Goal: Task Accomplishment & Management: Manage account settings

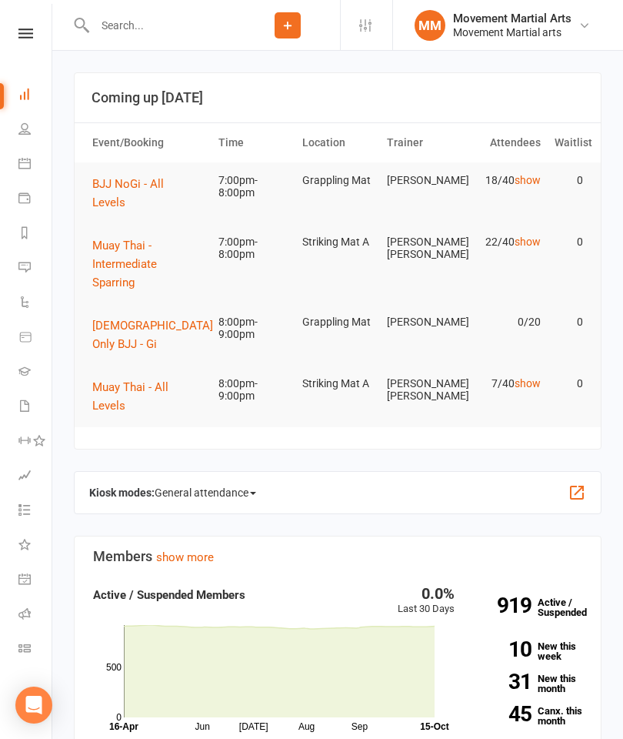
click at [164, 186] on span "BJJ NoGi - All Levels" at bounding box center [128, 193] width 72 height 32
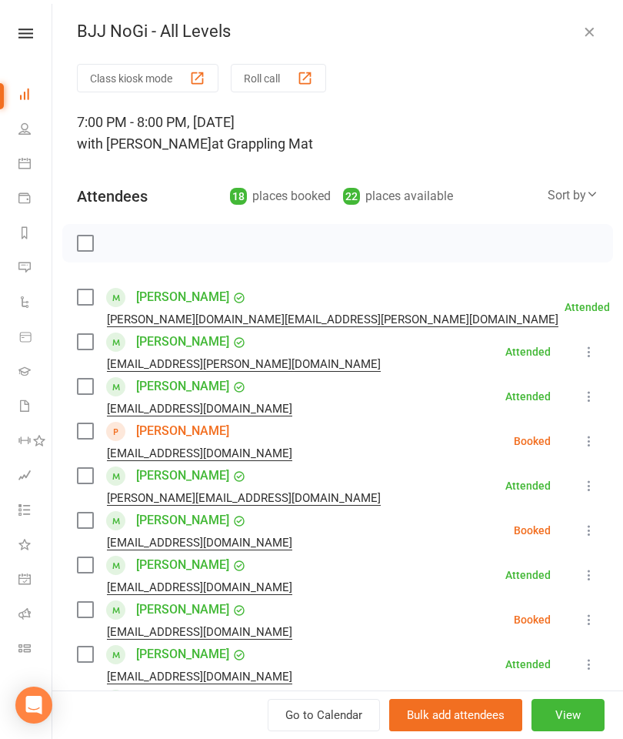
click at [88, 423] on label at bounding box center [84, 430] width 15 height 15
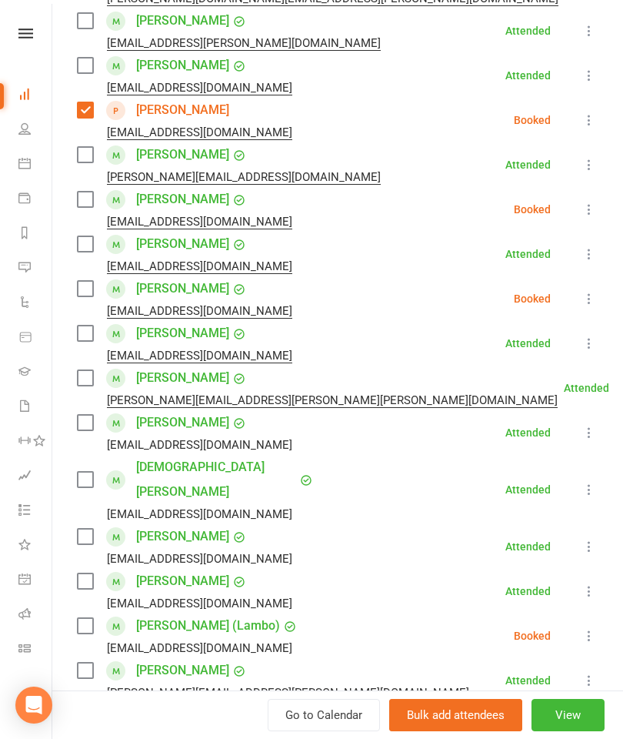
scroll to position [324, 0]
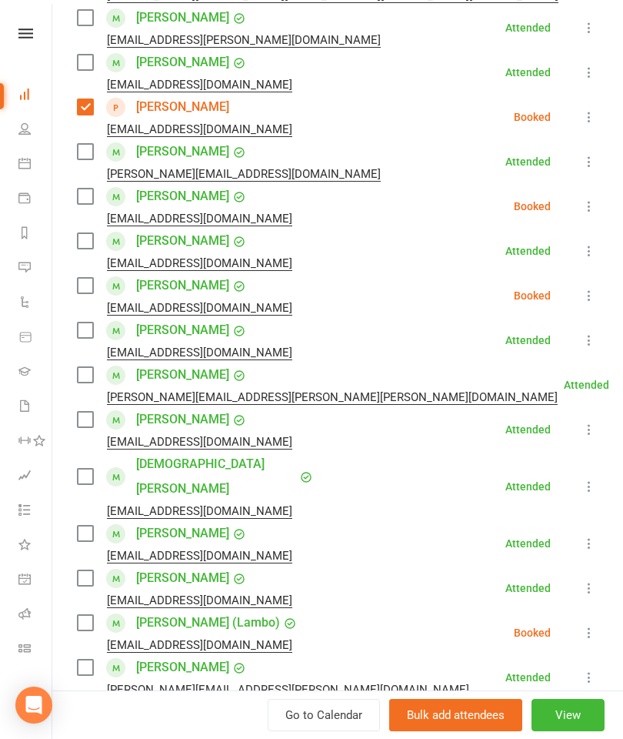
click at [83, 469] on label at bounding box center [84, 476] width 15 height 15
click at [92, 233] on label at bounding box center [84, 240] width 15 height 15
click at [84, 157] on label at bounding box center [84, 151] width 15 height 15
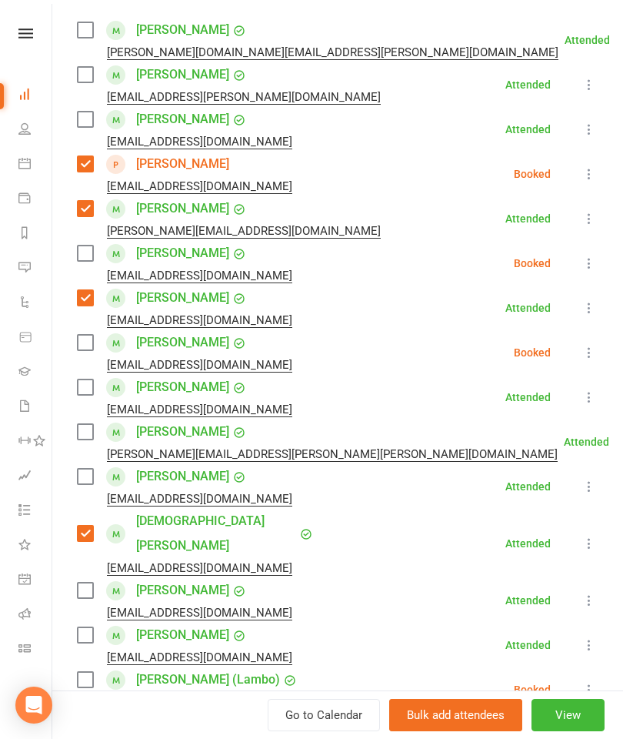
scroll to position [266, 0]
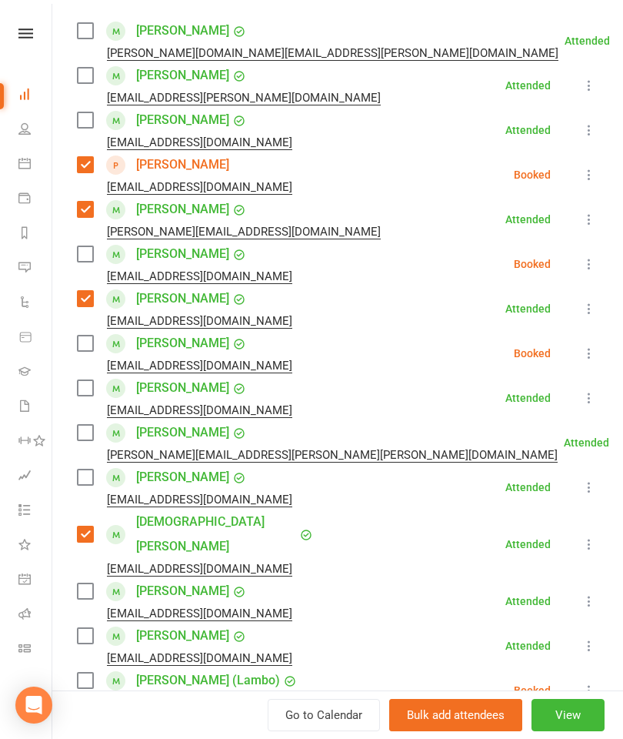
click at [83, 81] on label at bounding box center [84, 75] width 15 height 15
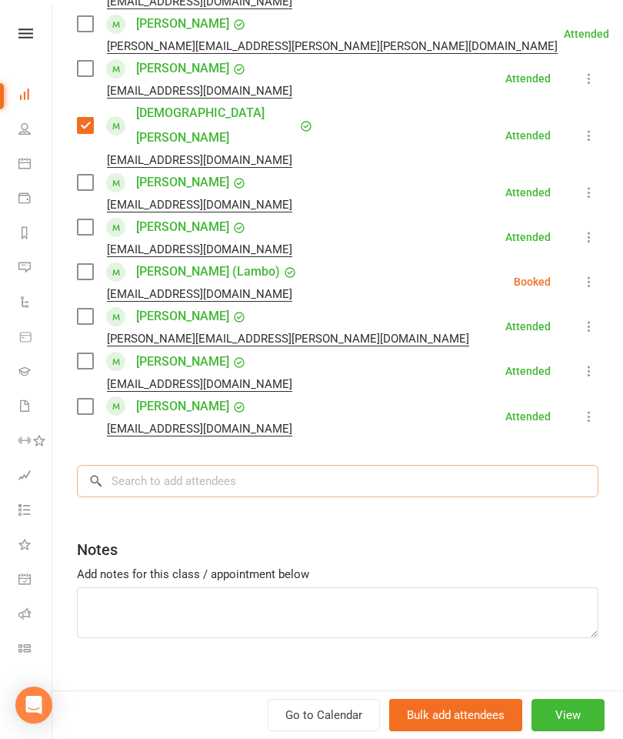
click at [342, 465] on input "search" at bounding box center [338, 481] width 522 height 32
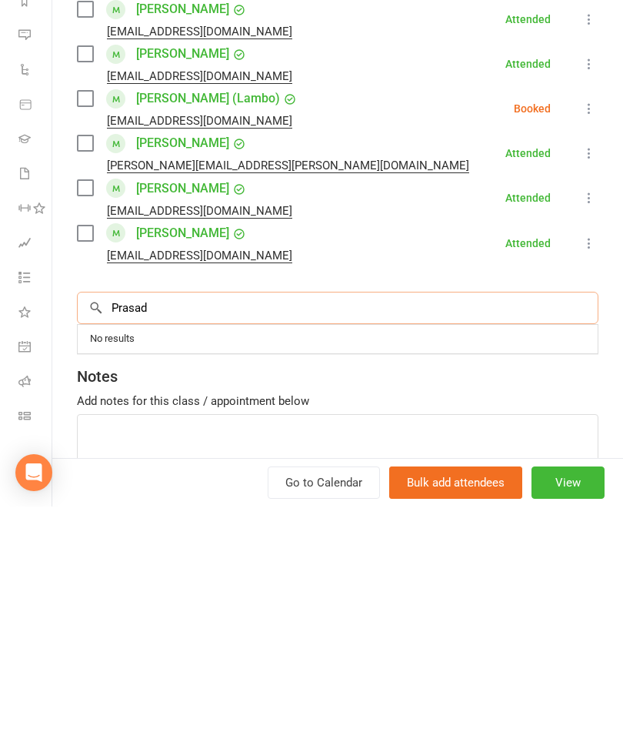
scroll to position [613, 0]
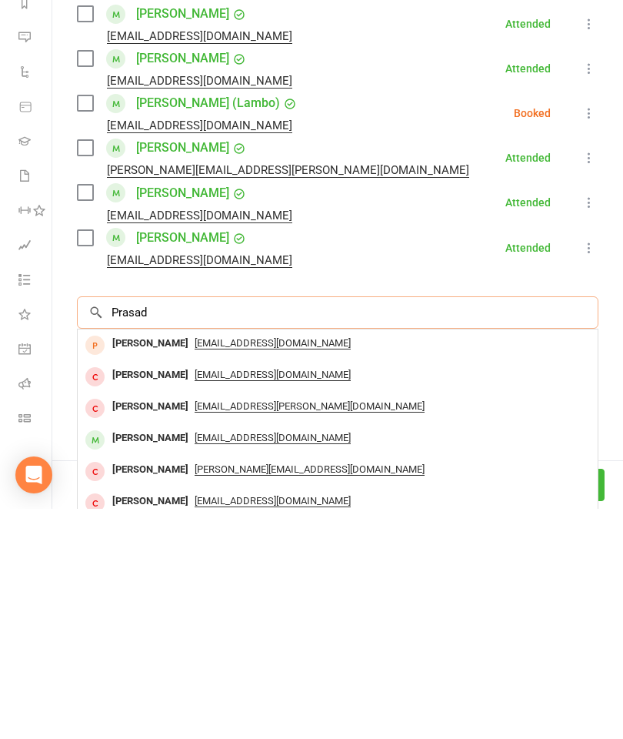
type input "Prasad"
click at [137, 657] on div "[PERSON_NAME]" at bounding box center [150, 668] width 88 height 22
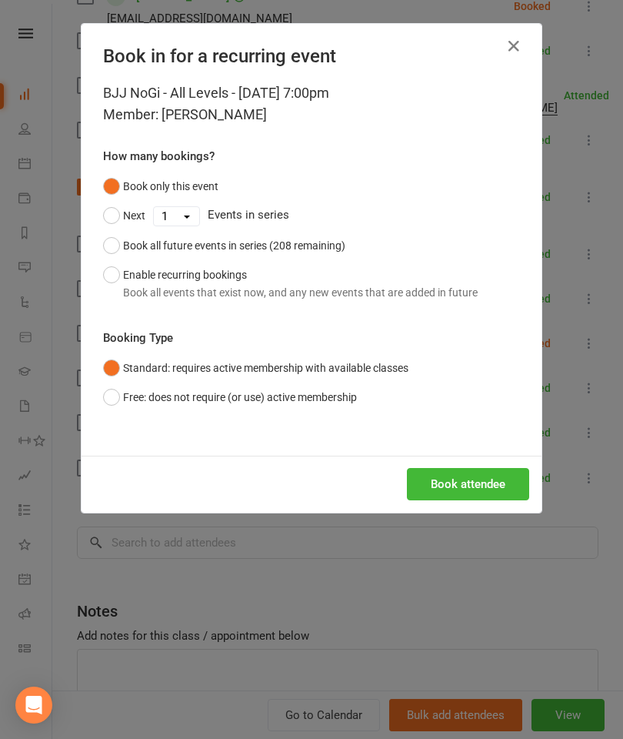
click at [485, 506] on div "Book attendee" at bounding box center [312, 483] width 460 height 57
click at [484, 486] on button "Book attendee" at bounding box center [468, 484] width 122 height 32
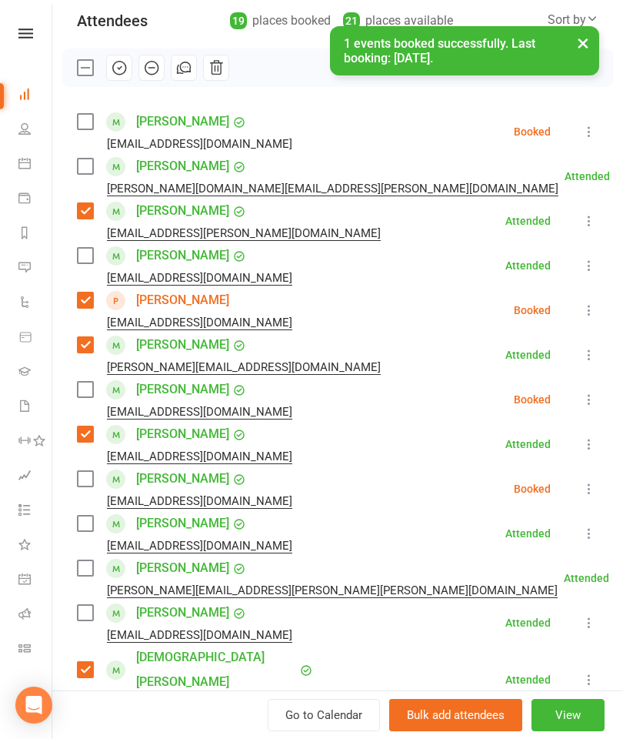
scroll to position [169, 0]
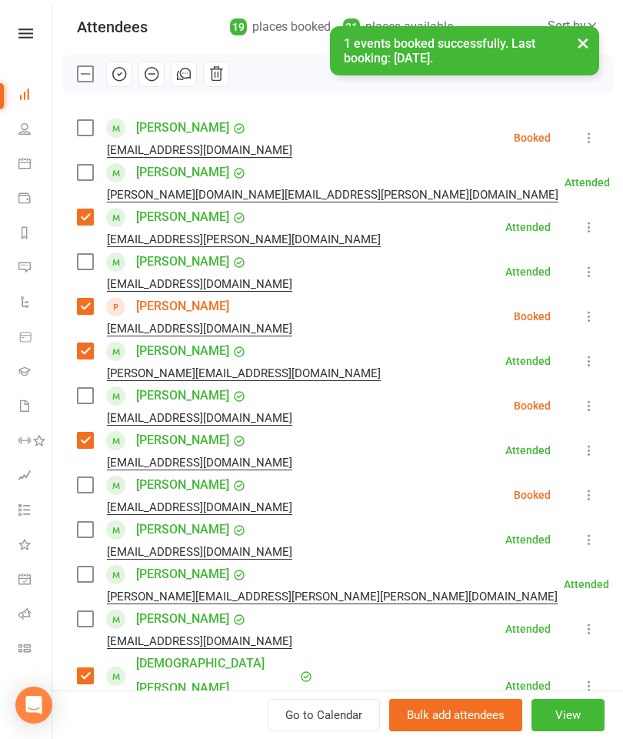
click at [81, 138] on div "[PERSON_NAME] [EMAIL_ADDRESS][DOMAIN_NAME]" at bounding box center [188, 137] width 222 height 45
click at [77, 136] on div "[PERSON_NAME] [EMAIL_ADDRESS][DOMAIN_NAME]" at bounding box center [188, 137] width 222 height 45
click at [91, 125] on label at bounding box center [84, 127] width 15 height 15
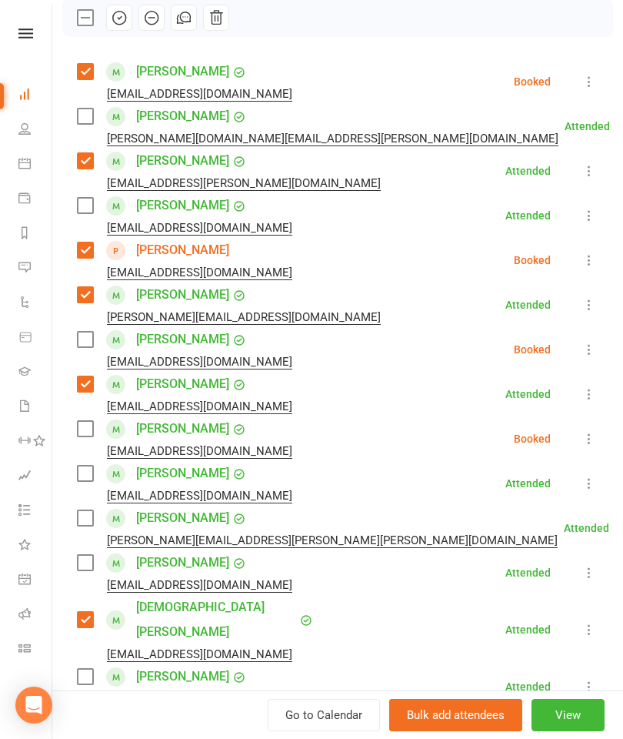
click at [92, 518] on label at bounding box center [84, 517] width 15 height 15
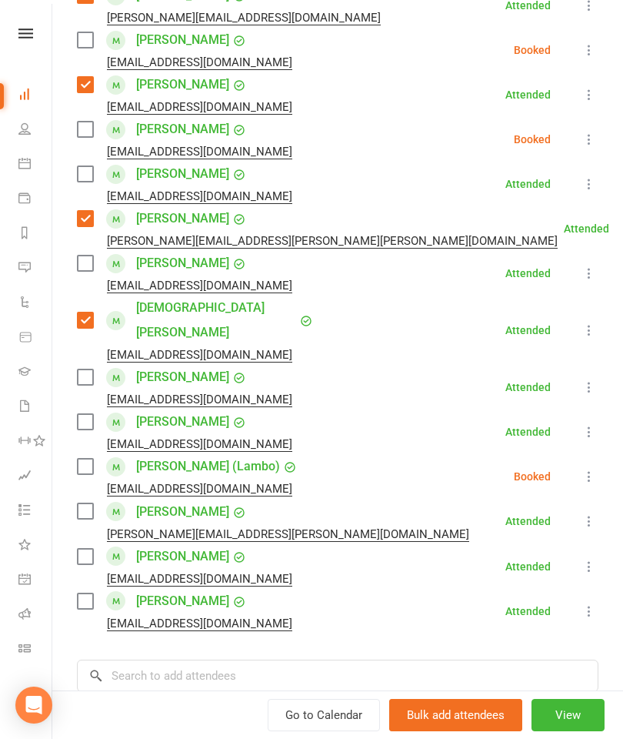
scroll to position [528, 0]
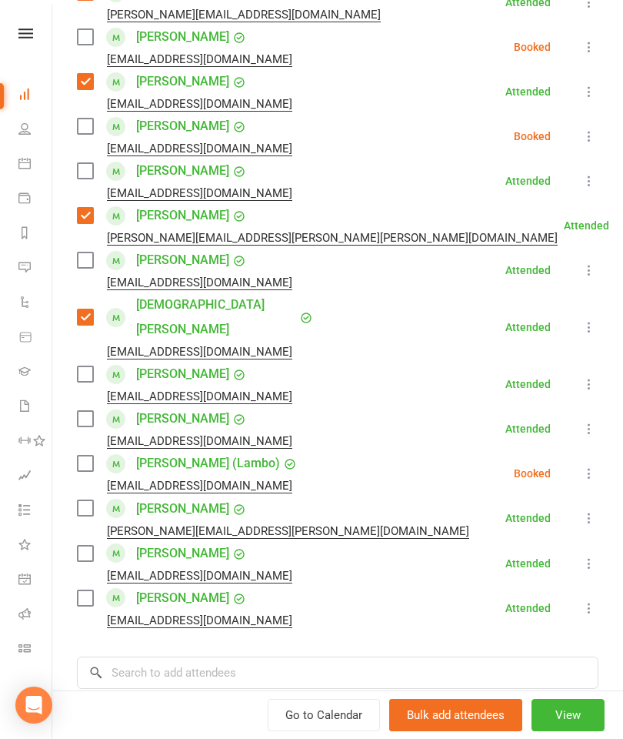
click at [92, 455] on label at bounding box center [84, 462] width 15 height 15
click at [91, 261] on label at bounding box center [84, 259] width 15 height 15
click at [92, 500] on label at bounding box center [84, 507] width 15 height 15
click at [225, 656] on input "search" at bounding box center [338, 672] width 522 height 32
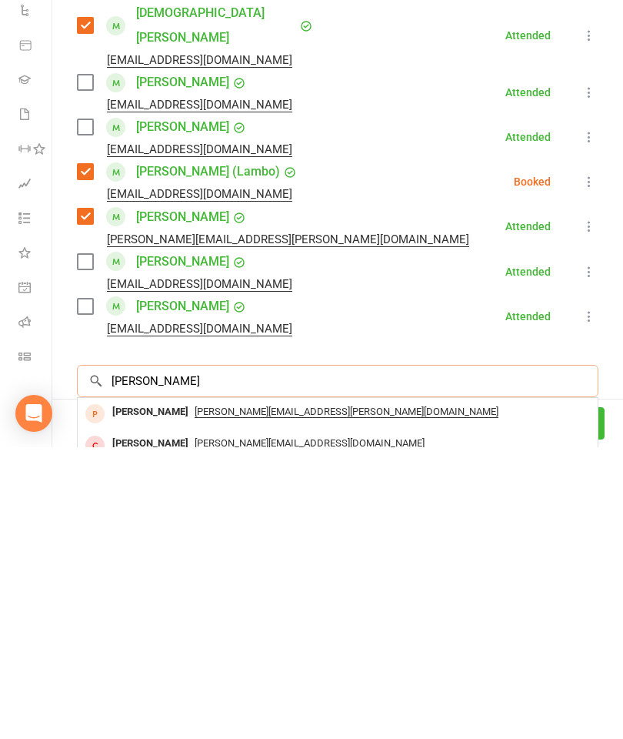
type input "[PERSON_NAME]"
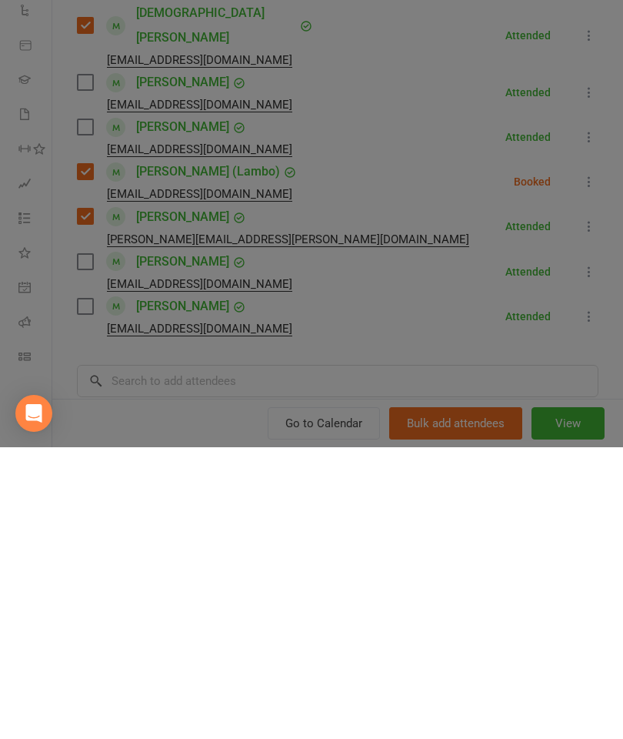
scroll to position [697, 0]
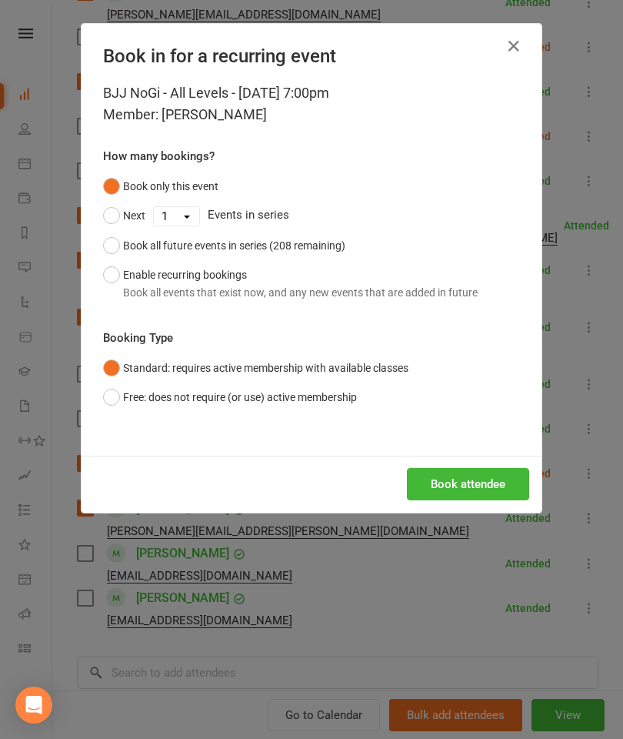
click at [482, 505] on div "Book attendee" at bounding box center [312, 483] width 460 height 57
click at [433, 460] on div "Book attendee" at bounding box center [312, 483] width 460 height 57
click at [459, 485] on button "Book attendee" at bounding box center [468, 484] width 122 height 32
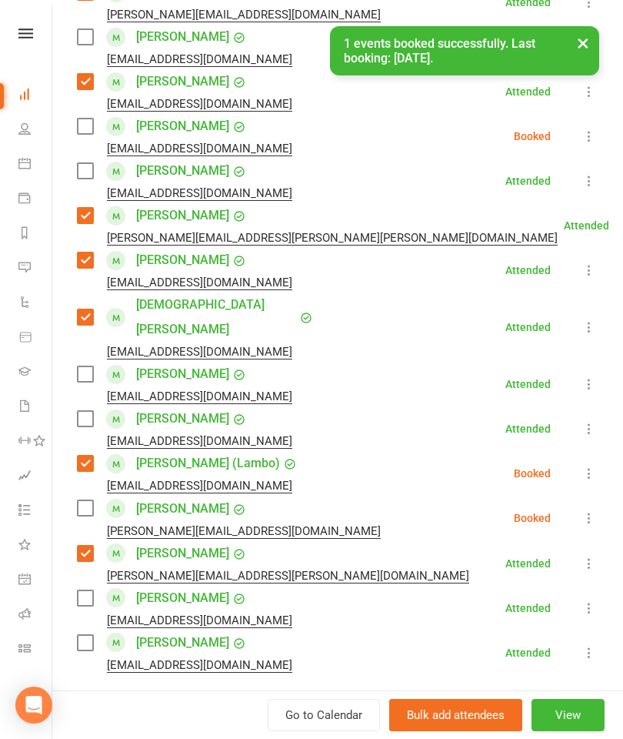
click at [78, 500] on label at bounding box center [84, 507] width 15 height 15
click at [177, 701] on input "search" at bounding box center [338, 717] width 522 height 32
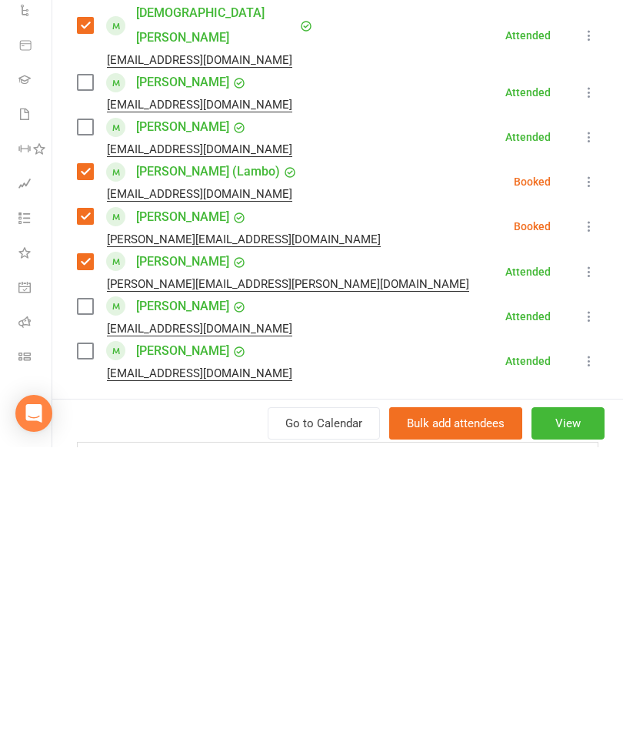
scroll to position [606, 0]
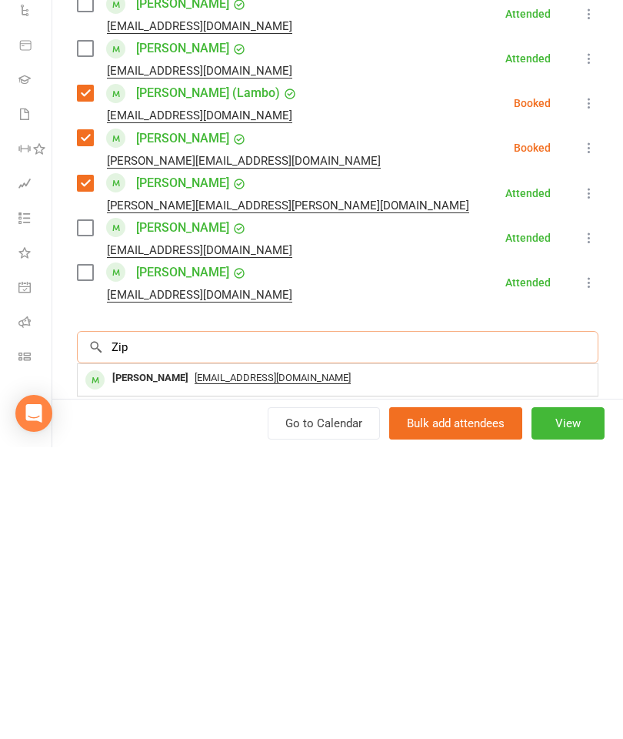
type input "Zip"
click at [195, 663] on span "[EMAIL_ADDRESS][DOMAIN_NAME]" at bounding box center [273, 669] width 156 height 12
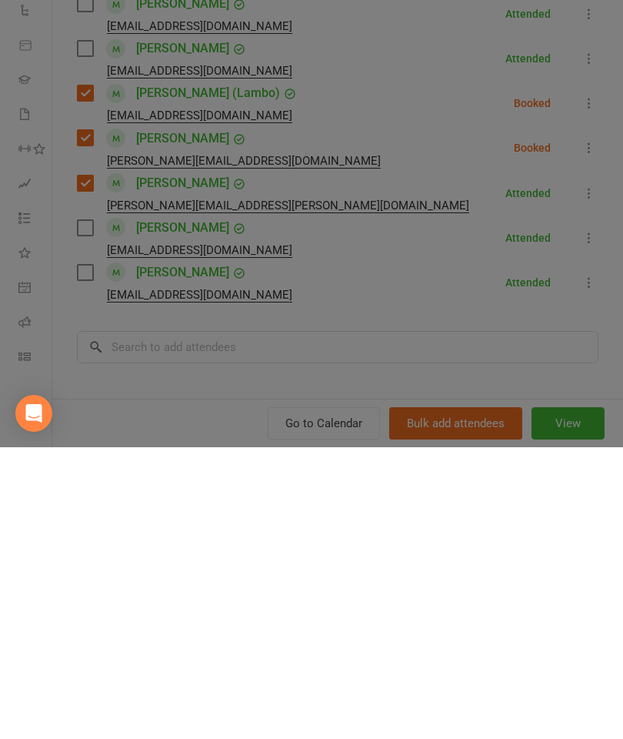
scroll to position [1135, 0]
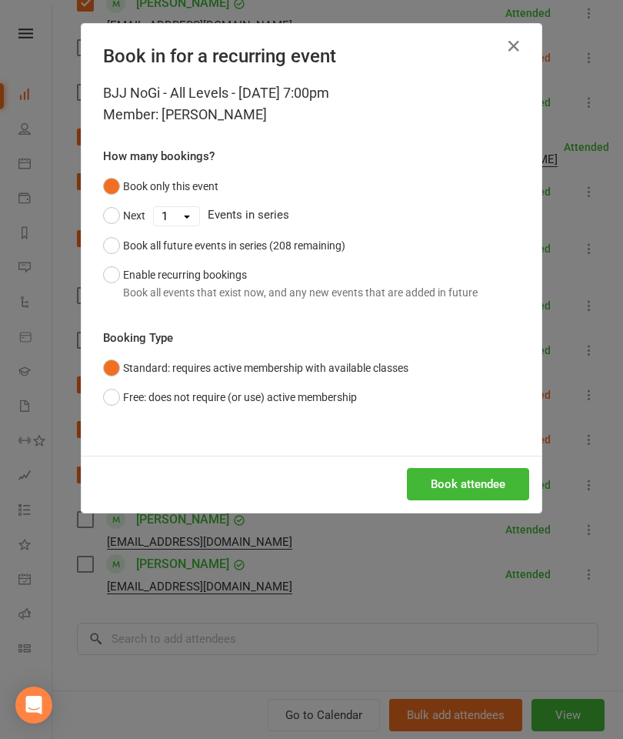
click at [486, 485] on button "Book attendee" at bounding box center [468, 484] width 122 height 32
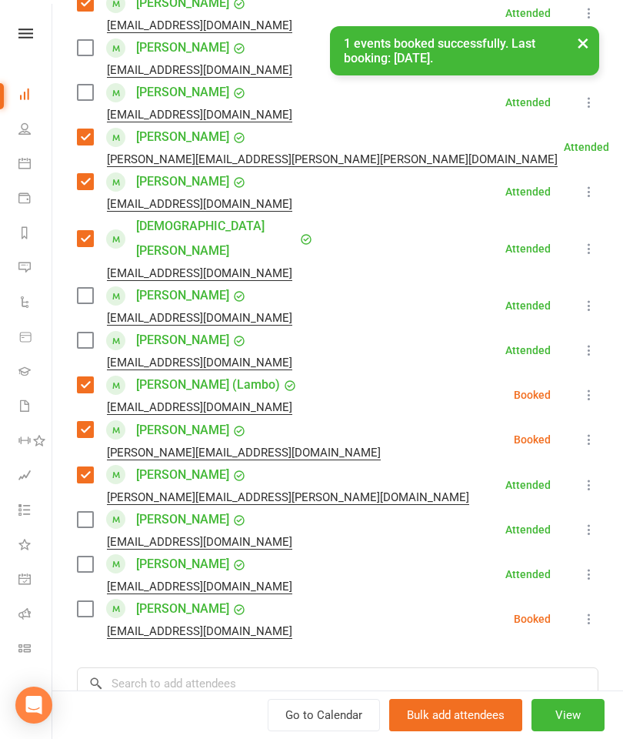
click at [90, 601] on label at bounding box center [84, 608] width 15 height 15
click at [231, 667] on input "search" at bounding box center [338, 683] width 522 height 32
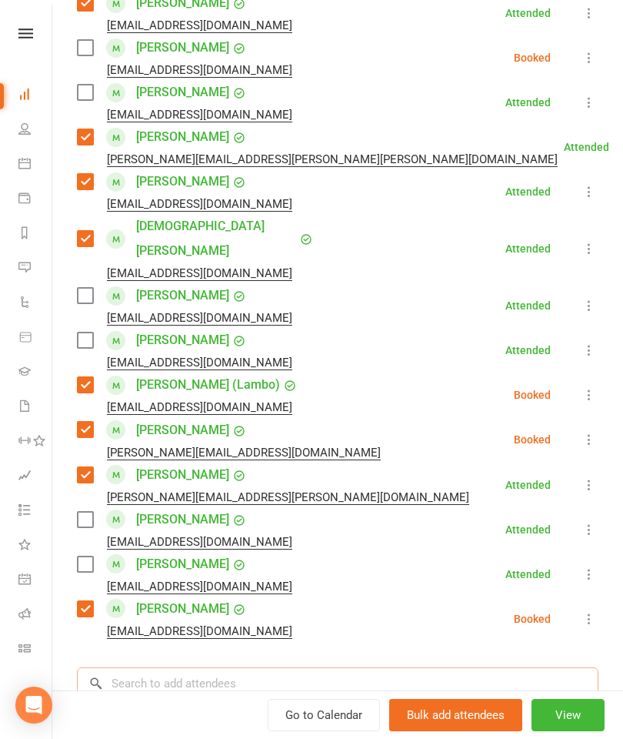
scroll to position [1247, 0]
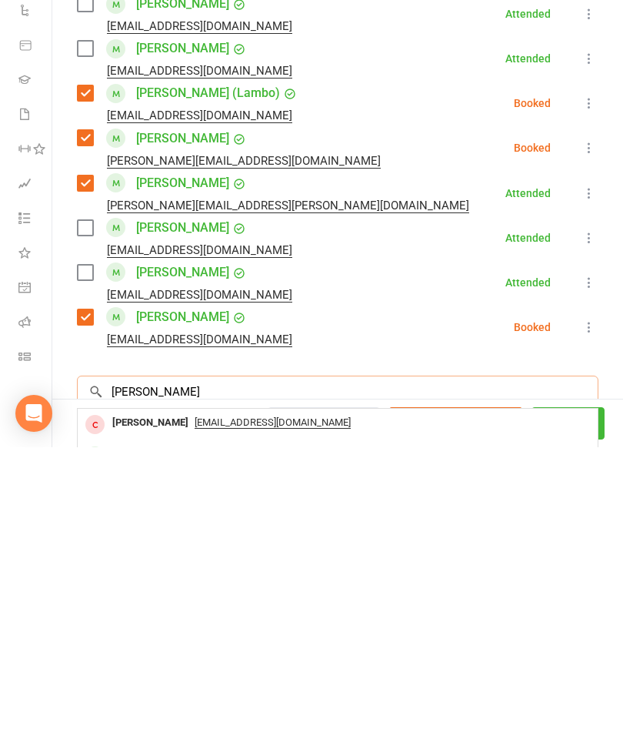
type input "[PERSON_NAME]"
click at [148, 735] on div "[PERSON_NAME]" at bounding box center [150, 746] width 88 height 22
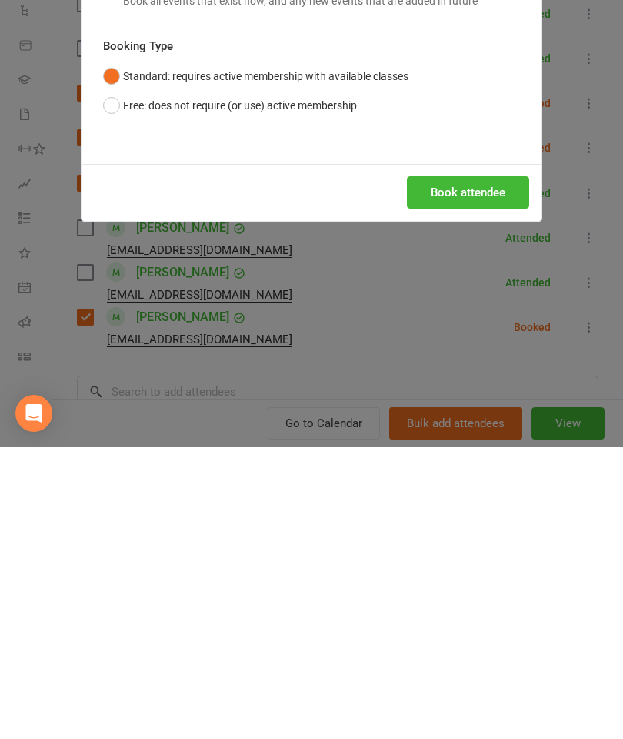
scroll to position [1539, 0]
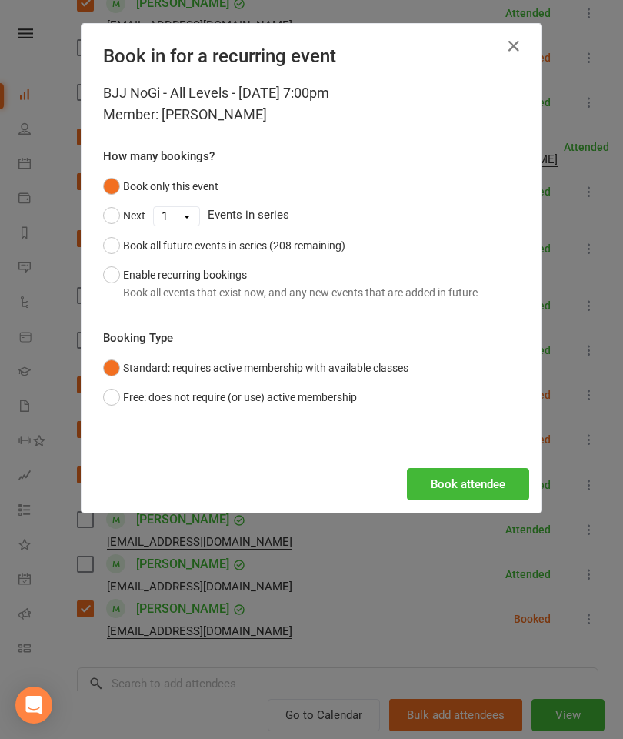
click at [499, 497] on button "Book attendee" at bounding box center [468, 484] width 122 height 32
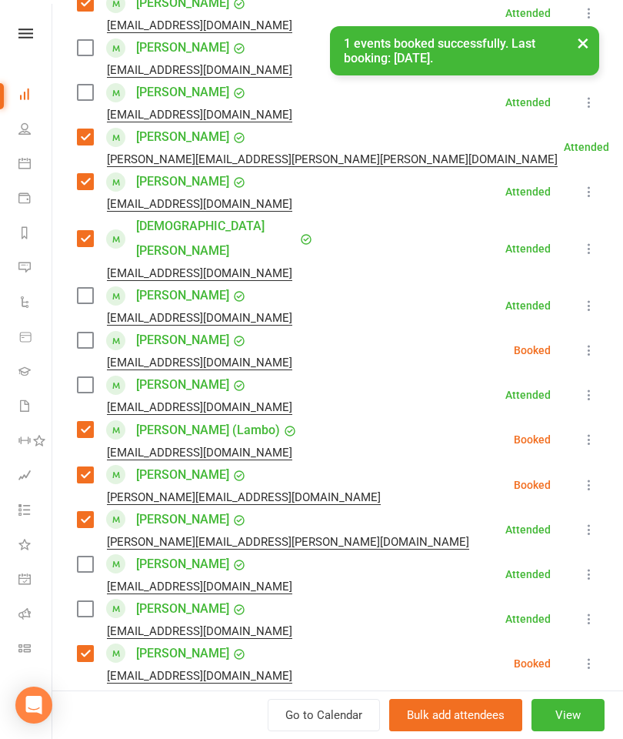
click at [92, 332] on label at bounding box center [84, 339] width 15 height 15
click at [90, 377] on label at bounding box center [84, 384] width 15 height 15
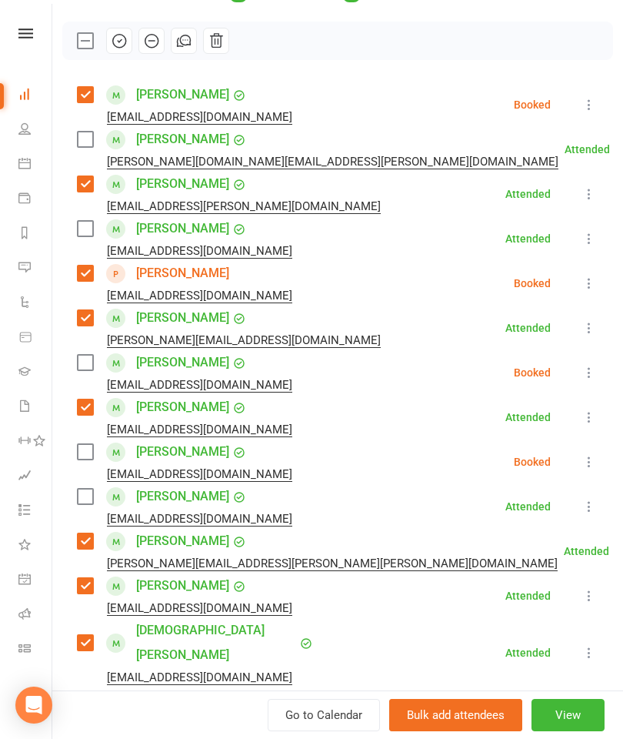
scroll to position [121, 0]
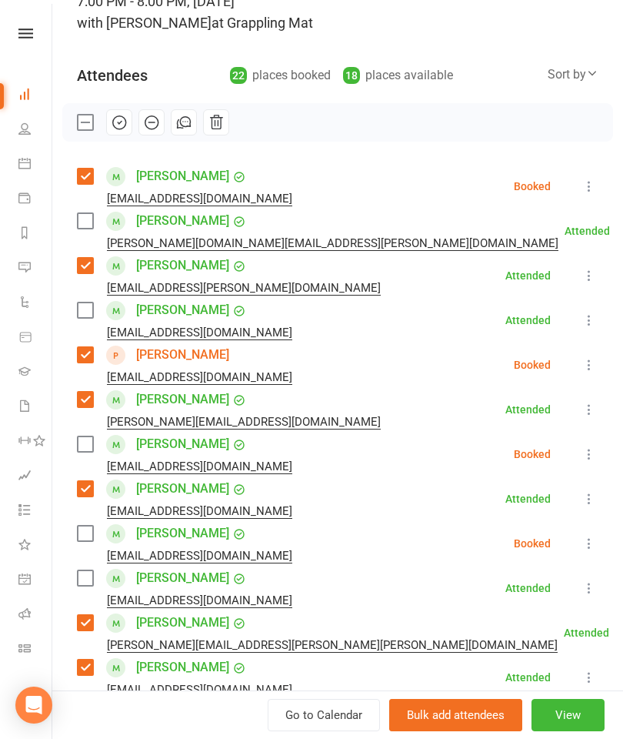
click at [85, 309] on label at bounding box center [84, 309] width 15 height 15
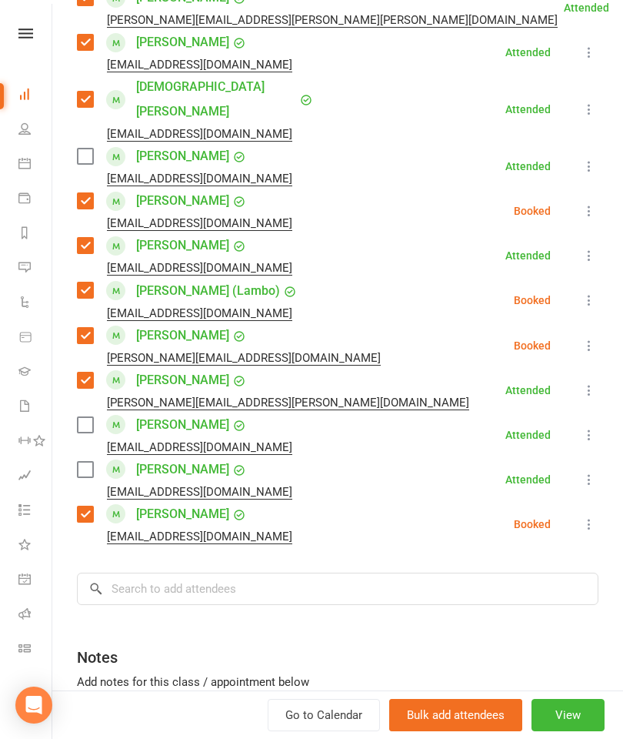
scroll to position [782, 0]
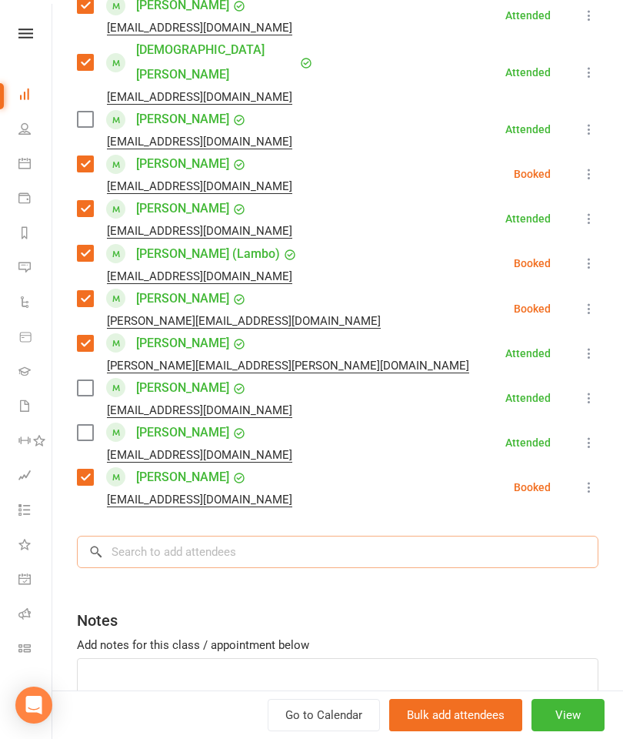
click at [265, 535] on input "search" at bounding box center [338, 551] width 522 height 32
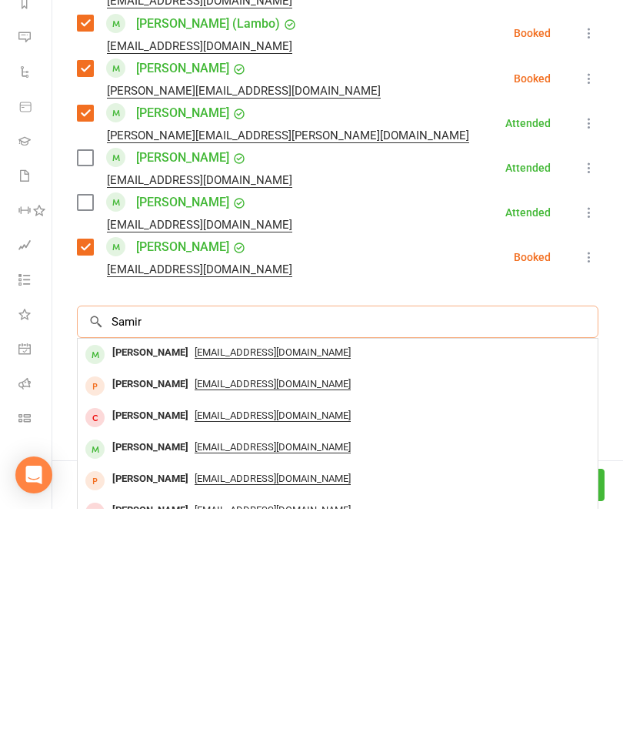
type input "Samir"
click at [179, 572] on div "[PERSON_NAME]" at bounding box center [150, 583] width 88 height 22
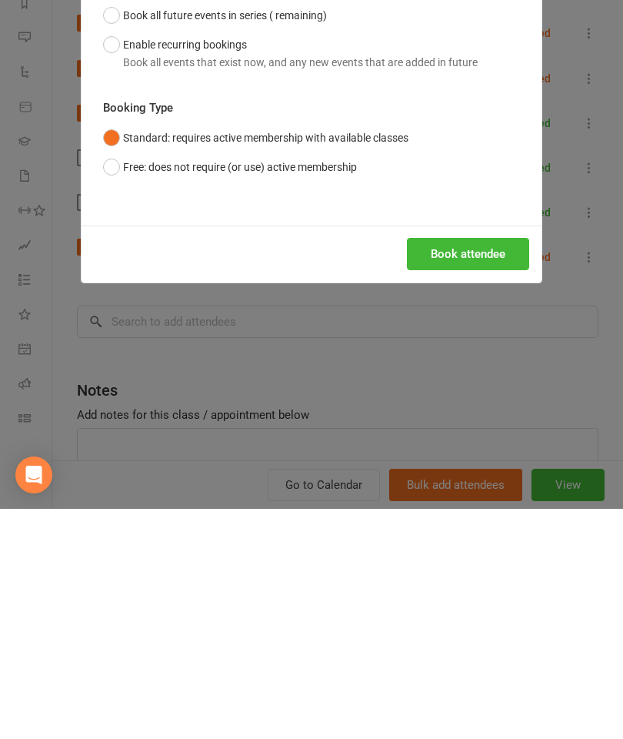
scroll to position [1682, 0]
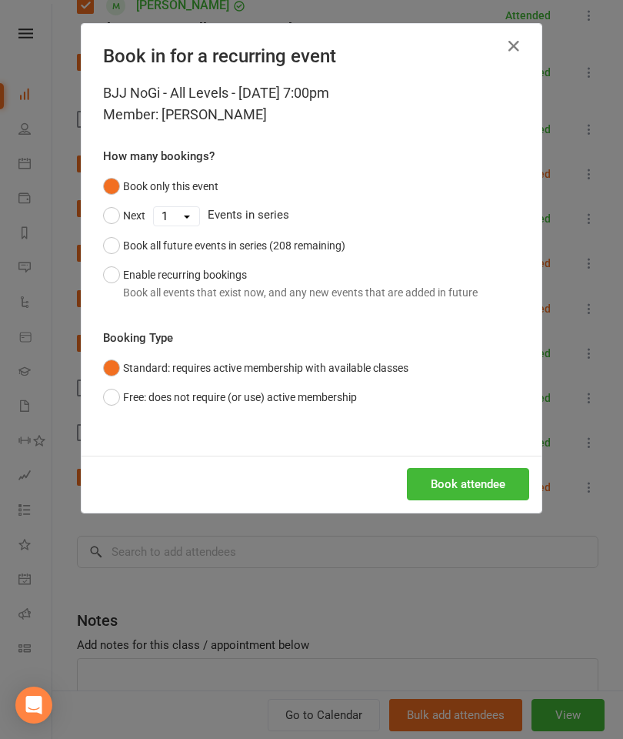
click at [475, 485] on button "Book attendee" at bounding box center [468, 484] width 122 height 32
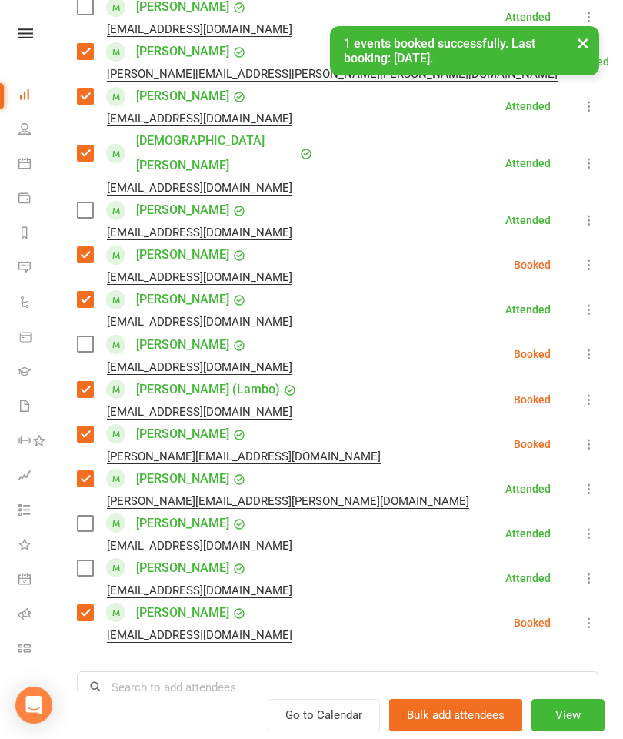
scroll to position [675, 0]
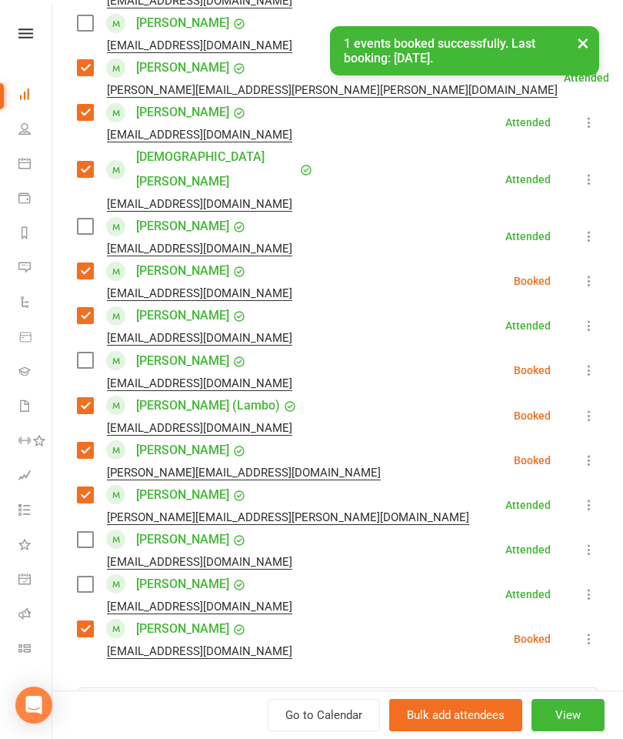
click at [87, 352] on label at bounding box center [84, 359] width 15 height 15
click at [201, 687] on input "search" at bounding box center [338, 703] width 522 height 32
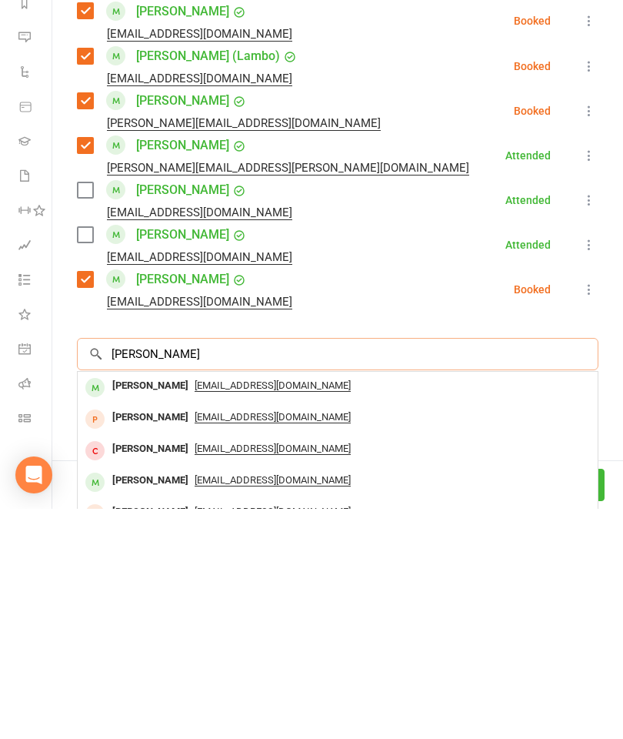
scroll to position [795, 0]
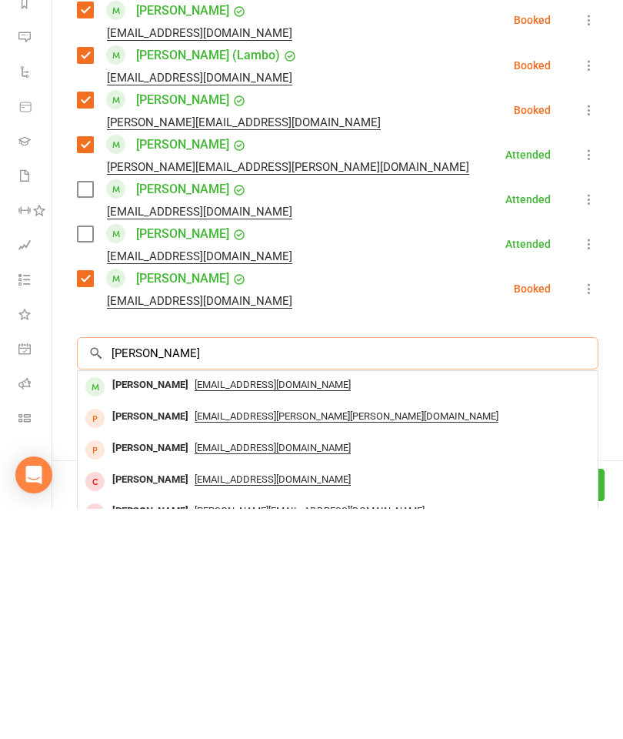
type input "[PERSON_NAME]"
click at [161, 604] on div "[PERSON_NAME]" at bounding box center [150, 615] width 88 height 22
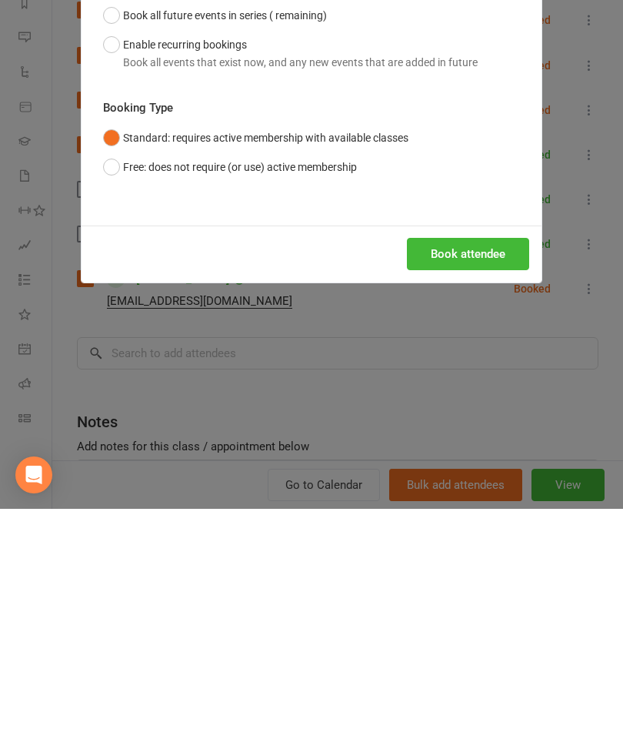
scroll to position [1682, 0]
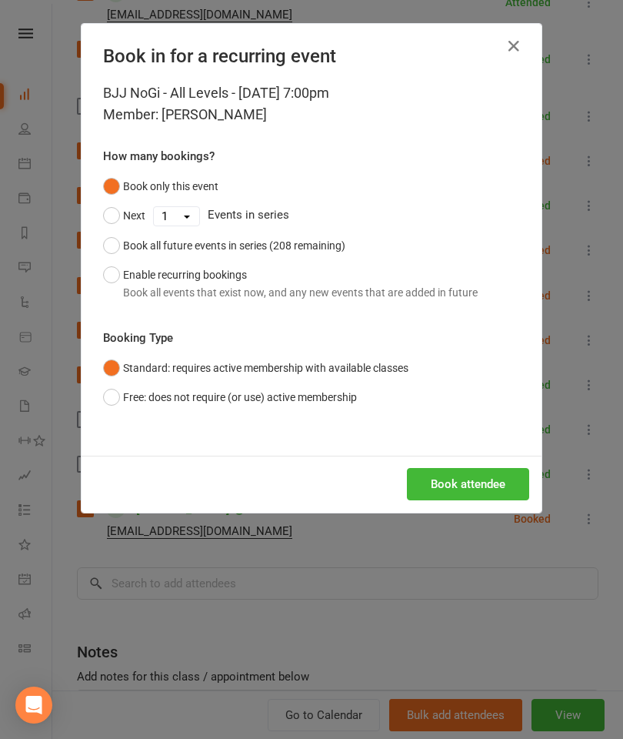
click at [505, 479] on button "Book attendee" at bounding box center [468, 484] width 122 height 32
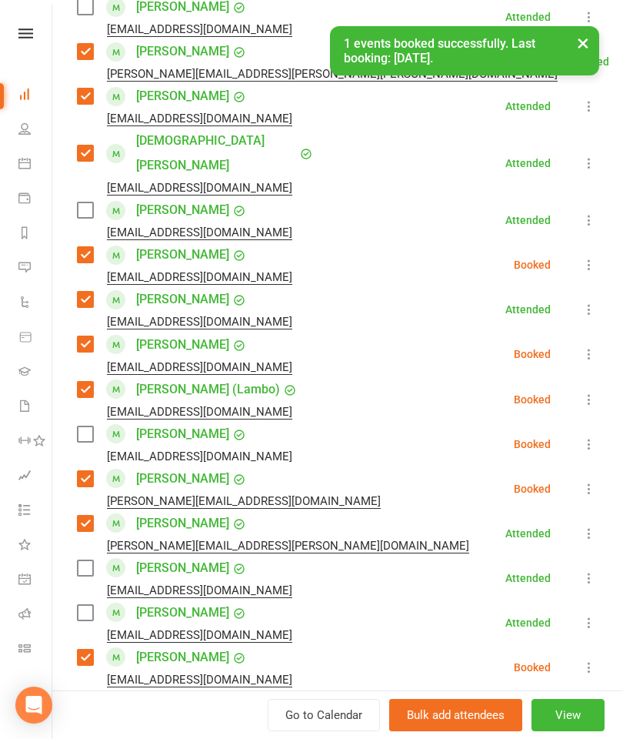
scroll to position [682, 0]
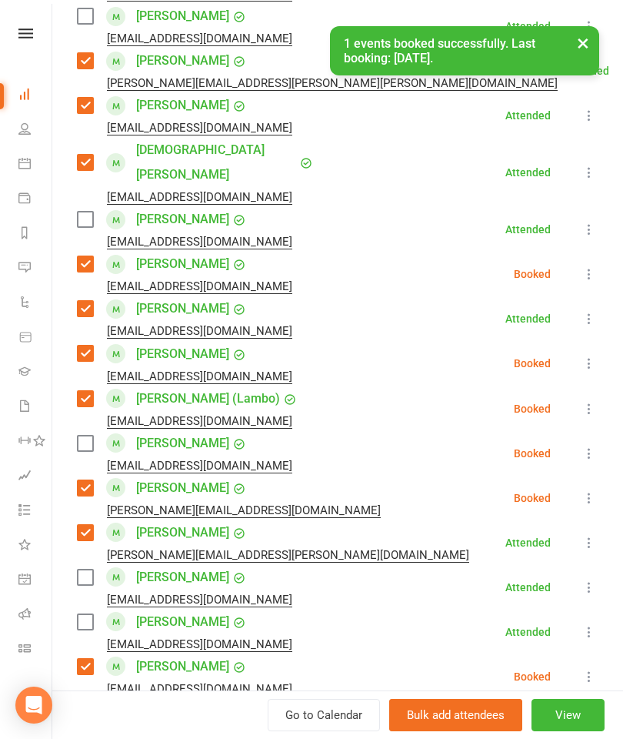
click at [92, 435] on label at bounding box center [84, 442] width 15 height 15
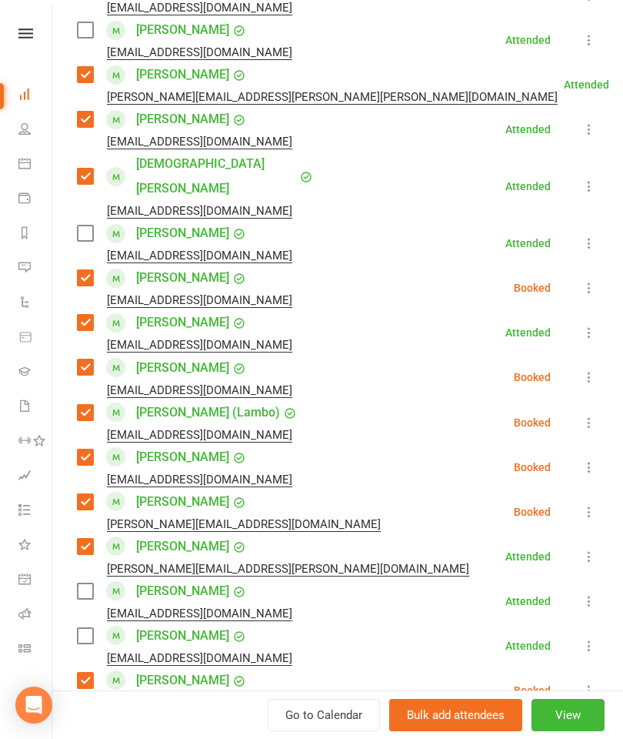
scroll to position [719, 0]
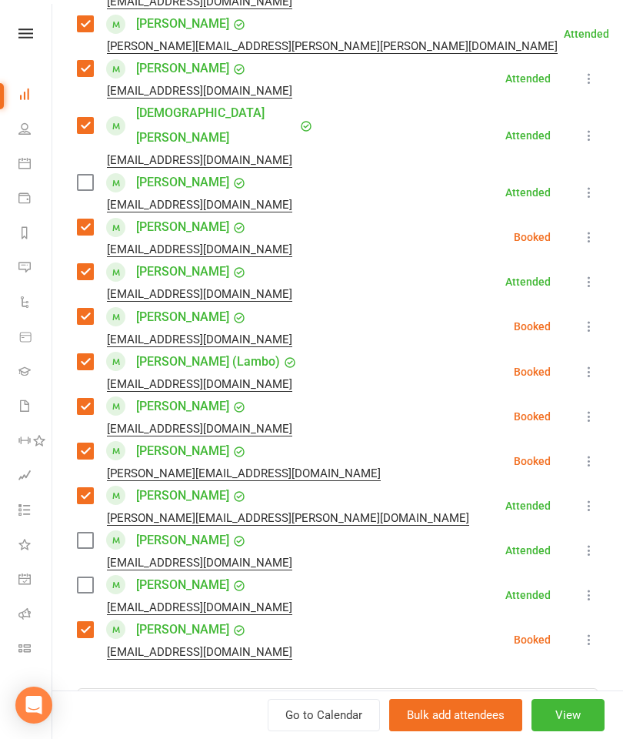
click at [85, 532] on label at bounding box center [84, 539] width 15 height 15
click at [86, 577] on label at bounding box center [84, 584] width 15 height 15
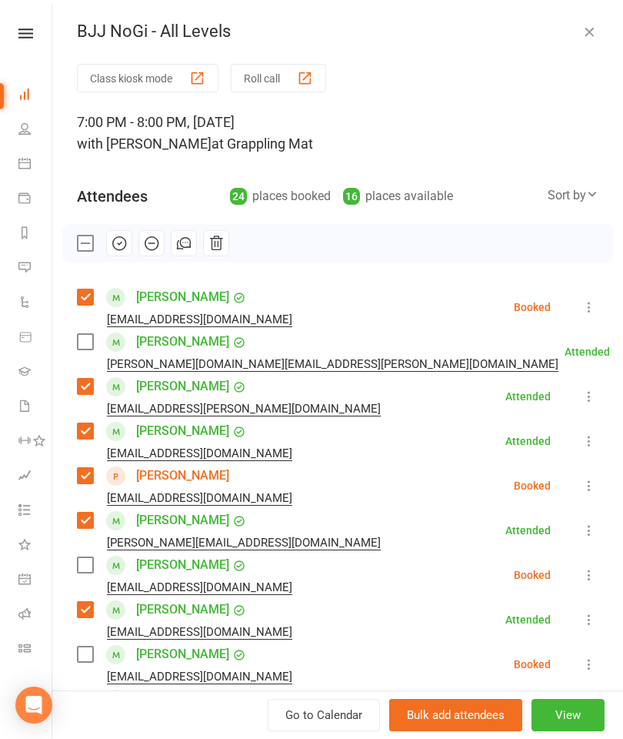
scroll to position [0, 0]
click at [96, 337] on div "[PERSON_NAME] [PERSON_NAME][DOMAIN_NAME][EMAIL_ADDRESS][PERSON_NAME][DOMAIN_NAM…" at bounding box center [321, 351] width 488 height 45
click at [88, 348] on label at bounding box center [84, 341] width 15 height 15
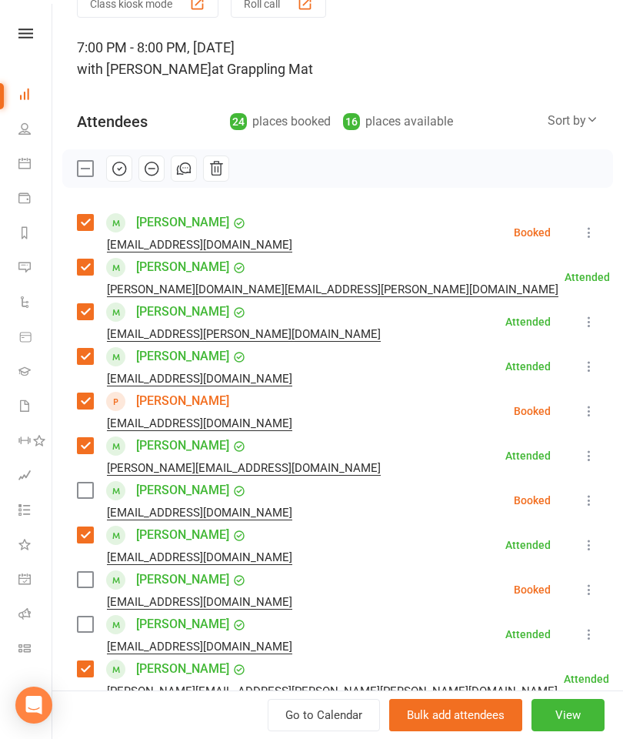
scroll to position [121, 0]
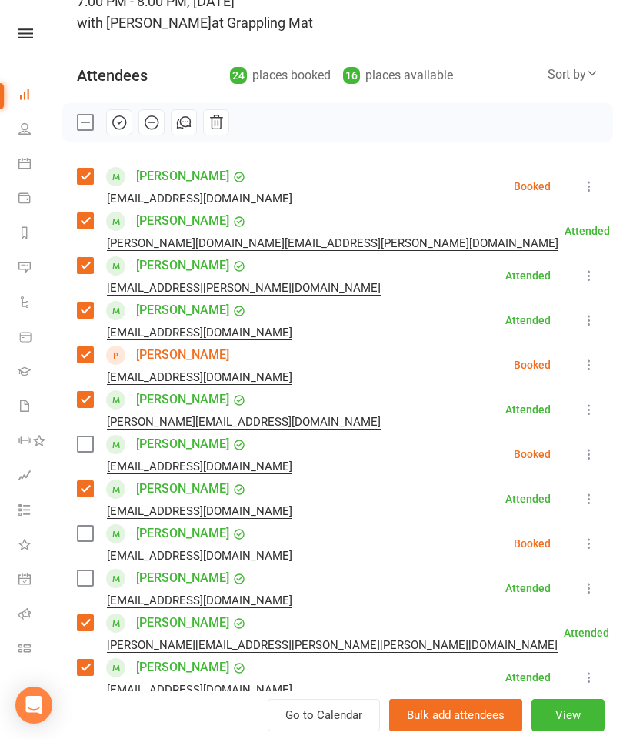
click at [77, 593] on div "[EMAIL_ADDRESS][DOMAIN_NAME]" at bounding box center [188, 600] width 222 height 20
click at [80, 572] on label at bounding box center [84, 577] width 15 height 15
click at [78, 548] on div "[EMAIL_ADDRESS][DOMAIN_NAME]" at bounding box center [188, 555] width 222 height 20
click at [80, 530] on label at bounding box center [84, 532] width 15 height 15
click at [92, 439] on label at bounding box center [84, 443] width 15 height 15
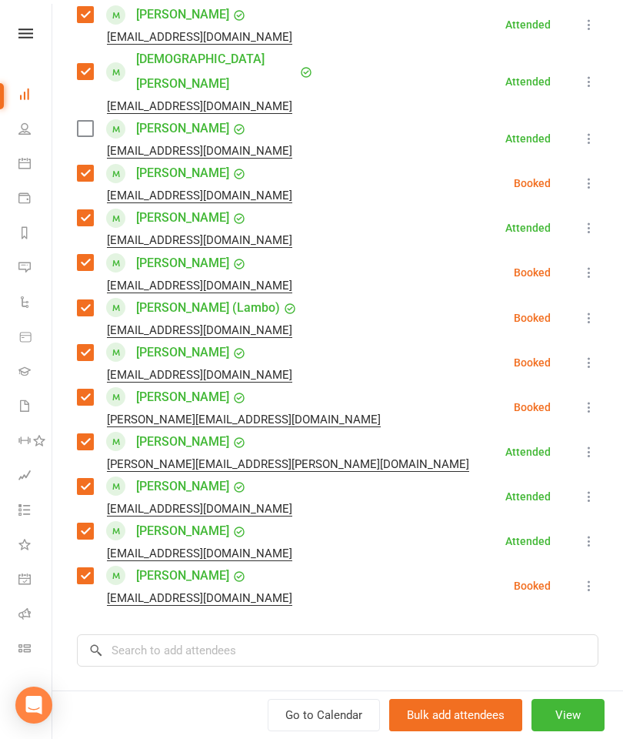
scroll to position [805, 0]
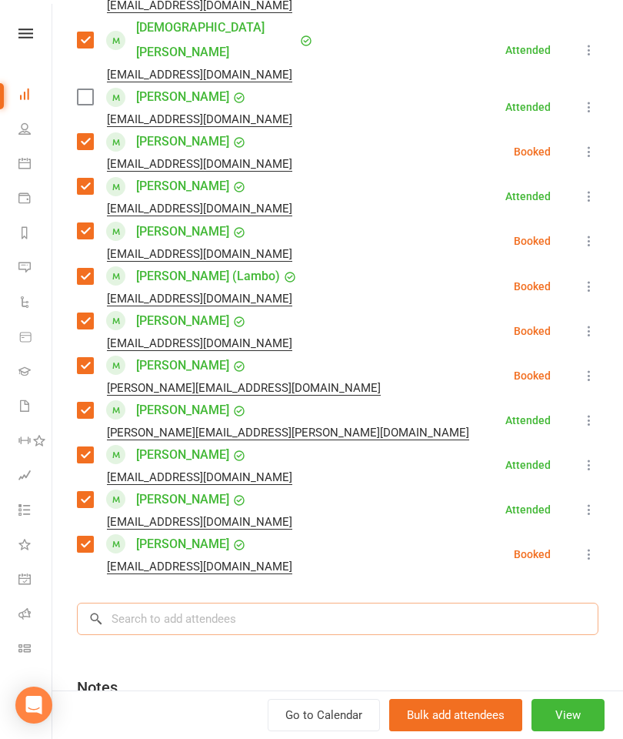
click at [255, 602] on input "search" at bounding box center [338, 618] width 522 height 32
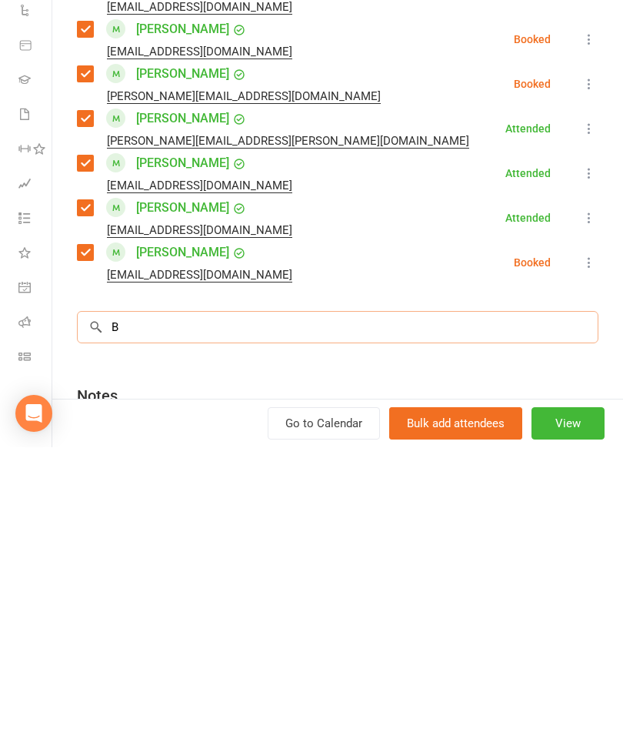
scroll to position [1744, 0]
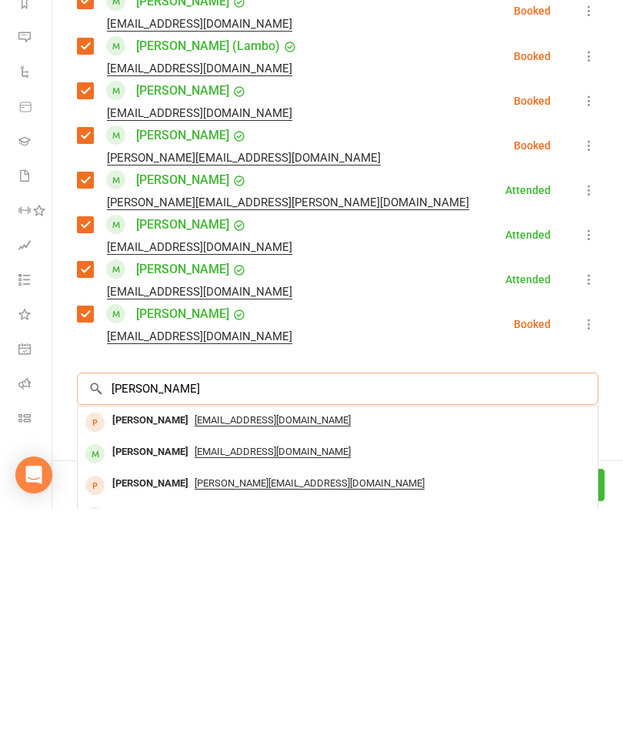
type input "[PERSON_NAME]"
click at [134, 671] on div "[PERSON_NAME]" at bounding box center [150, 682] width 88 height 22
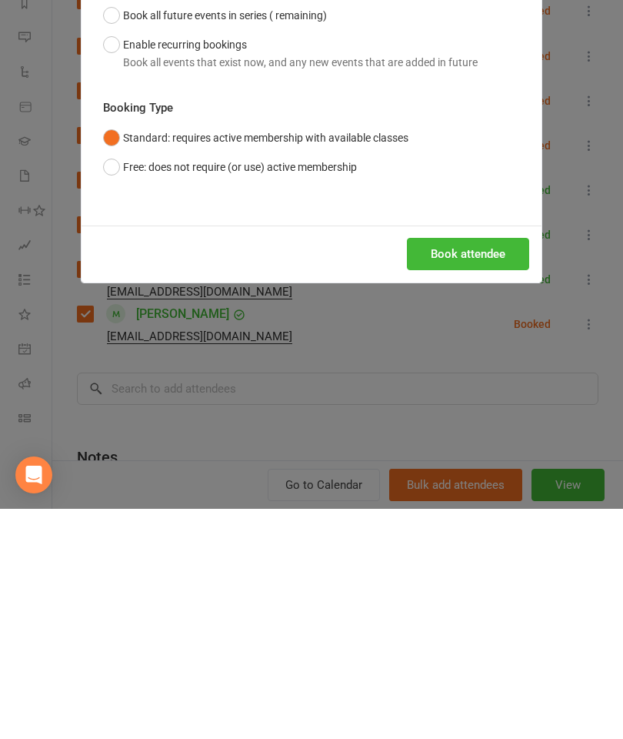
scroll to position [1682, 0]
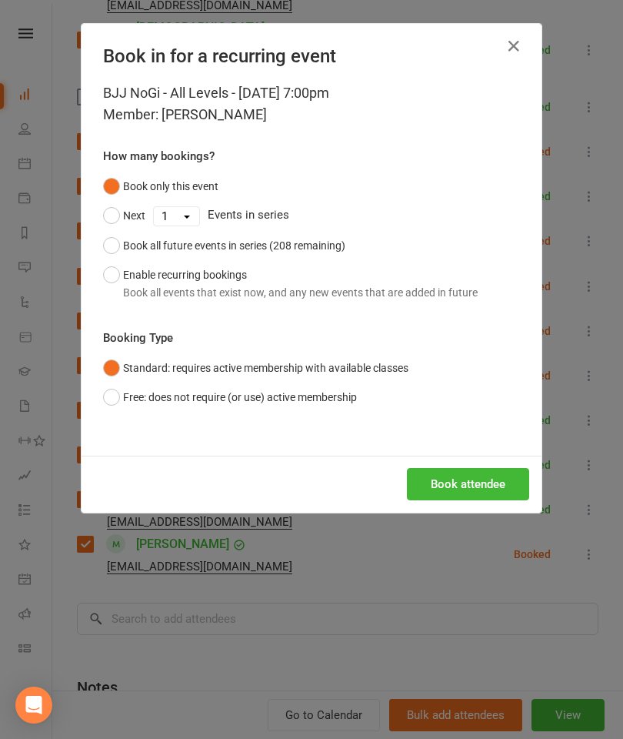
click at [479, 472] on button "Book attendee" at bounding box center [468, 484] width 122 height 32
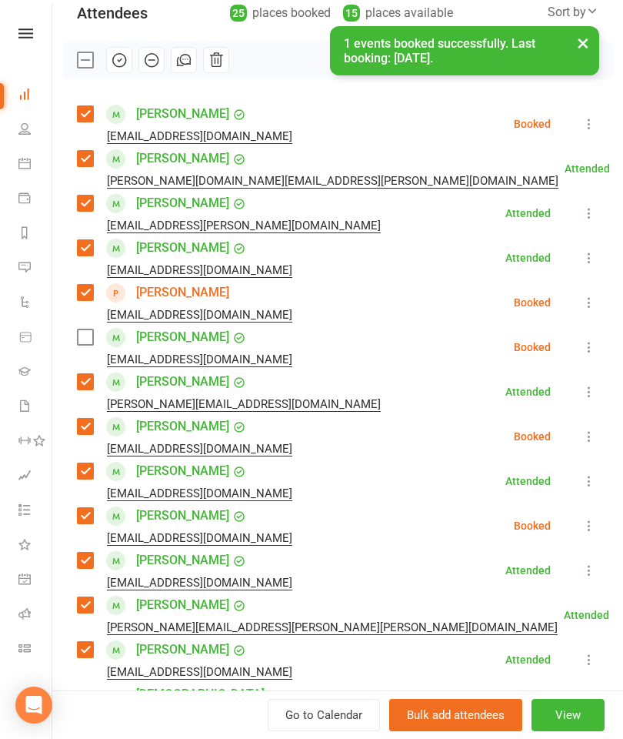
click at [82, 340] on label at bounding box center [84, 336] width 15 height 15
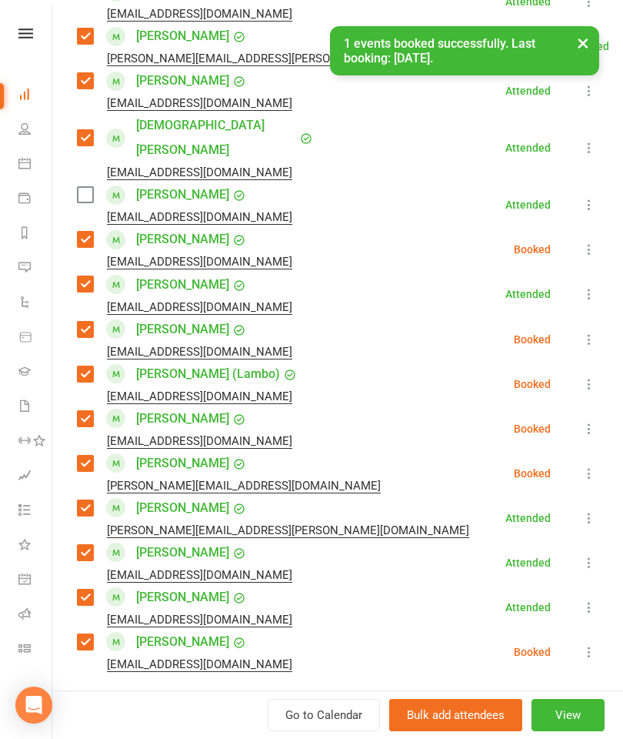
scroll to position [830, 0]
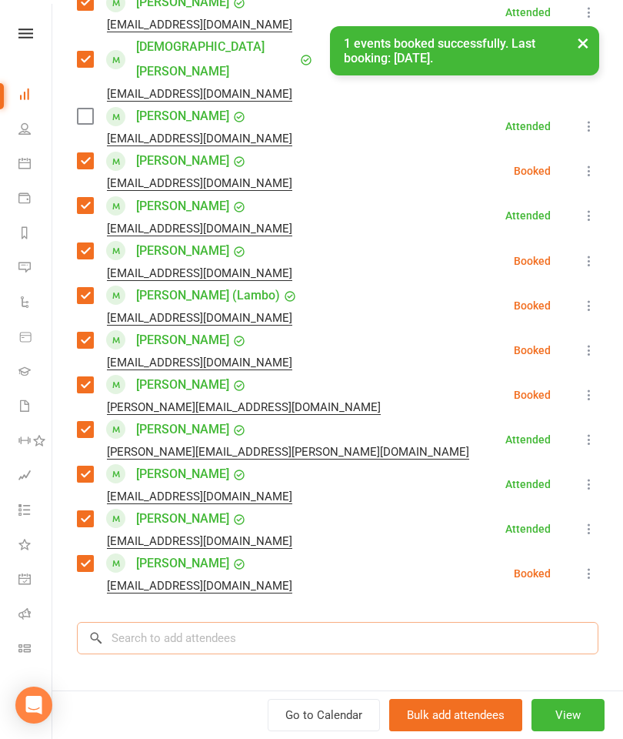
click at [243, 622] on input "search" at bounding box center [338, 638] width 522 height 32
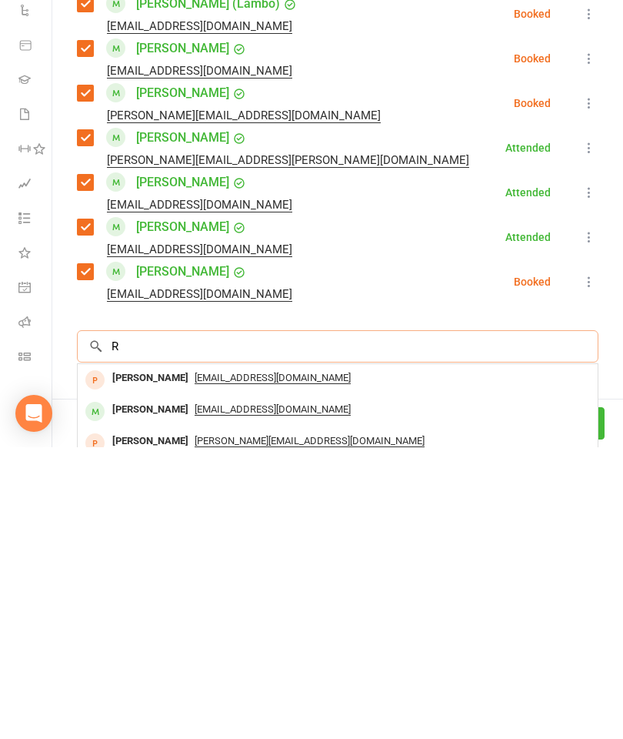
scroll to position [1744, 0]
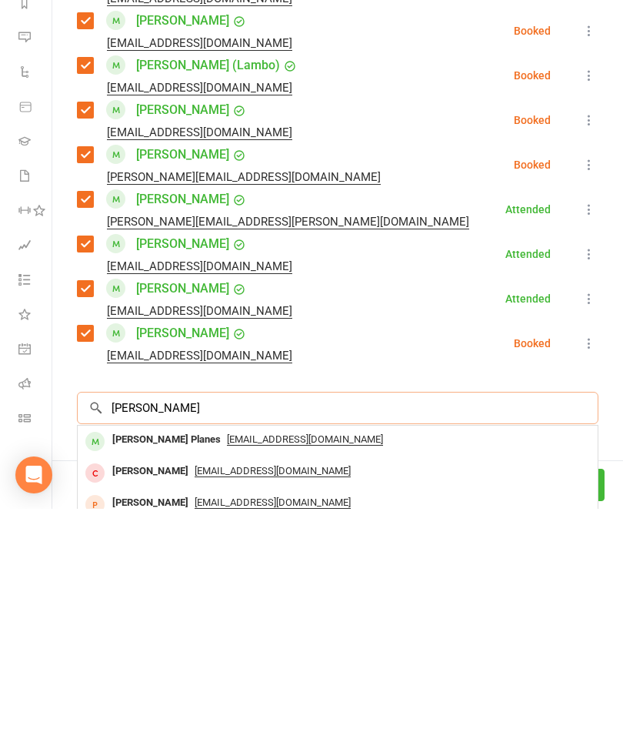
type input "[PERSON_NAME]"
click at [143, 659] on div "[PERSON_NAME] Planes" at bounding box center [166, 670] width 121 height 22
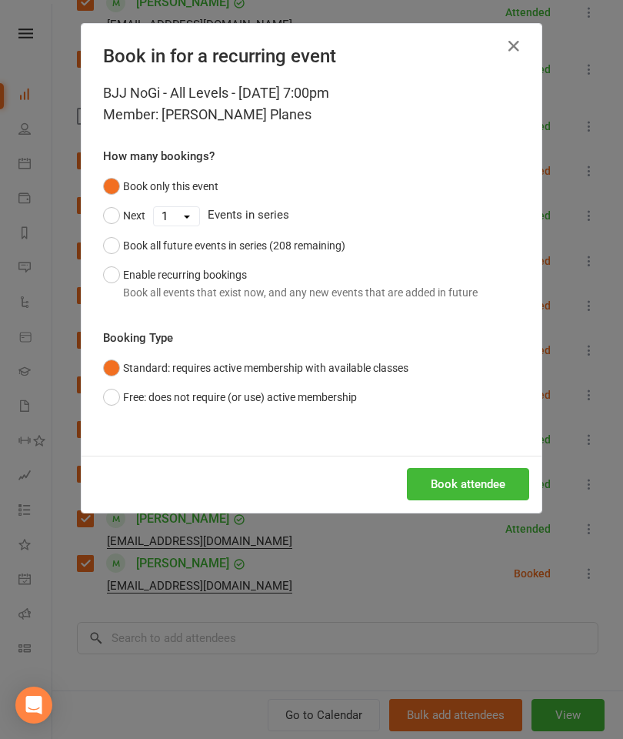
click at [472, 481] on button "Book attendee" at bounding box center [468, 484] width 122 height 32
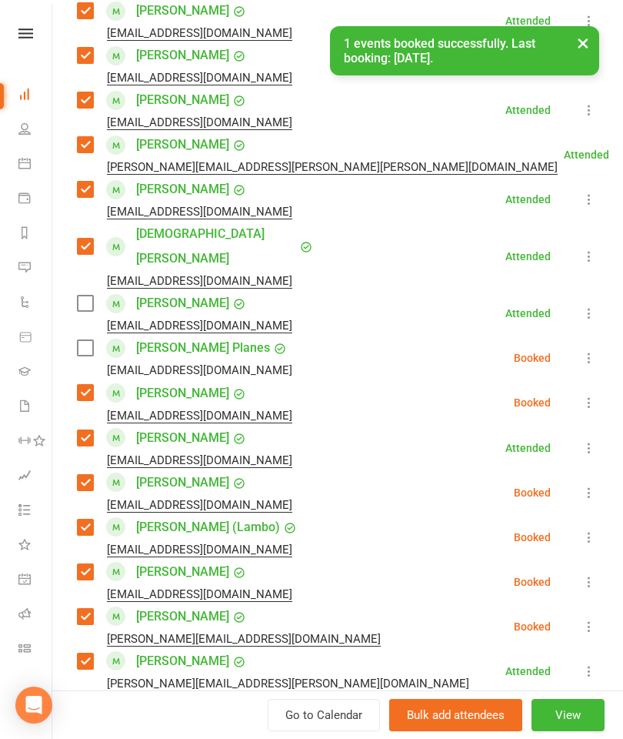
scroll to position [533, 0]
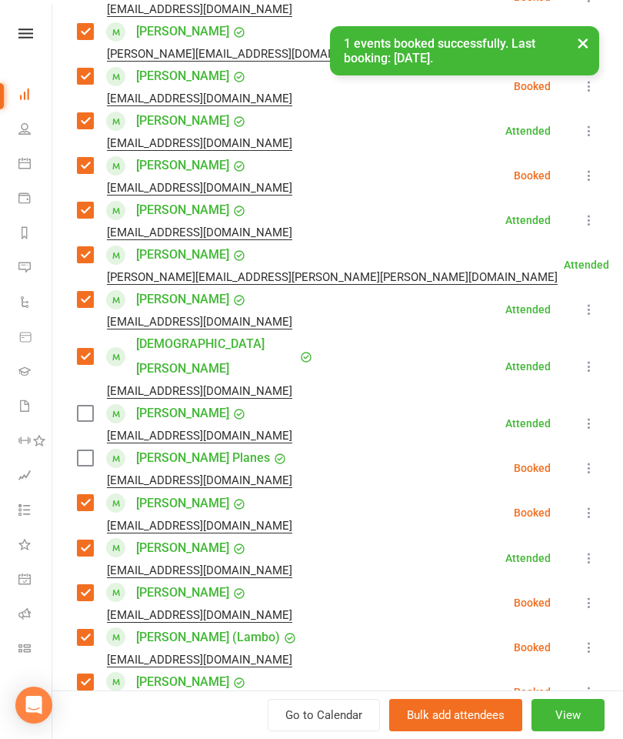
click at [77, 450] on label at bounding box center [84, 457] width 15 height 15
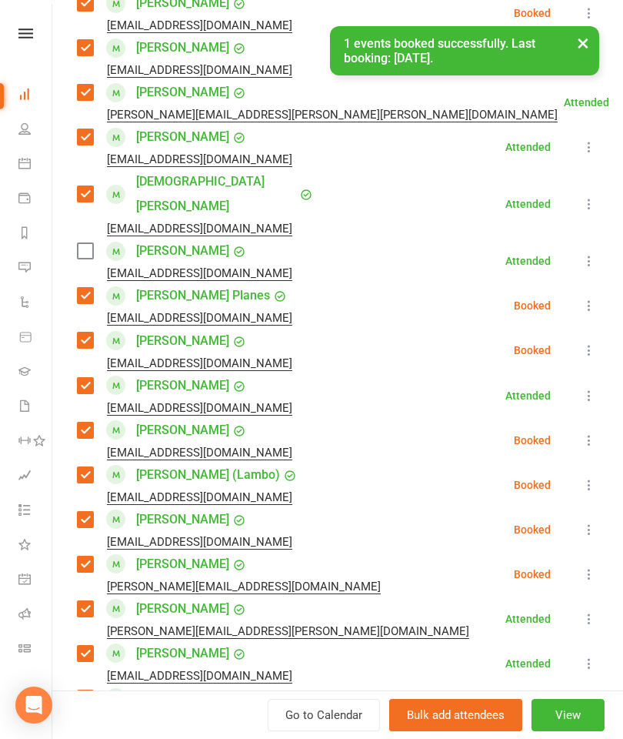
scroll to position [793, 0]
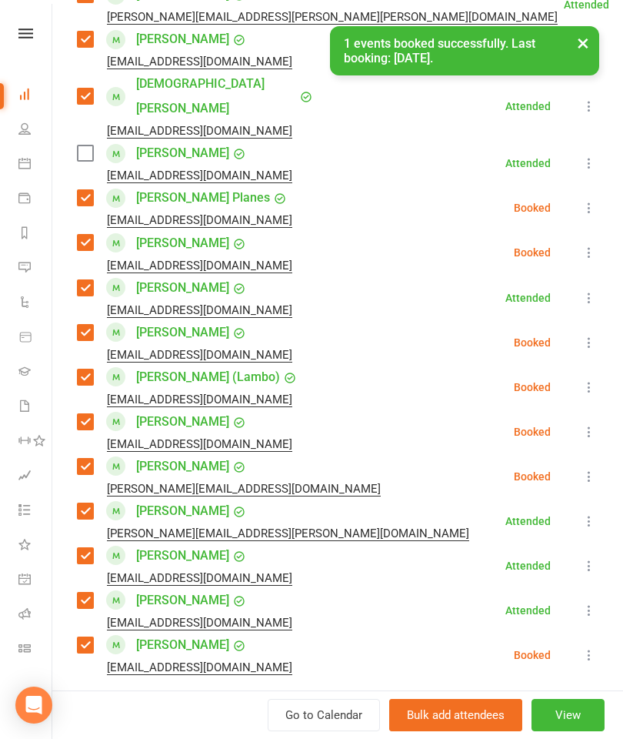
click at [246, 703] on input "search" at bounding box center [338, 719] width 522 height 32
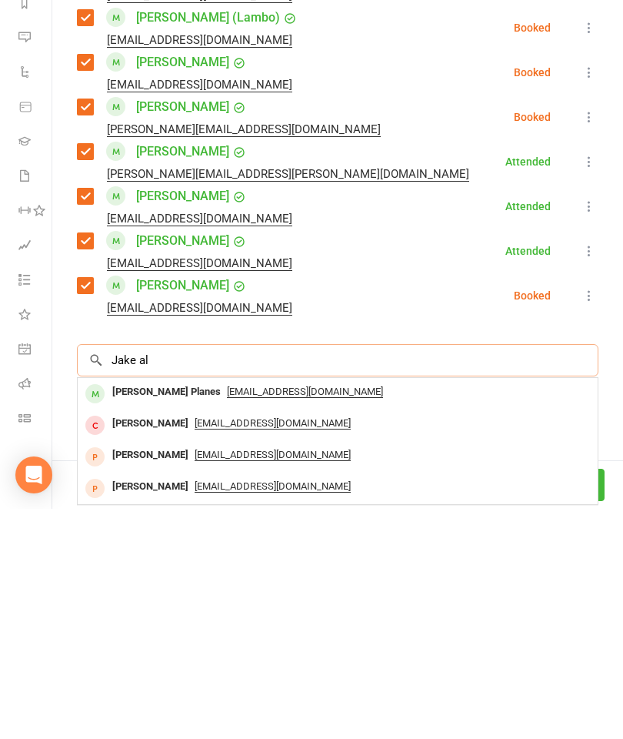
scroll to position [951, 0]
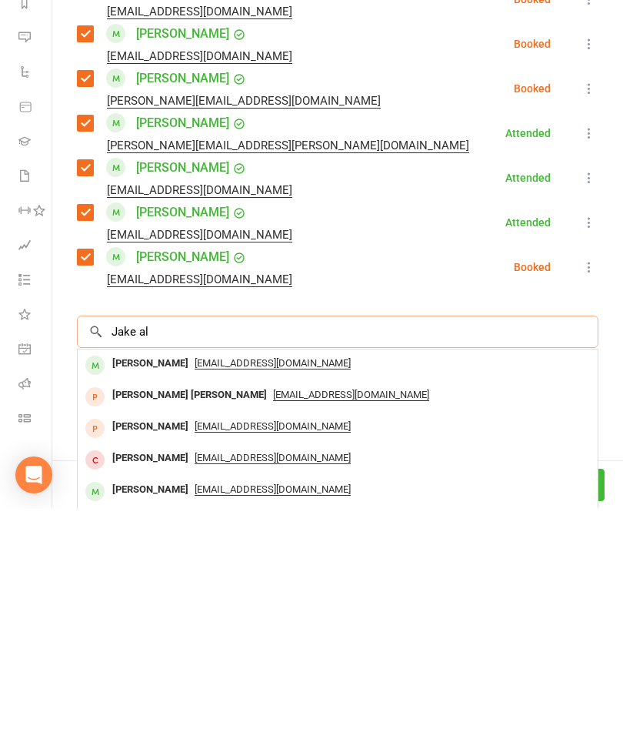
type input "Jake al"
click at [155, 582] on div "[PERSON_NAME]" at bounding box center [150, 593] width 88 height 22
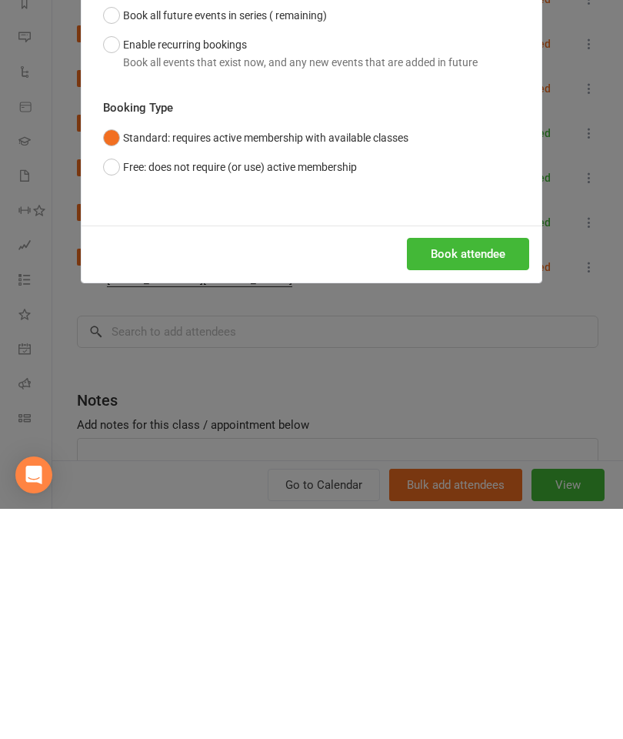
scroll to position [1682, 0]
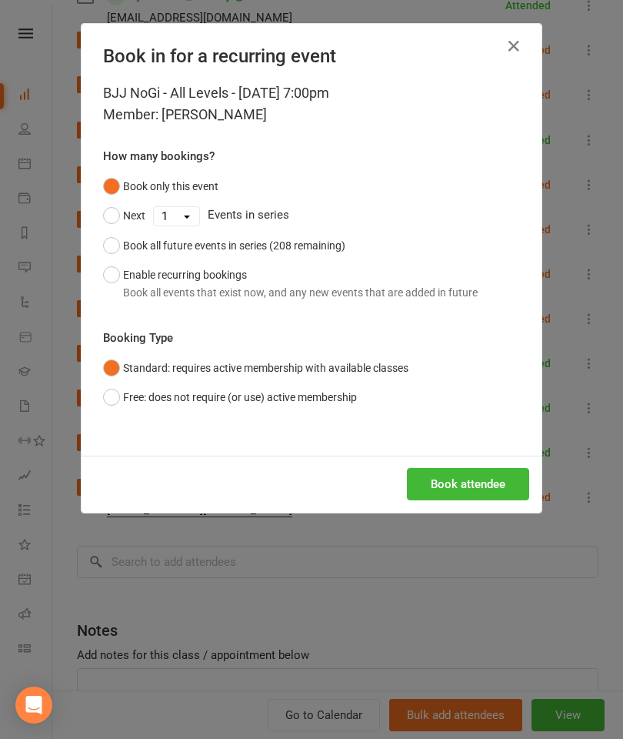
click at [470, 487] on button "Book attendee" at bounding box center [468, 484] width 122 height 32
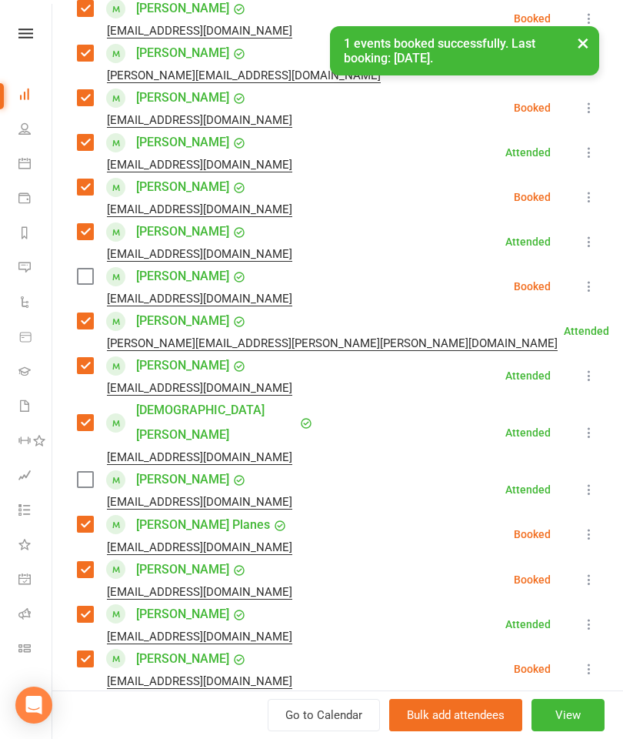
scroll to position [432, 0]
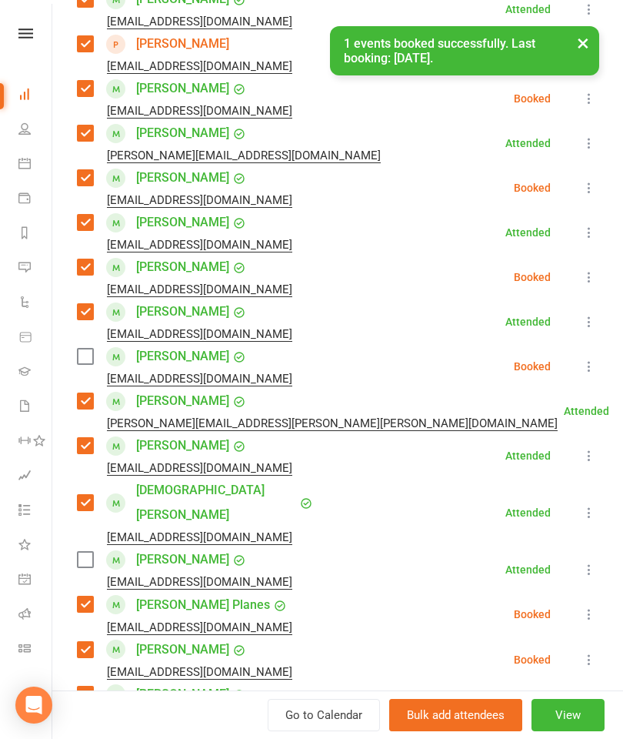
click at [89, 363] on label at bounding box center [84, 356] width 15 height 15
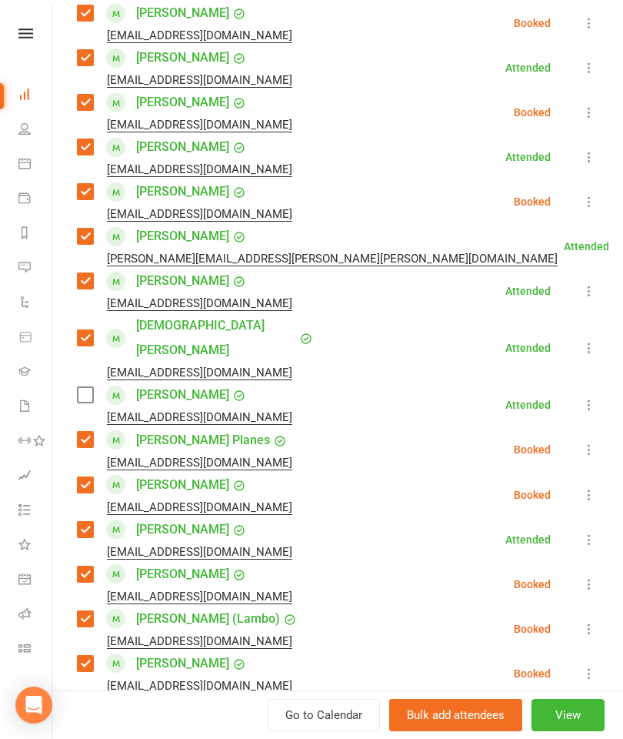
scroll to position [526, 0]
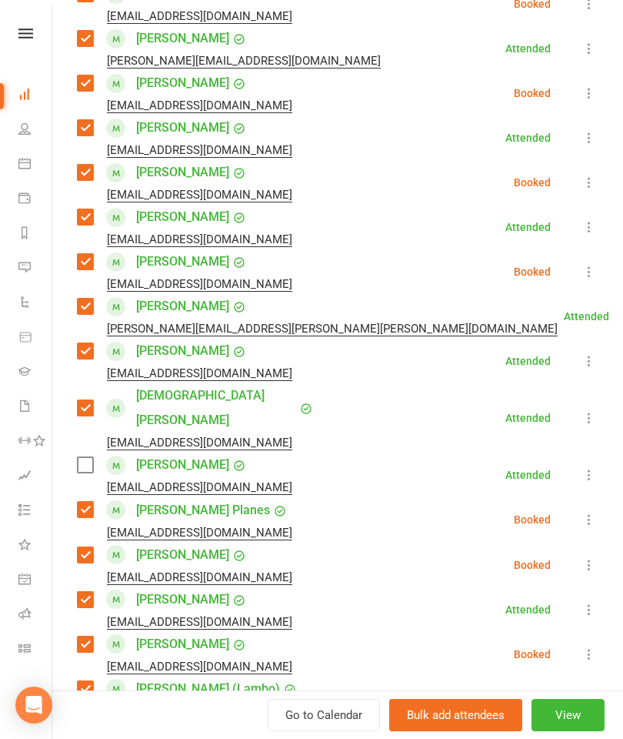
click at [596, 467] on icon at bounding box center [589, 474] width 15 height 15
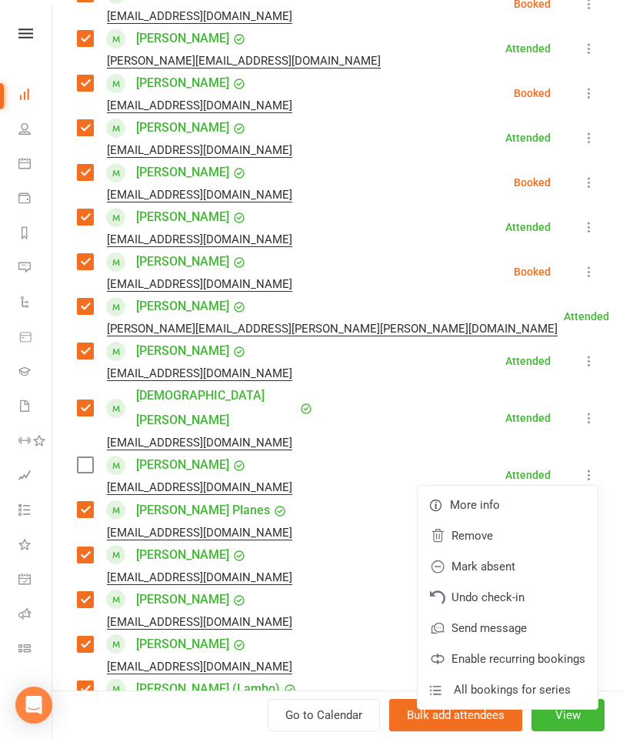
click at [507, 520] on link "Remove" at bounding box center [508, 535] width 180 height 31
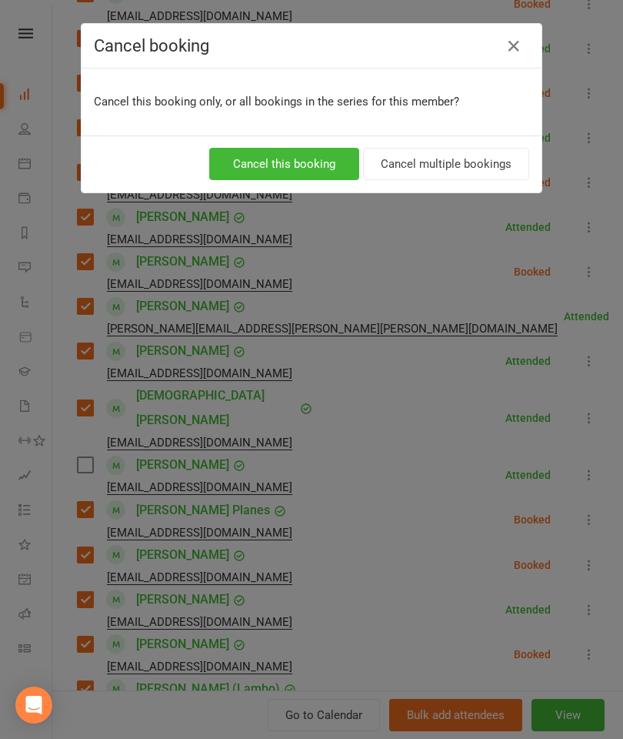
click at [328, 156] on button "Cancel this booking" at bounding box center [284, 164] width 150 height 32
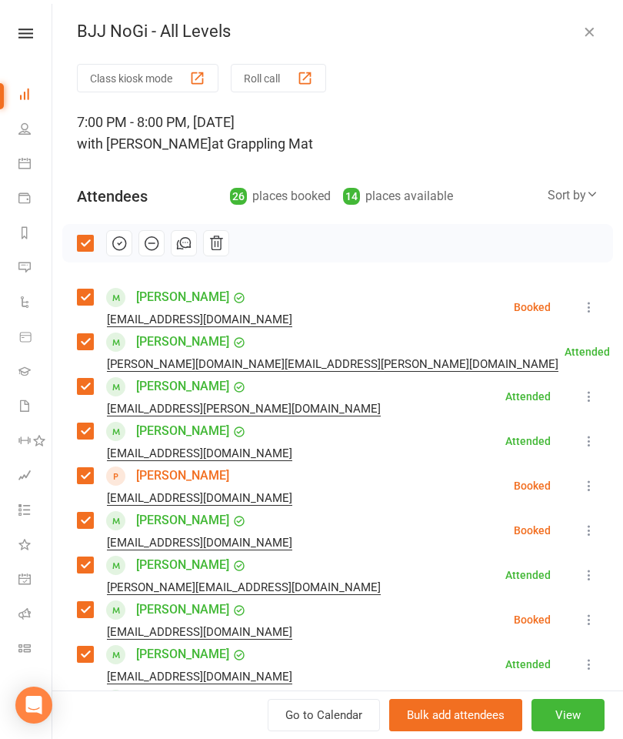
scroll to position [0, 0]
click at [117, 241] on icon "button" at bounding box center [119, 243] width 17 height 17
click at [582, 24] on icon "button" at bounding box center [589, 31] width 15 height 15
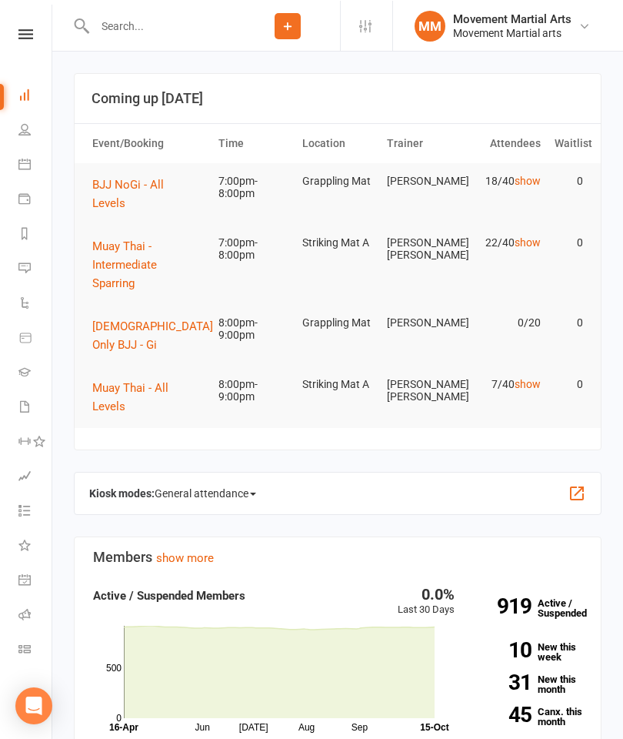
click at [172, 256] on button "Muay Thai - Intermediate Sparring" at bounding box center [148, 263] width 112 height 55
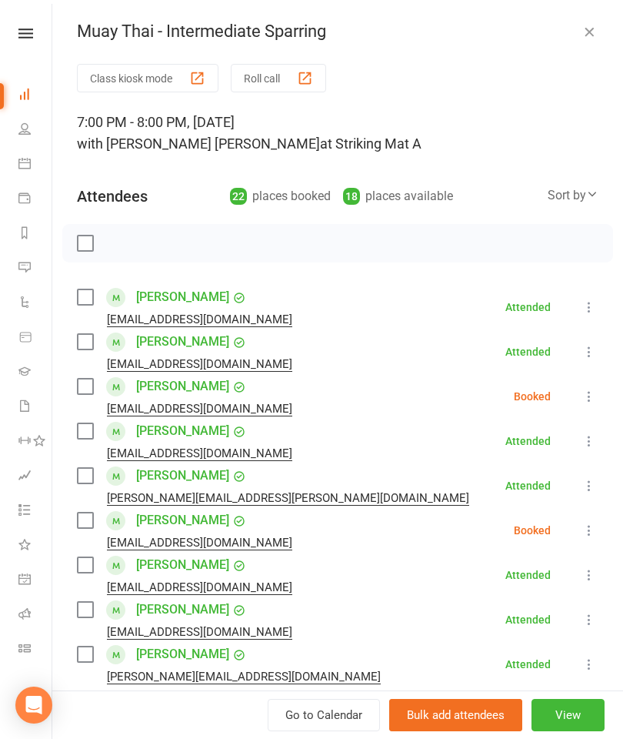
click at [84, 431] on label at bounding box center [84, 430] width 15 height 15
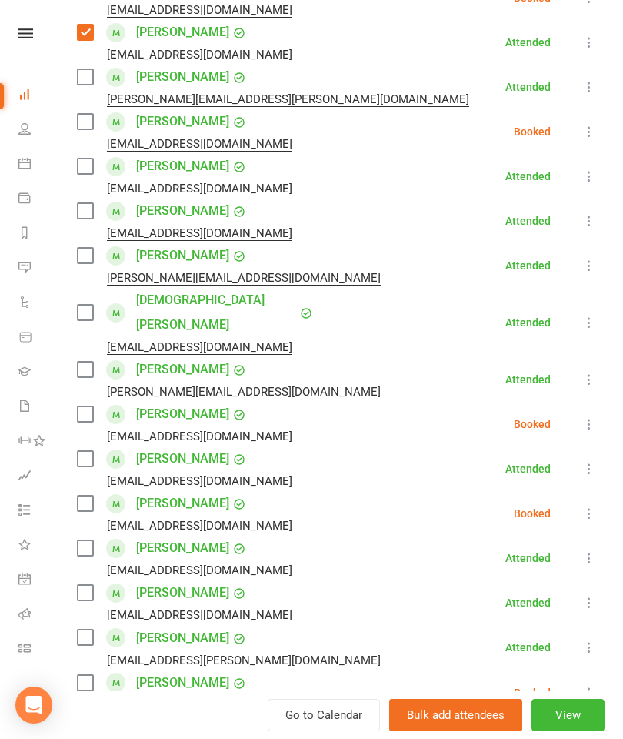
scroll to position [409, 0]
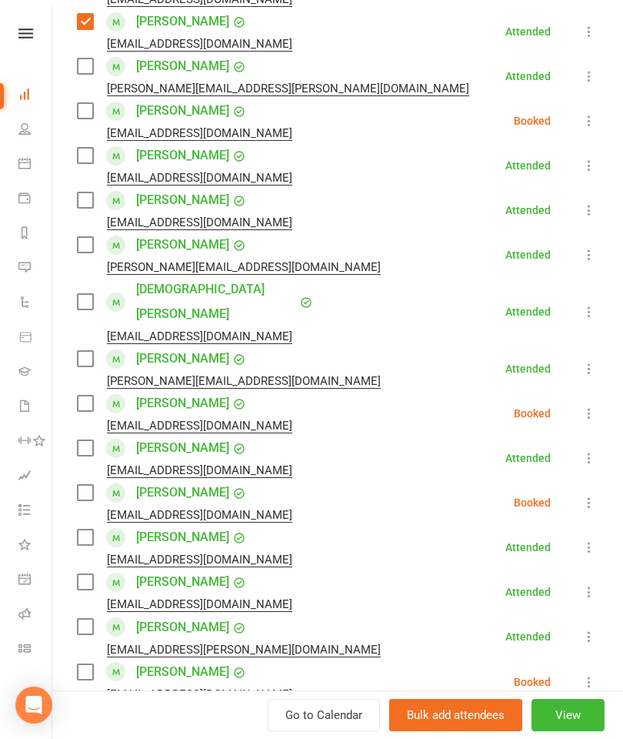
click at [80, 351] on label at bounding box center [84, 358] width 15 height 15
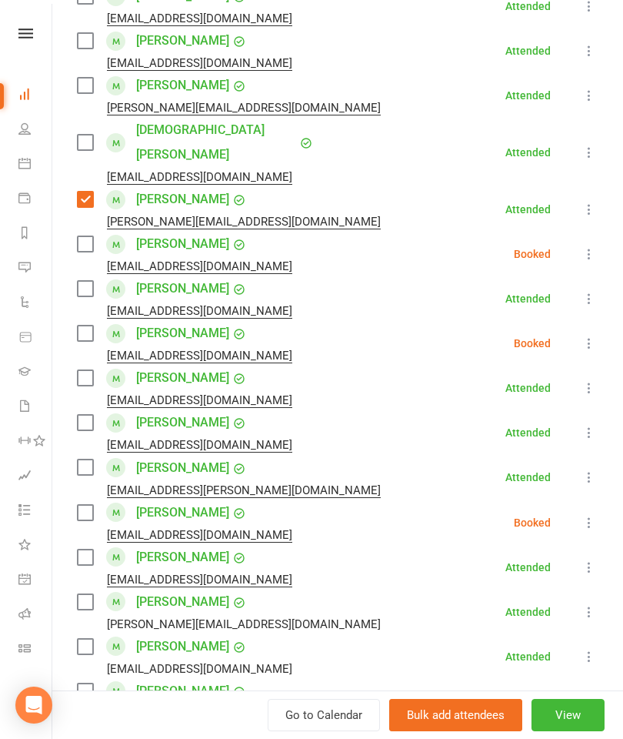
scroll to position [571, 0]
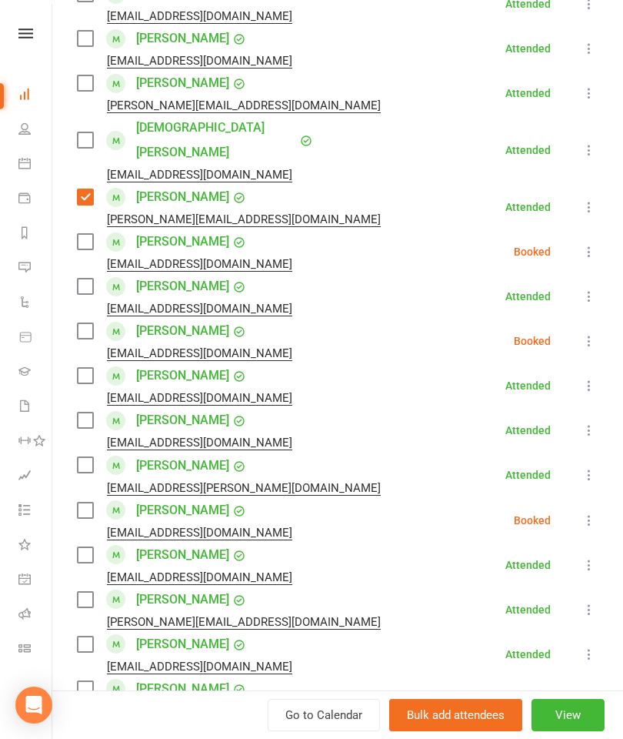
click at [82, 547] on label at bounding box center [84, 554] width 15 height 15
click at [89, 278] on label at bounding box center [84, 285] width 15 height 15
click at [75, 403] on div "Class kiosk mode Roll call 7:00 PM - 8:00 PM, [DATE] with [PERSON_NAME] [PERSON…" at bounding box center [337, 245] width 571 height 1504
click at [84, 412] on label at bounding box center [84, 419] width 15 height 15
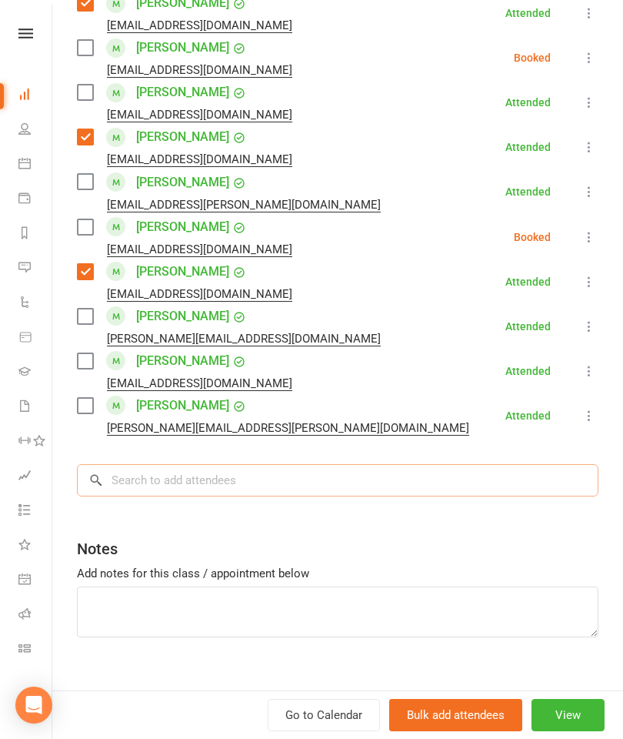
click at [290, 464] on input "search" at bounding box center [338, 480] width 522 height 32
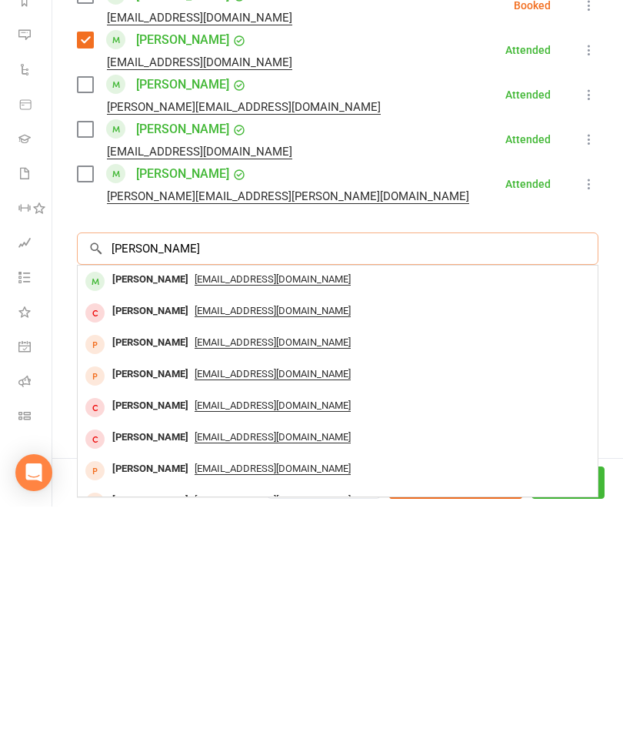
type input "[PERSON_NAME]"
click at [195, 505] on span "[EMAIL_ADDRESS][DOMAIN_NAME]" at bounding box center [273, 511] width 156 height 12
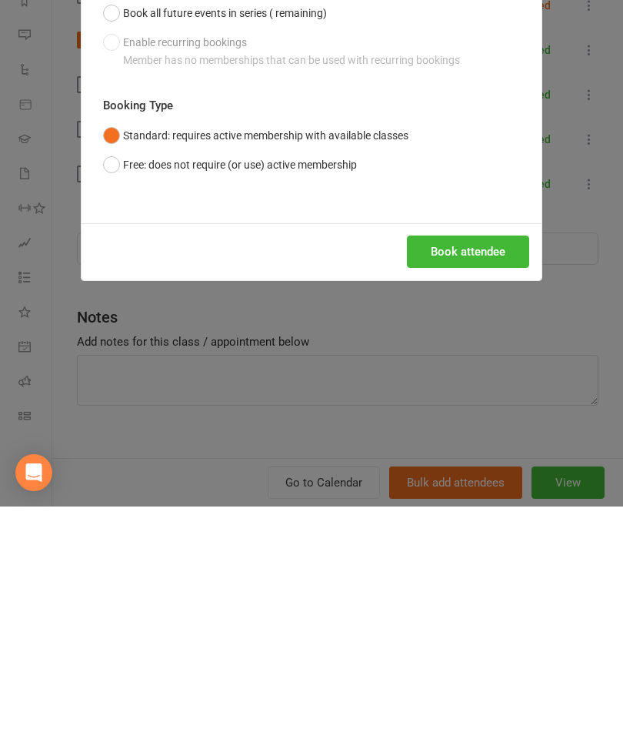
scroll to position [232, 0]
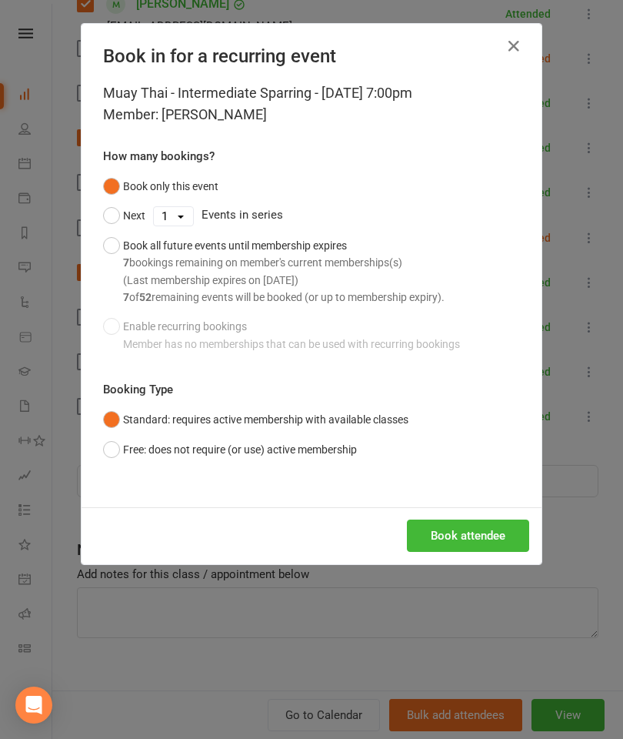
click at [444, 519] on button "Book attendee" at bounding box center [468, 535] width 122 height 32
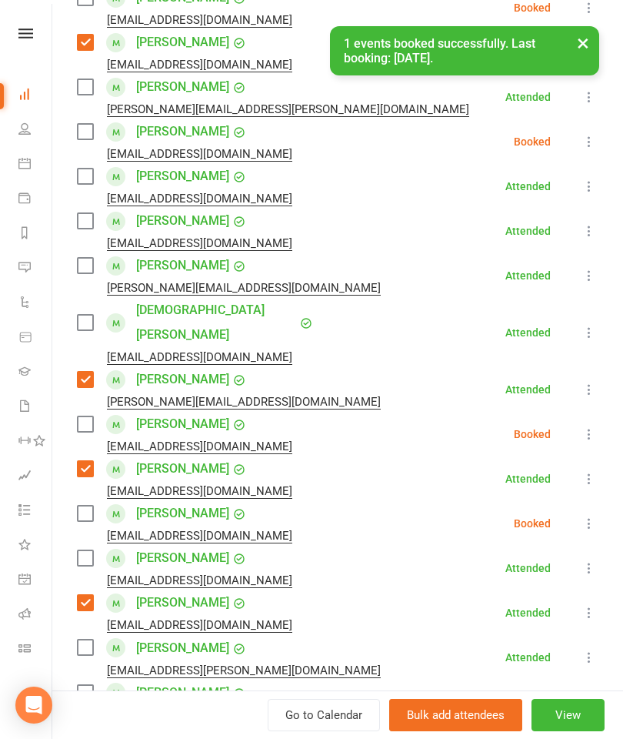
scroll to position [267, 0]
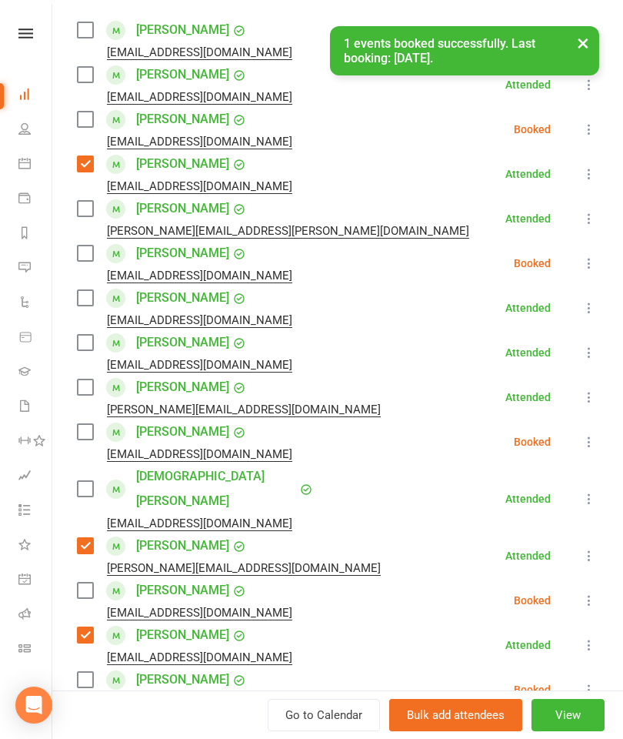
click at [91, 431] on label at bounding box center [84, 431] width 15 height 15
click at [88, 249] on label at bounding box center [84, 252] width 15 height 15
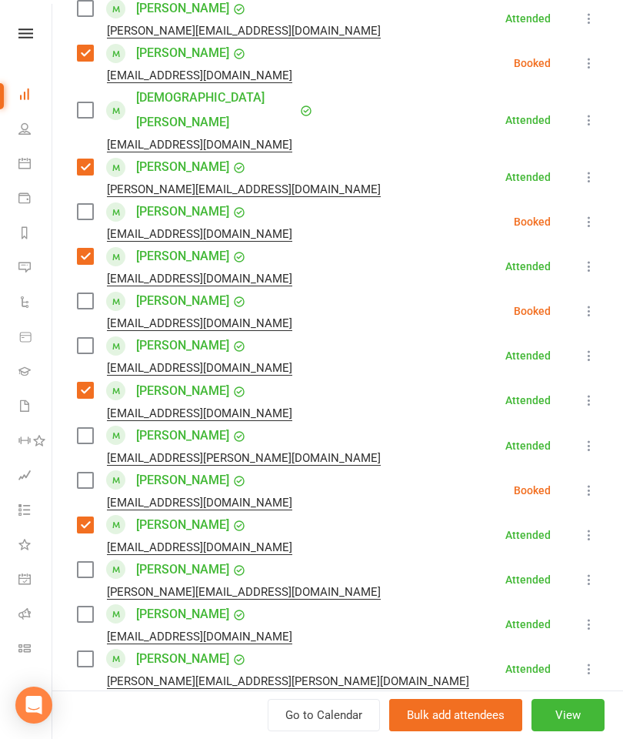
scroll to position [657, 0]
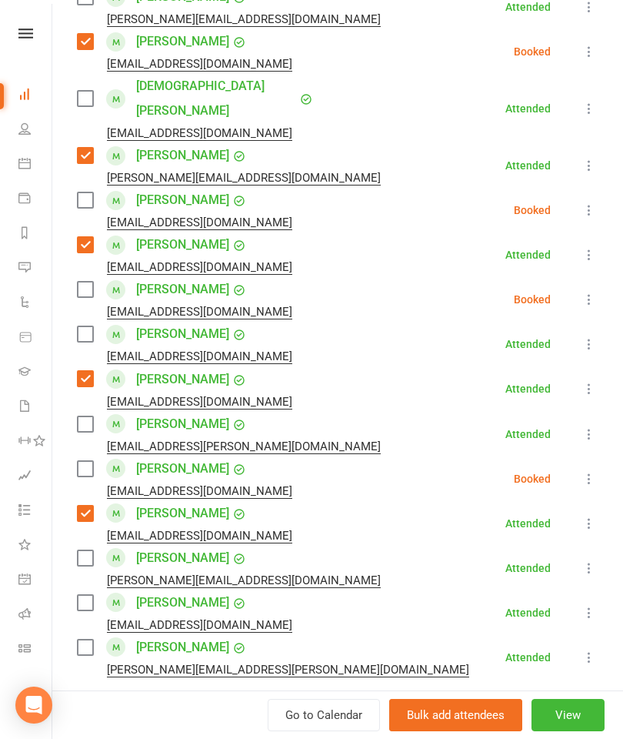
click at [85, 416] on label at bounding box center [84, 423] width 15 height 15
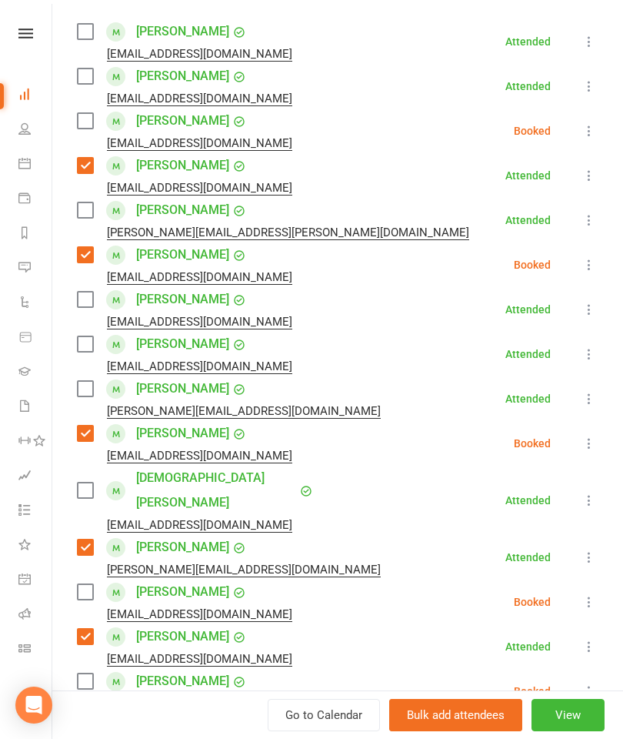
scroll to position [198, 0]
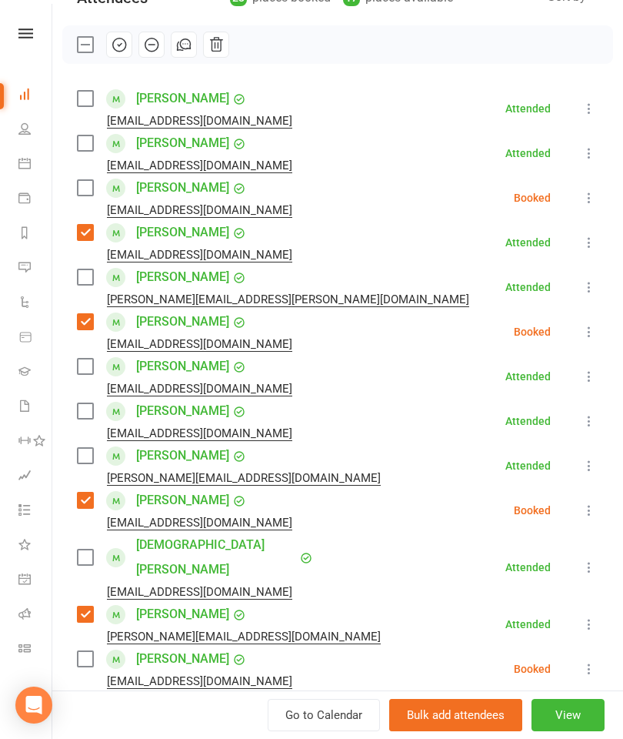
click at [74, 192] on div "Class kiosk mode Roll call 7:00 PM - 8:00 PM, [DATE] with [PERSON_NAME] [PERSON…" at bounding box center [337, 639] width 571 height 1549
click at [92, 191] on label at bounding box center [84, 187] width 15 height 15
click at [92, 278] on label at bounding box center [84, 276] width 15 height 15
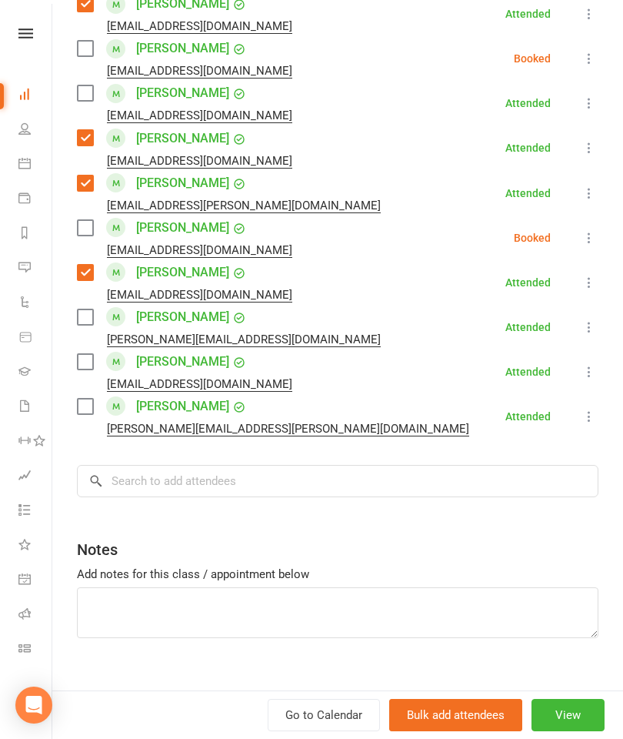
scroll to position [898, 0]
click at [92, 399] on label at bounding box center [84, 406] width 15 height 15
click at [91, 354] on label at bounding box center [84, 361] width 15 height 15
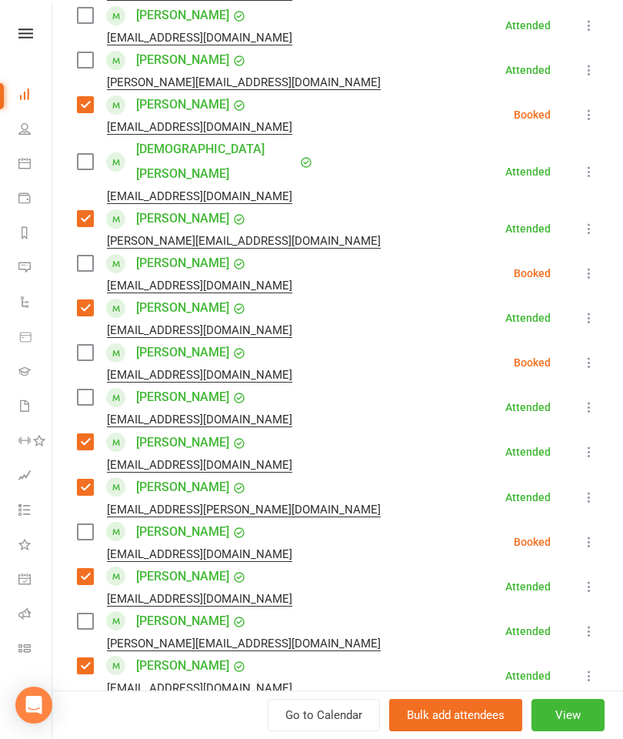
scroll to position [566, 0]
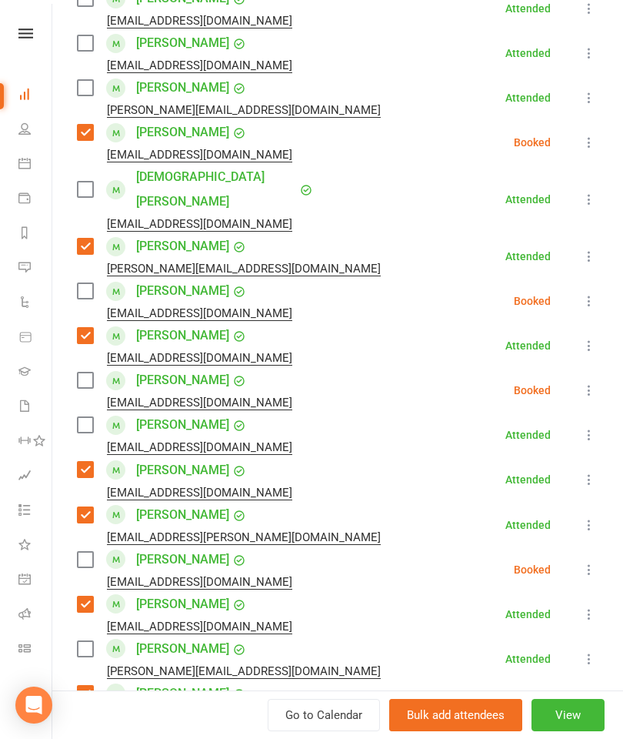
click at [92, 417] on label at bounding box center [84, 424] width 15 height 15
click at [92, 372] on label at bounding box center [84, 379] width 15 height 15
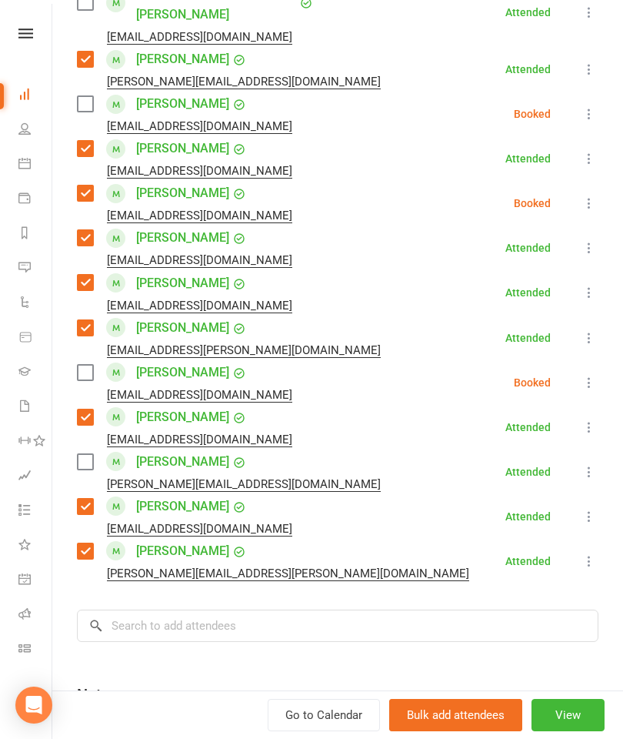
scroll to position [794, 0]
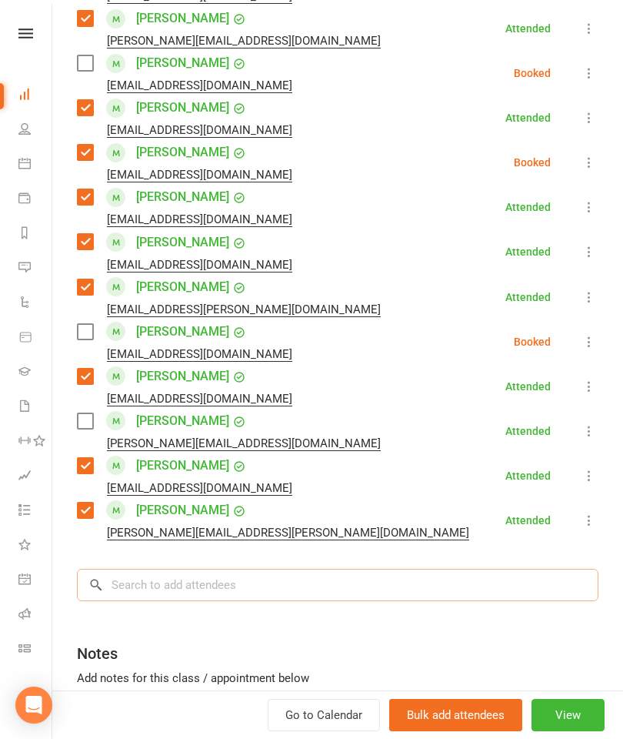
click at [226, 569] on input "search" at bounding box center [338, 585] width 522 height 32
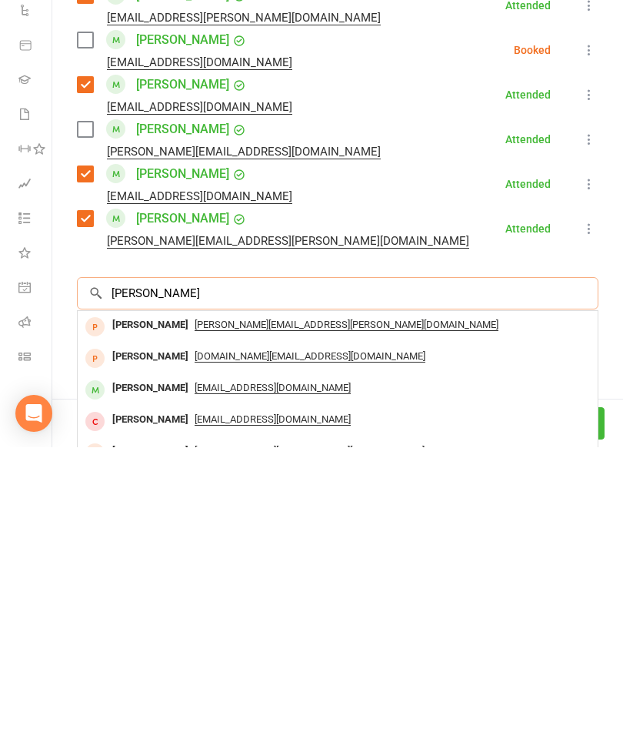
type input "[PERSON_NAME]"
click at [153, 669] on div "[PERSON_NAME]" at bounding box center [150, 680] width 88 height 22
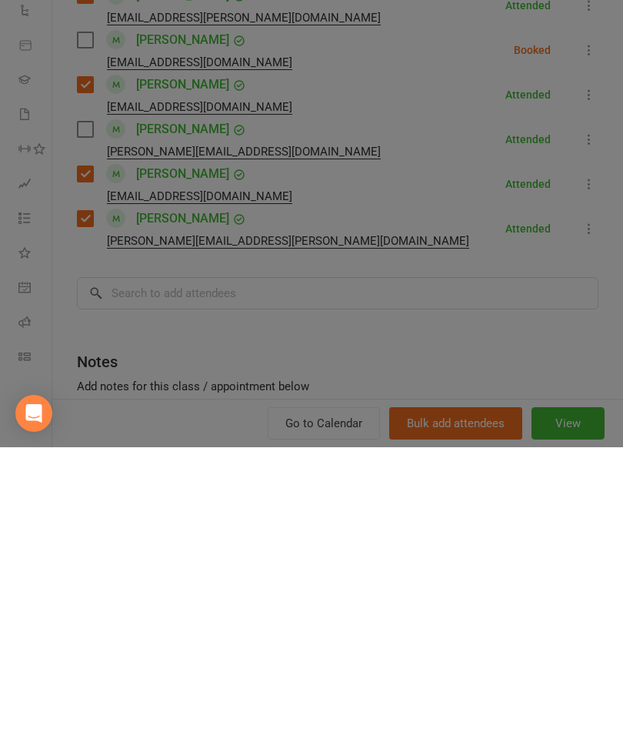
scroll to position [569, 0]
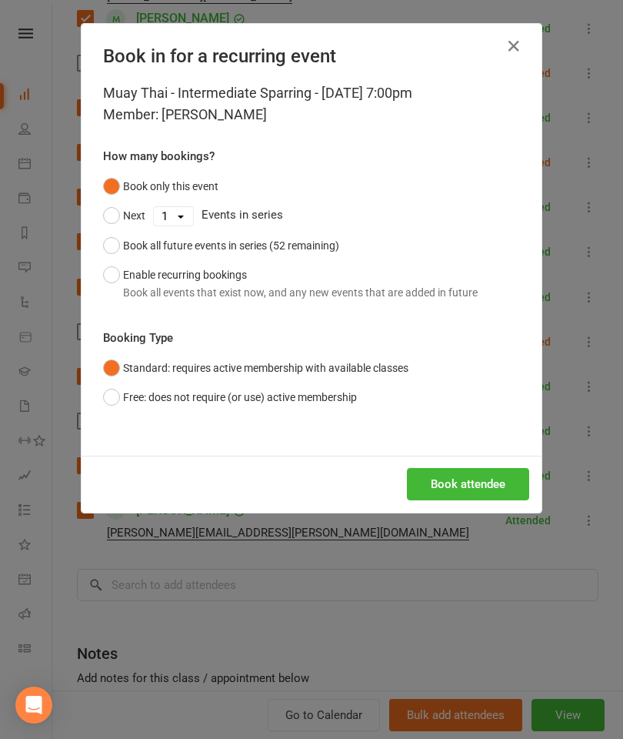
click at [486, 496] on button "Book attendee" at bounding box center [468, 484] width 122 height 32
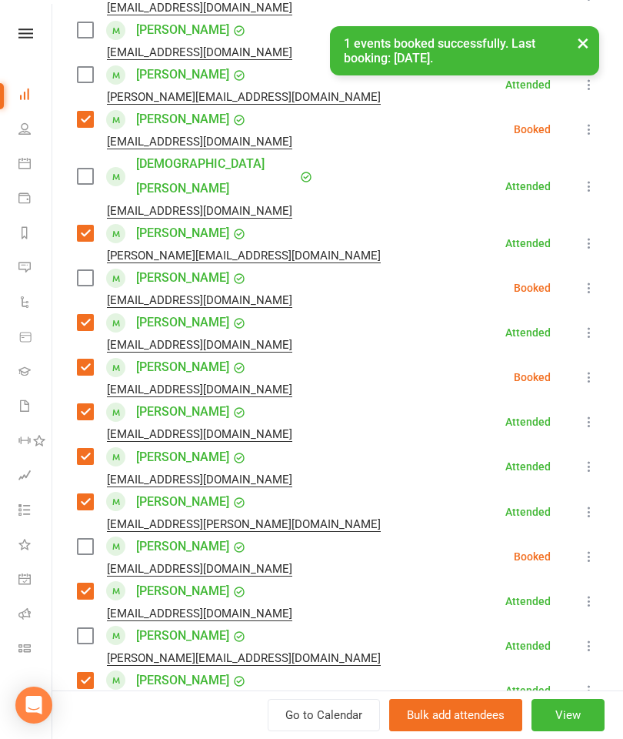
scroll to position [258, 0]
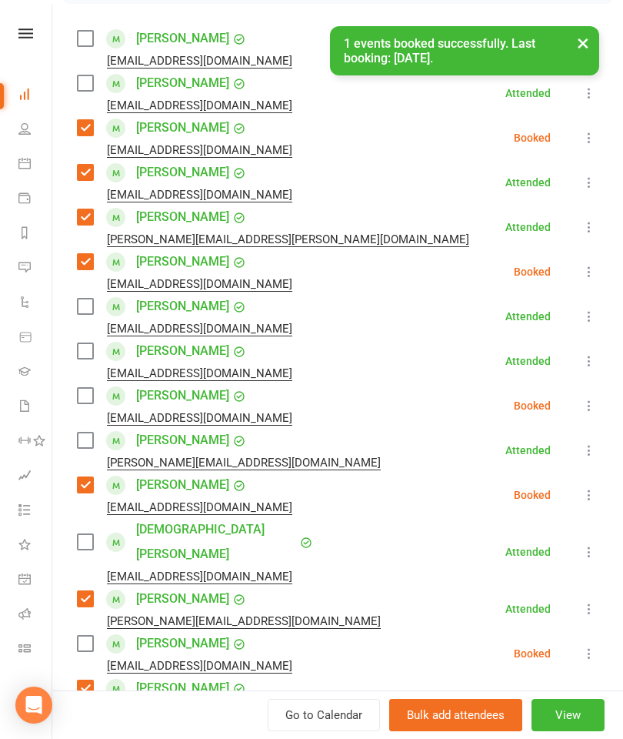
click at [91, 398] on label at bounding box center [84, 395] width 15 height 15
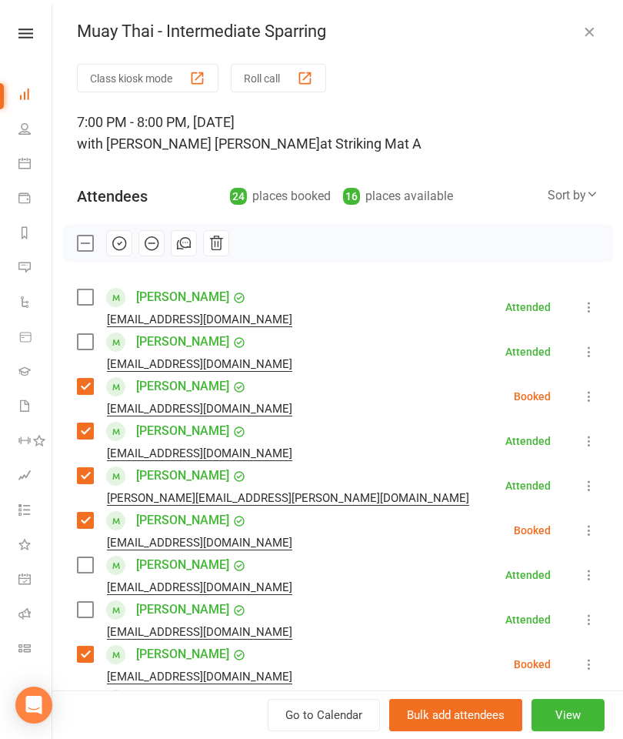
scroll to position [0, 0]
click at [83, 298] on label at bounding box center [84, 296] width 15 height 15
click at [90, 349] on label at bounding box center [84, 341] width 15 height 15
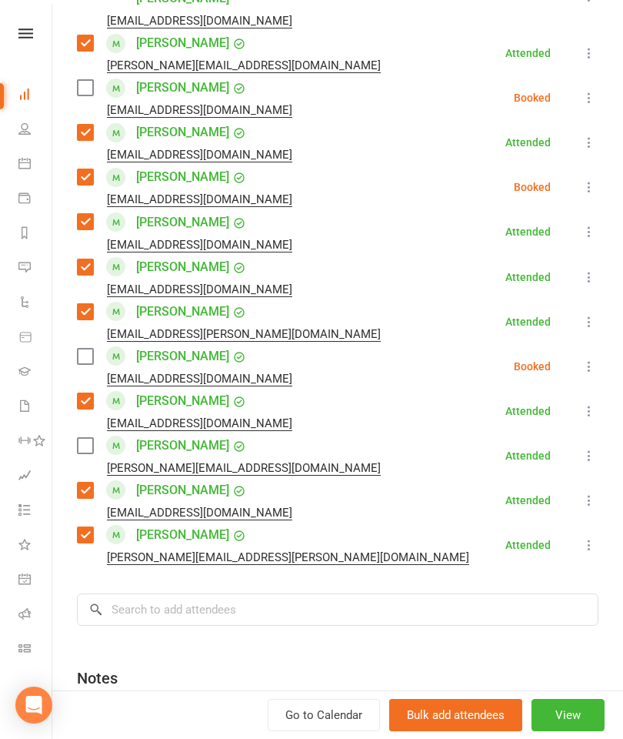
scroll to position [815, 0]
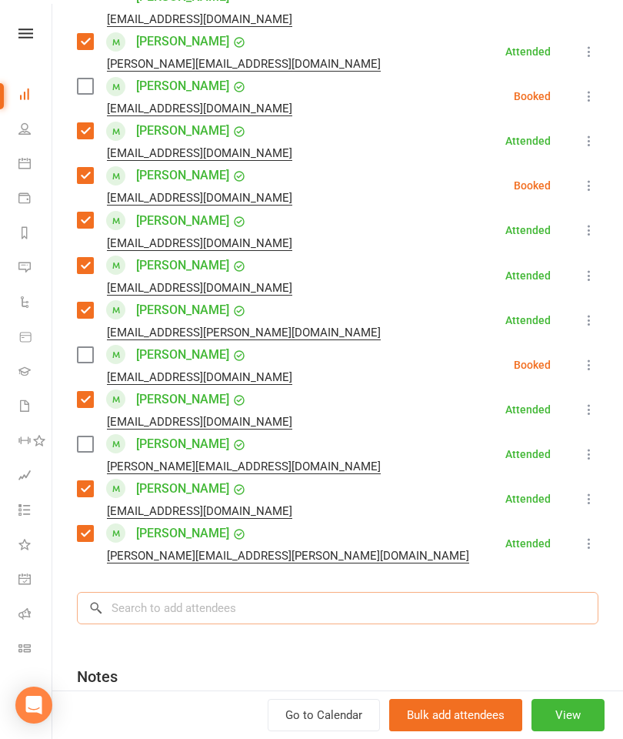
click at [211, 592] on input "search" at bounding box center [338, 608] width 522 height 32
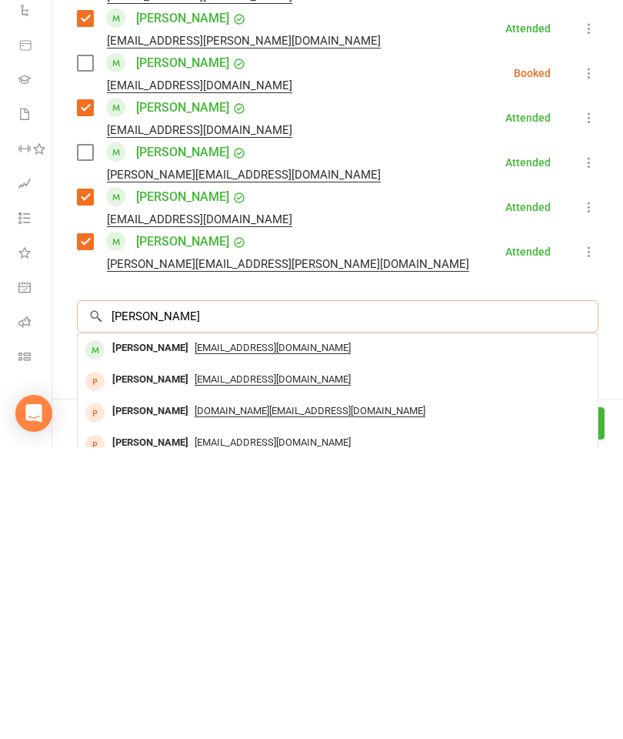
scroll to position [784, 0]
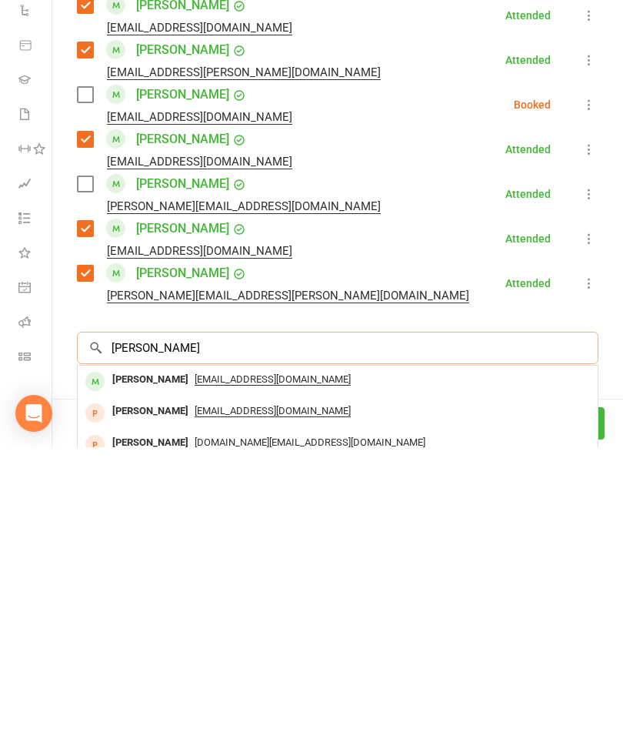
type input "[PERSON_NAME]"
click at [160, 660] on div "[PERSON_NAME]" at bounding box center [150, 671] width 88 height 22
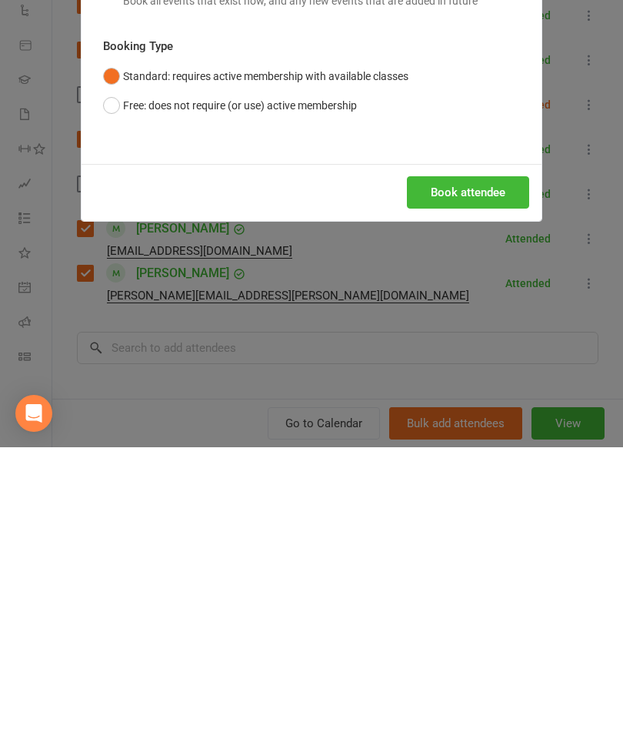
scroll to position [928, 0]
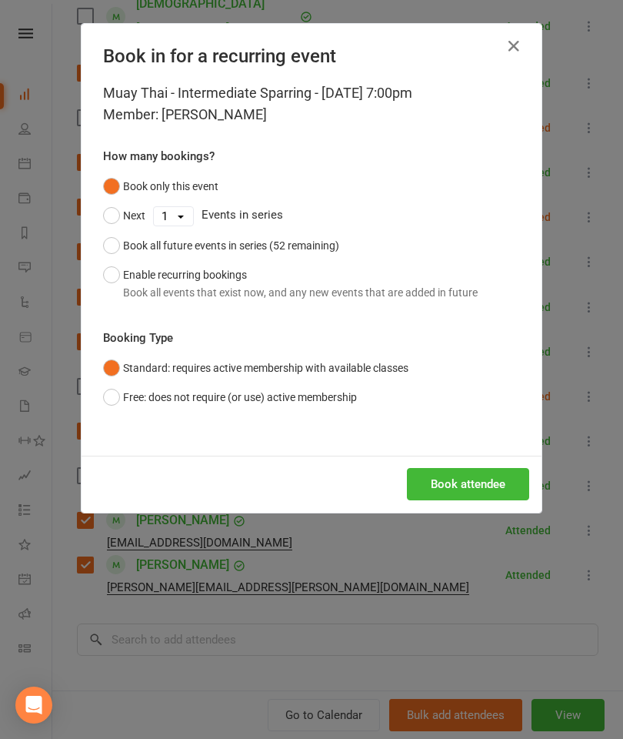
click at [469, 491] on button "Book attendee" at bounding box center [468, 484] width 122 height 32
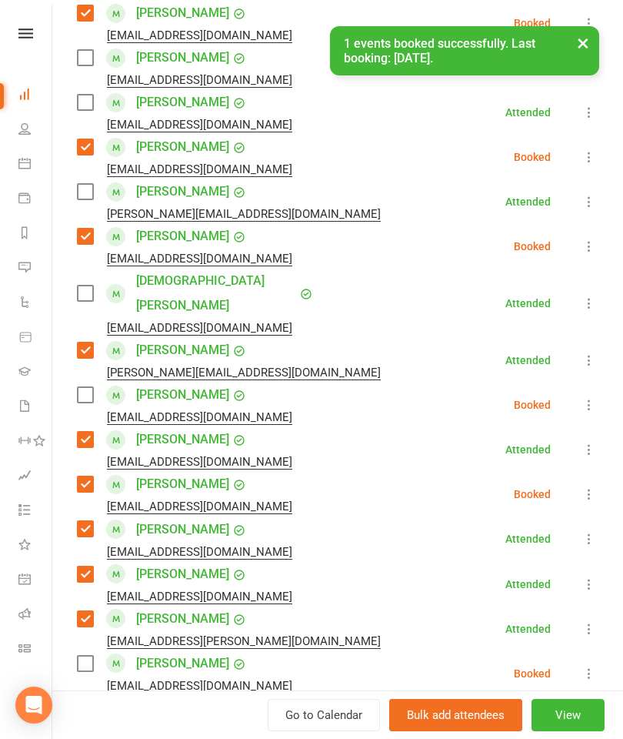
scroll to position [617, 0]
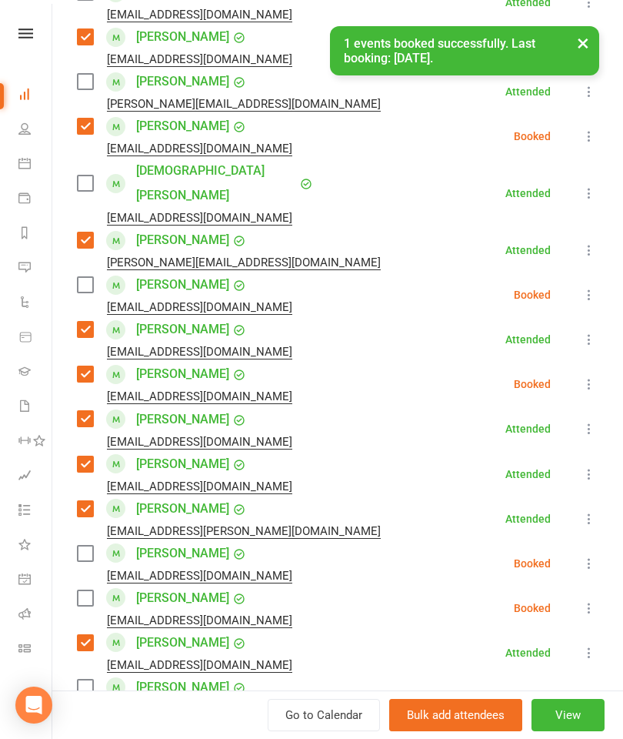
click at [88, 545] on label at bounding box center [84, 552] width 15 height 15
click at [81, 545] on label at bounding box center [84, 552] width 15 height 15
click at [88, 590] on label at bounding box center [84, 597] width 15 height 15
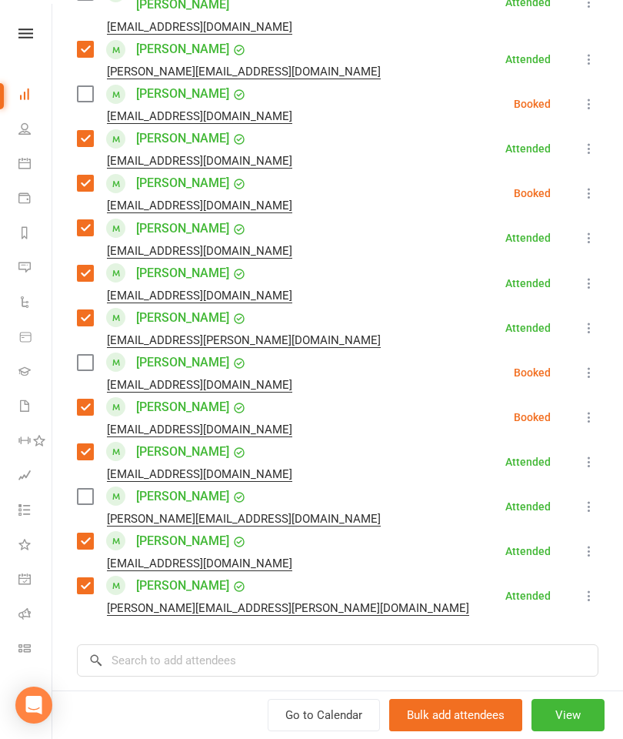
scroll to position [808, 0]
click at [216, 644] on input "search" at bounding box center [338, 660] width 522 height 32
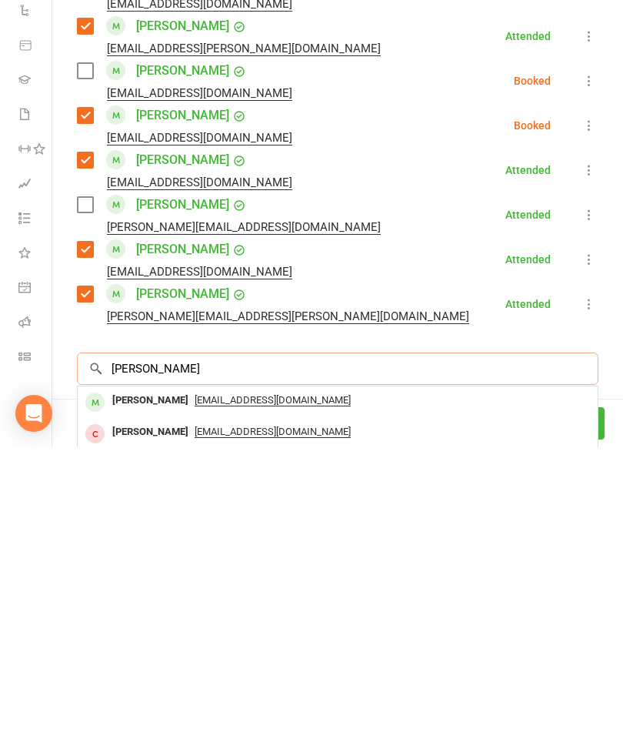
type input "[PERSON_NAME]"
click at [123, 681] on div "[PERSON_NAME]" at bounding box center [150, 692] width 88 height 22
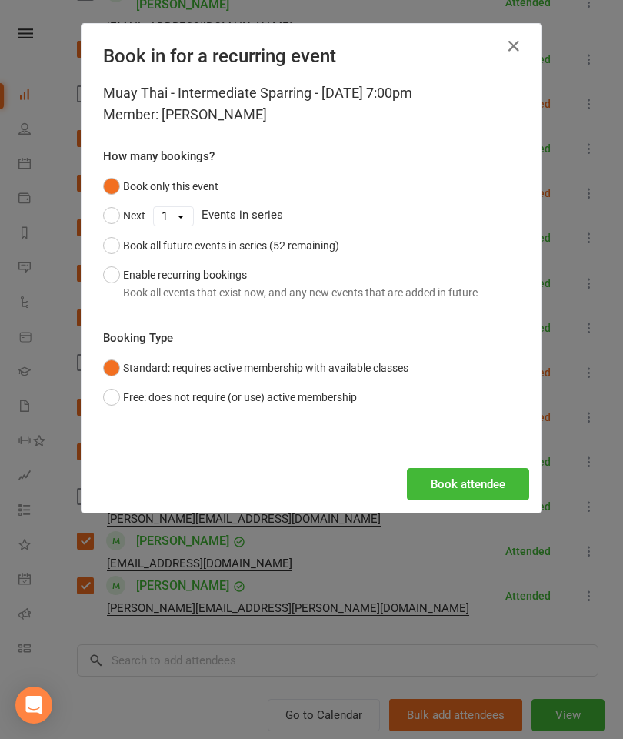
click at [454, 482] on button "Book attendee" at bounding box center [468, 484] width 122 height 32
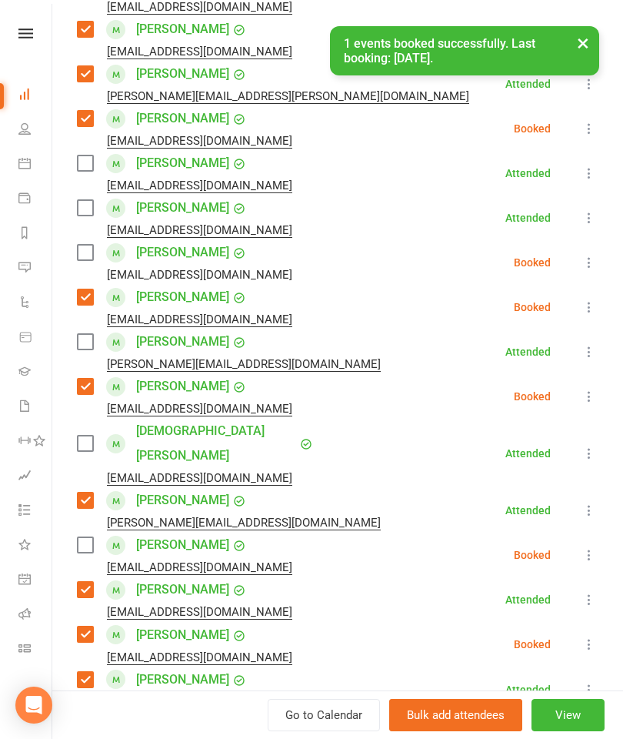
scroll to position [392, 0]
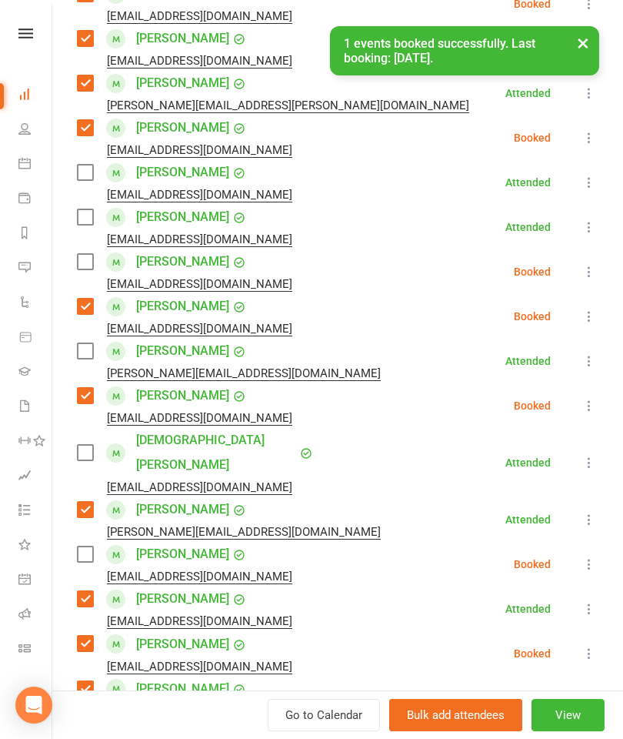
click at [102, 268] on div "[PERSON_NAME] [EMAIL_ADDRESS][DOMAIN_NAME]" at bounding box center [188, 271] width 222 height 45
click at [80, 268] on label at bounding box center [84, 261] width 15 height 15
click at [90, 178] on label at bounding box center [84, 172] width 15 height 15
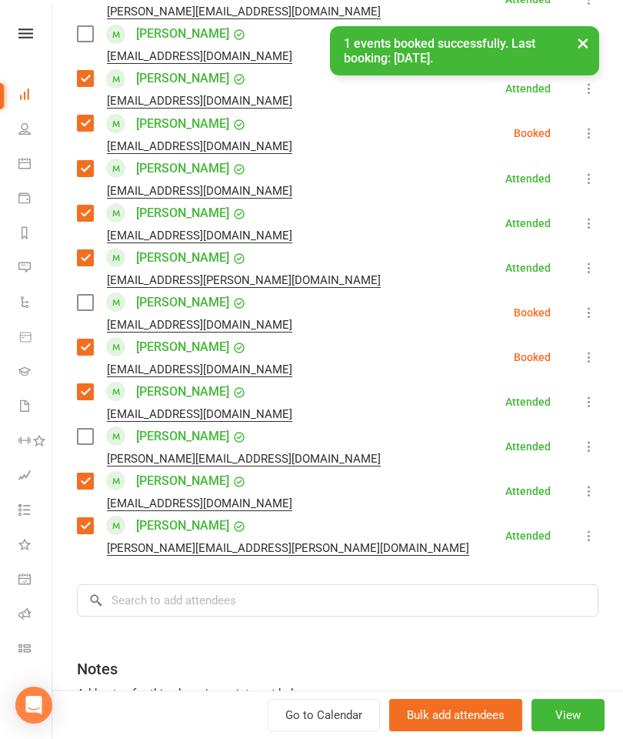
scroll to position [917, 0]
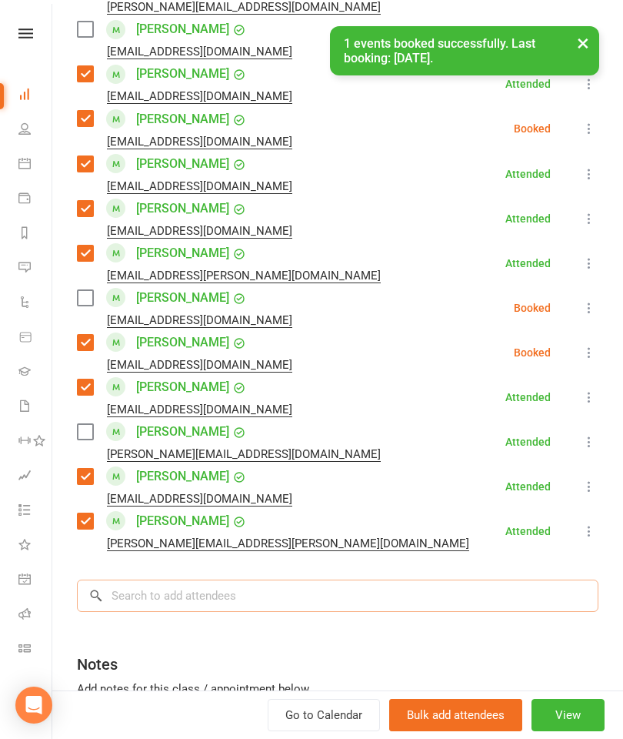
click at [185, 585] on input "search" at bounding box center [338, 595] width 522 height 32
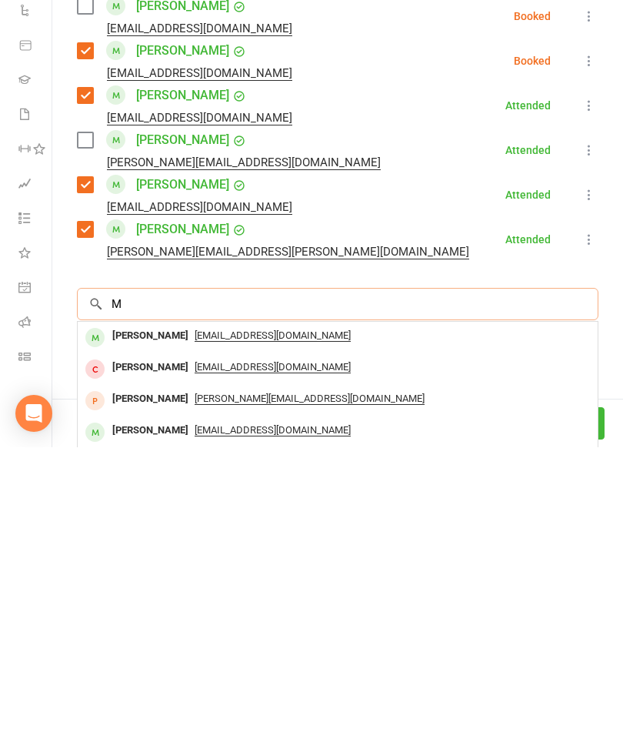
scroll to position [1395, 0]
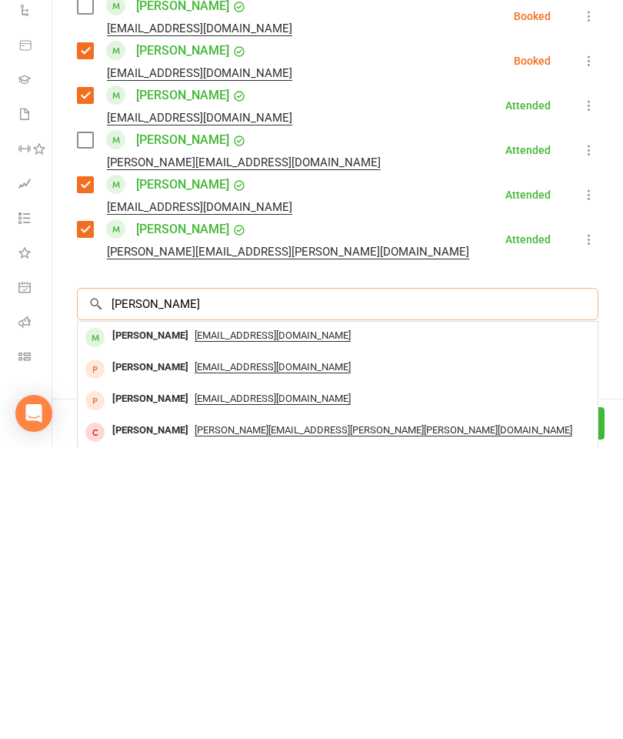
type input "[PERSON_NAME]"
click at [176, 613] on div "[PERSON_NAME] [EMAIL_ADDRESS][DOMAIN_NAME]" at bounding box center [338, 629] width 520 height 32
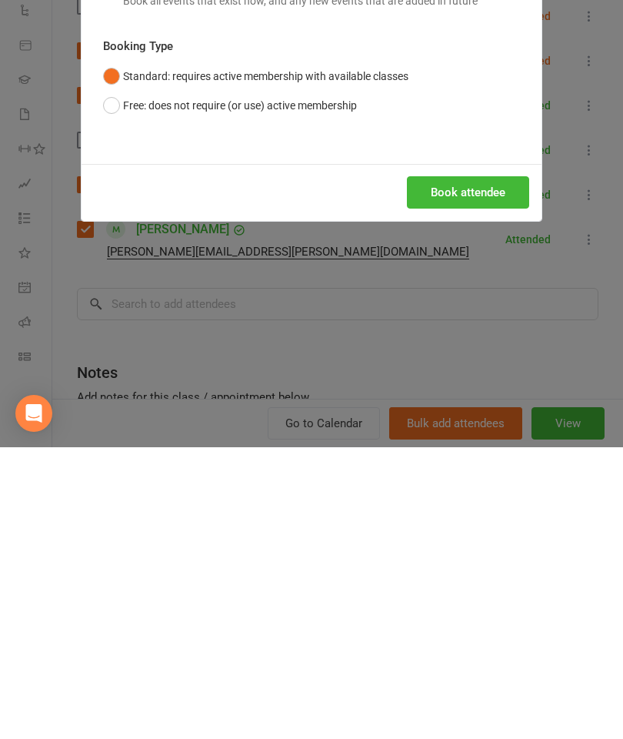
scroll to position [1686, 0]
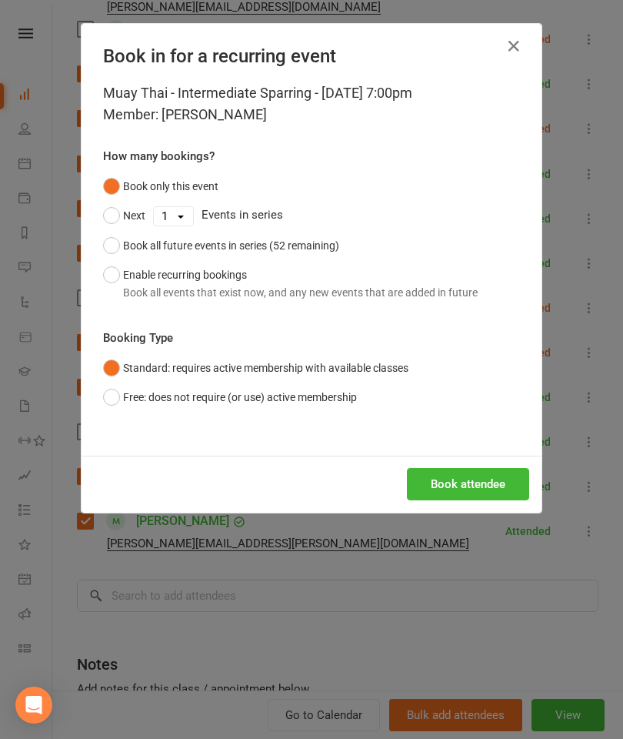
click at [459, 486] on button "Book attendee" at bounding box center [468, 484] width 122 height 32
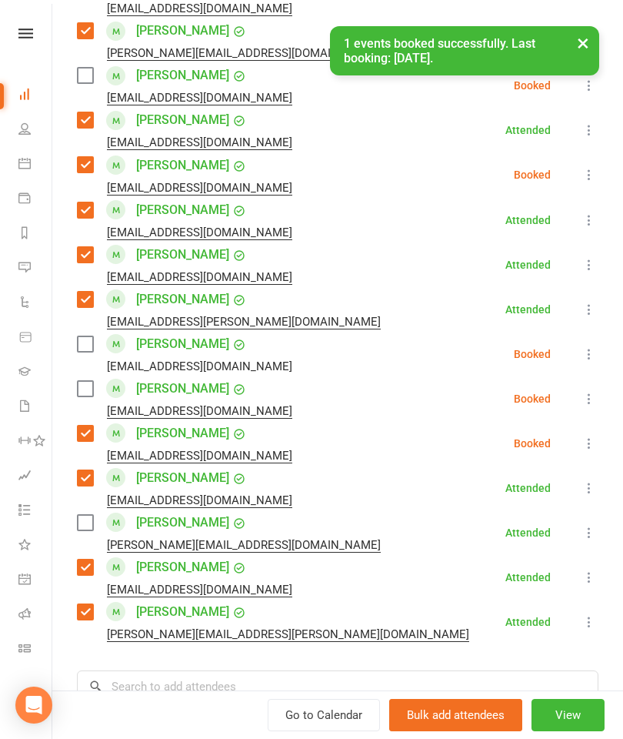
scroll to position [868, 0]
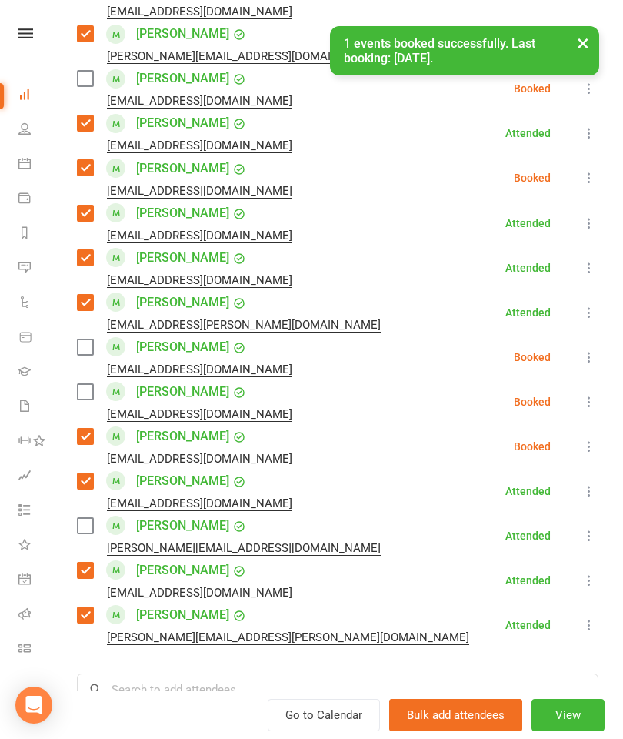
click at [85, 339] on label at bounding box center [84, 346] width 15 height 15
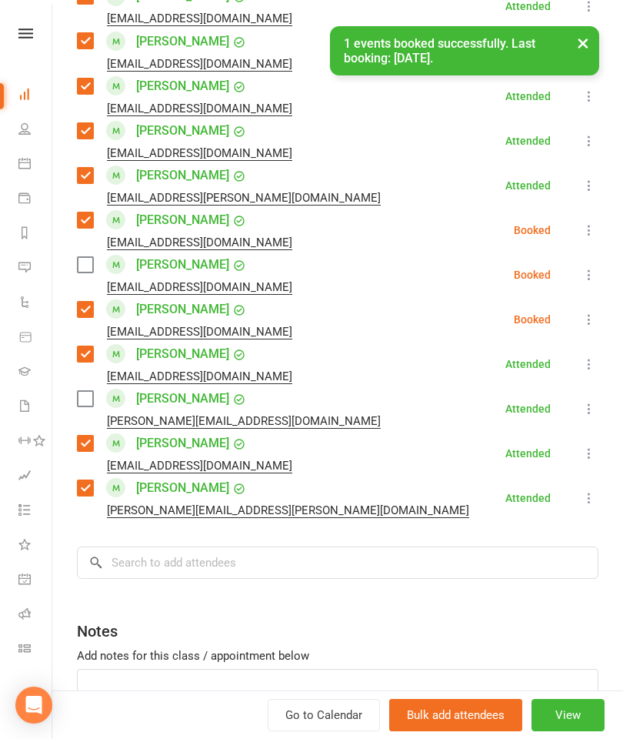
scroll to position [995, 0]
click at [300, 546] on input "search" at bounding box center [338, 562] width 522 height 32
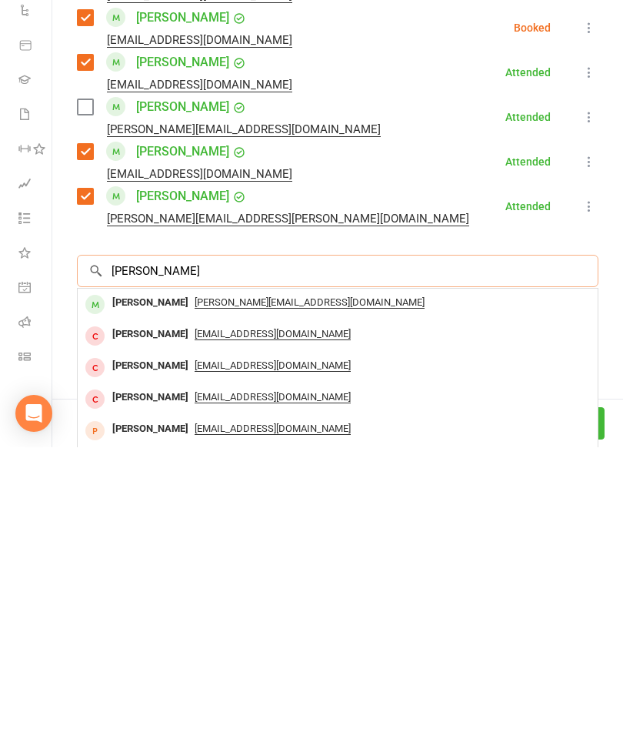
type input "[PERSON_NAME]"
click at [168, 583] on div "[PERSON_NAME]" at bounding box center [150, 594] width 88 height 22
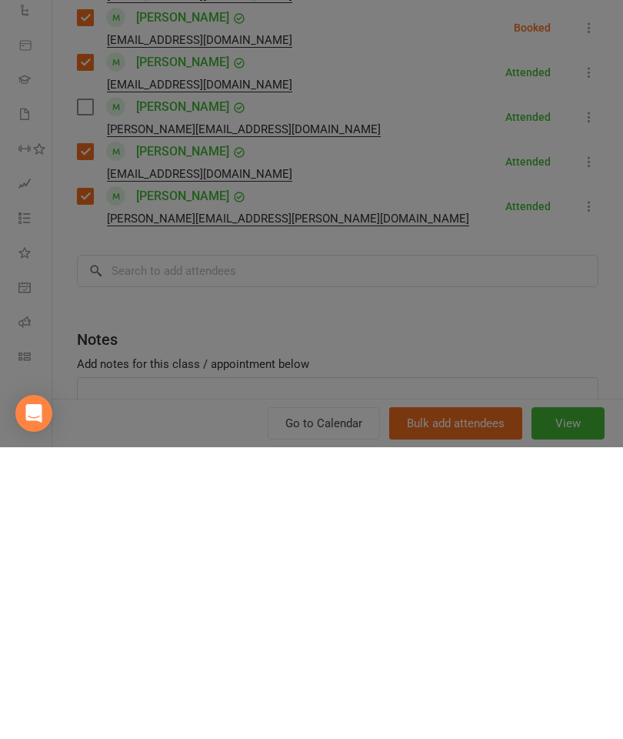
scroll to position [1744, 0]
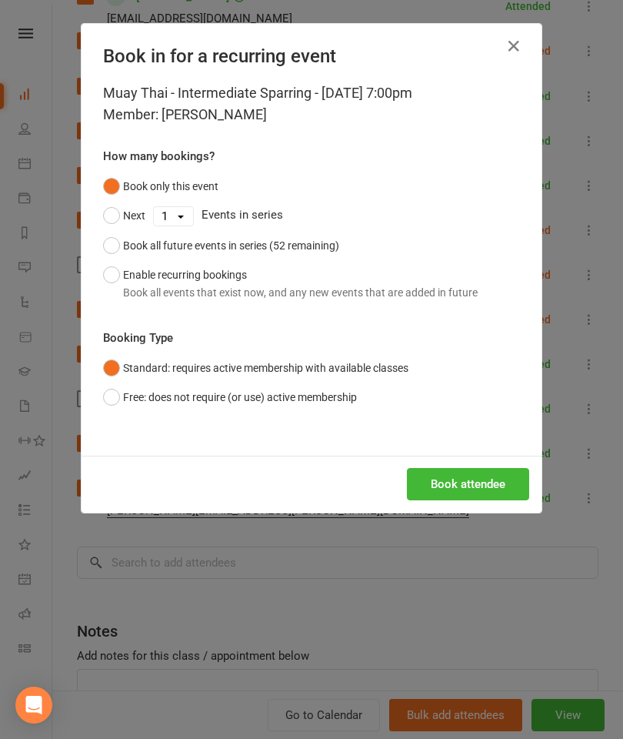
click at [470, 485] on button "Book attendee" at bounding box center [468, 484] width 122 height 32
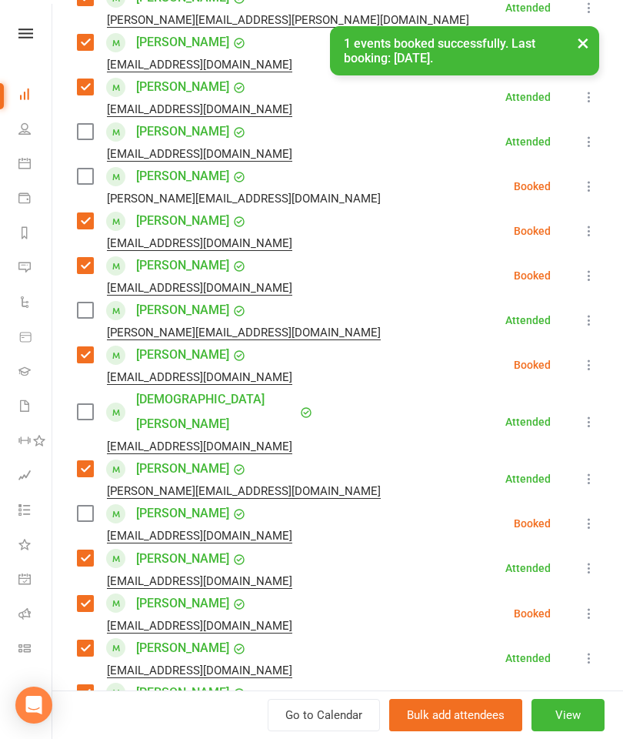
scroll to position [455, 0]
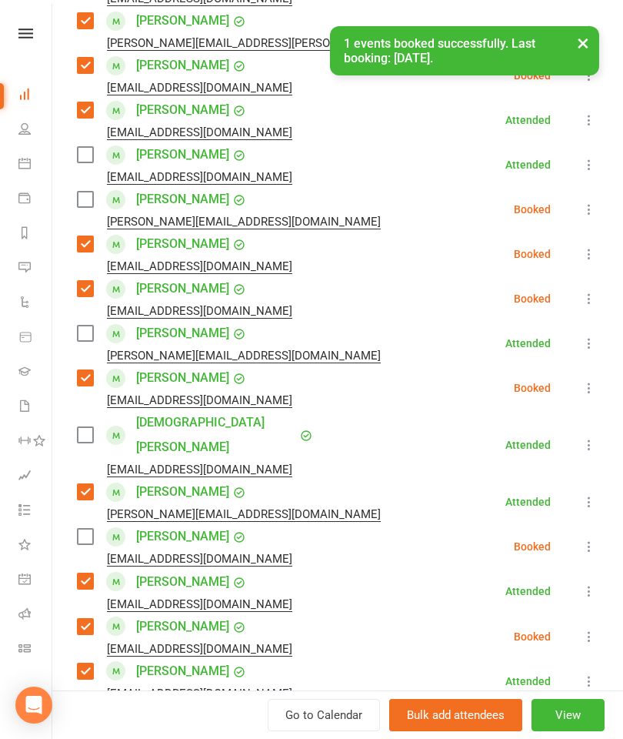
click at [81, 211] on div "[PERSON_NAME] Paulo [PERSON_NAME][EMAIL_ADDRESS][DOMAIN_NAME]" at bounding box center [232, 209] width 310 height 45
click at [84, 194] on label at bounding box center [84, 199] width 15 height 15
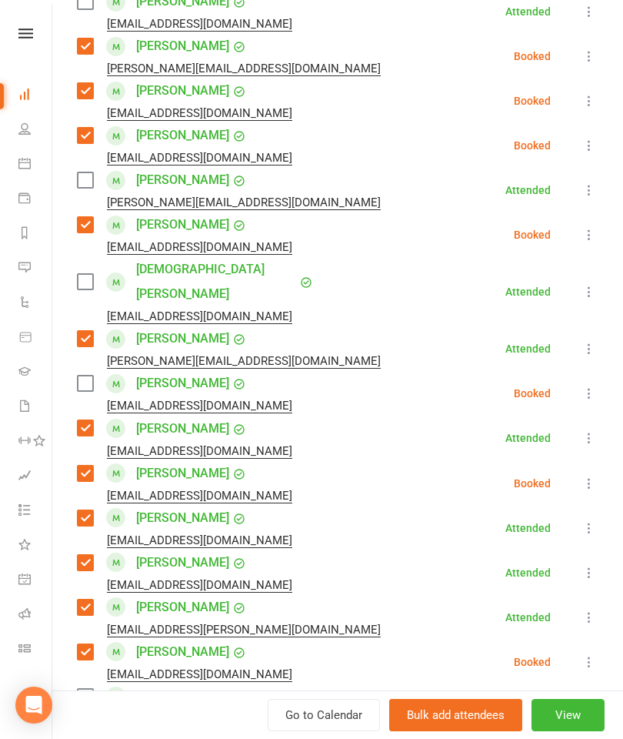
scroll to position [584, 0]
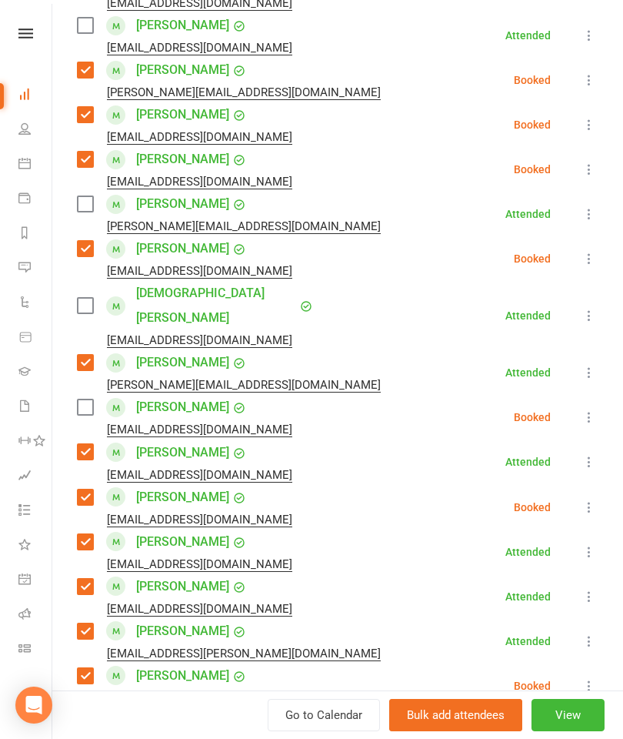
click at [91, 399] on label at bounding box center [84, 406] width 15 height 15
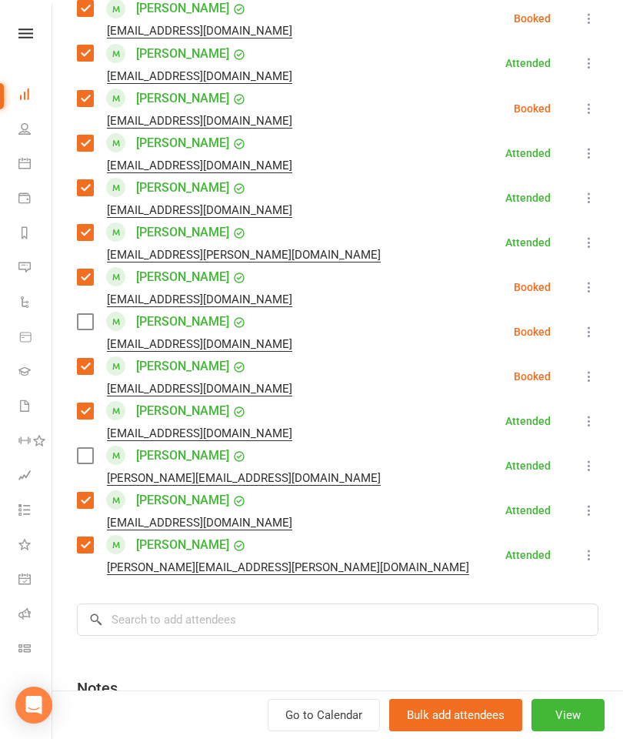
scroll to position [982, 0]
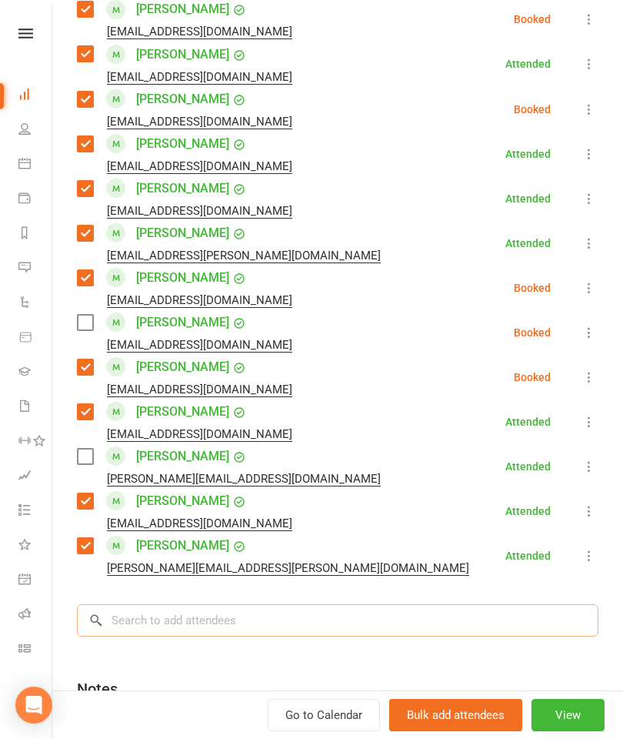
click at [269, 604] on input "search" at bounding box center [338, 620] width 522 height 32
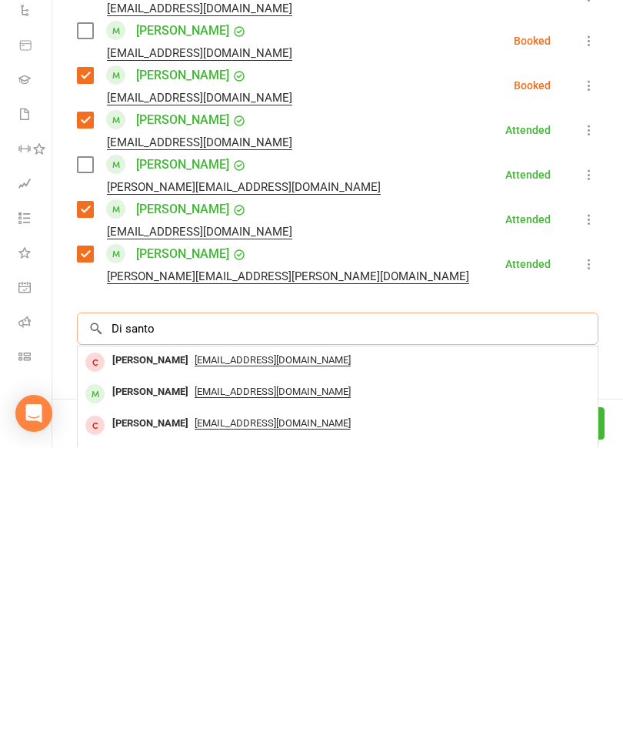
type input "Di santo"
click at [148, 672] on div "[PERSON_NAME]" at bounding box center [150, 683] width 88 height 22
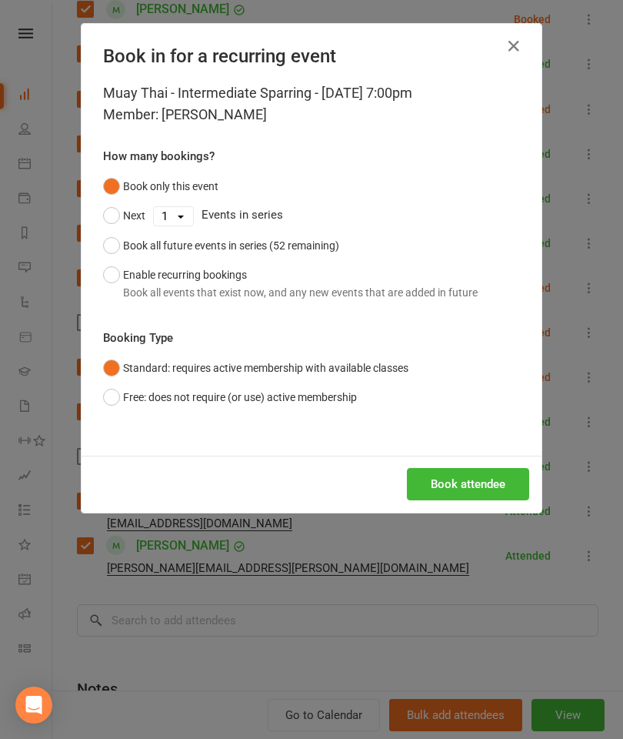
click at [490, 494] on button "Book attendee" at bounding box center [468, 484] width 122 height 32
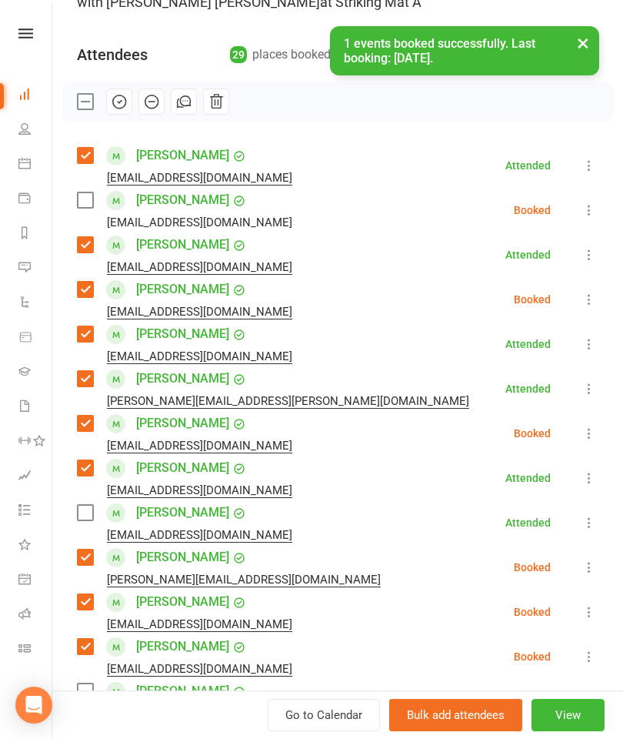
scroll to position [92, 0]
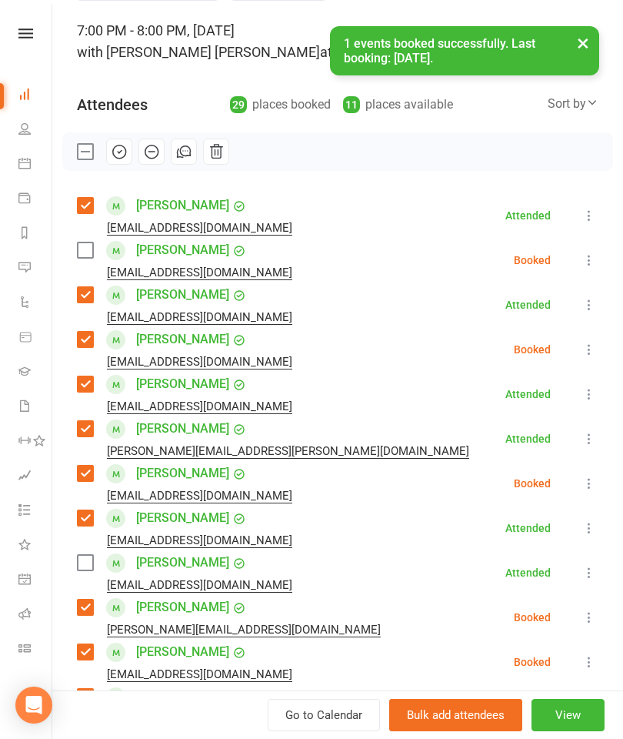
click at [85, 252] on label at bounding box center [84, 249] width 15 height 15
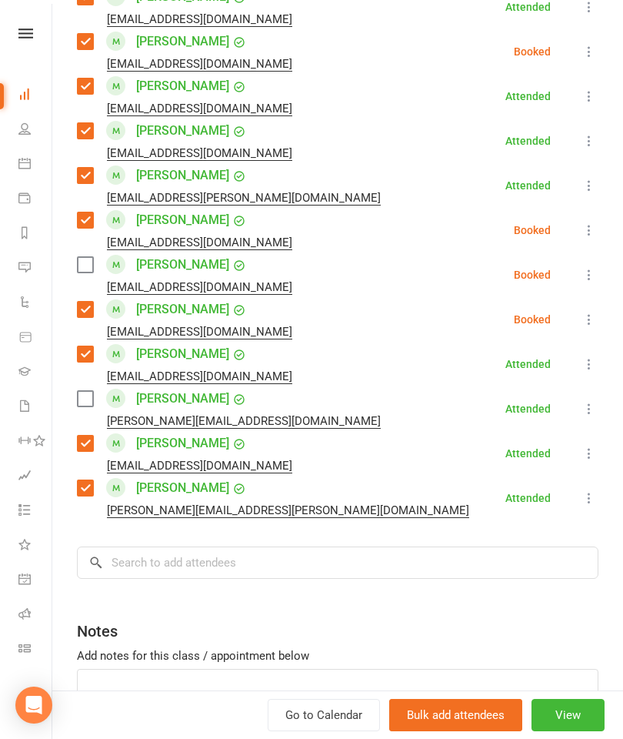
scroll to position [1089, 0]
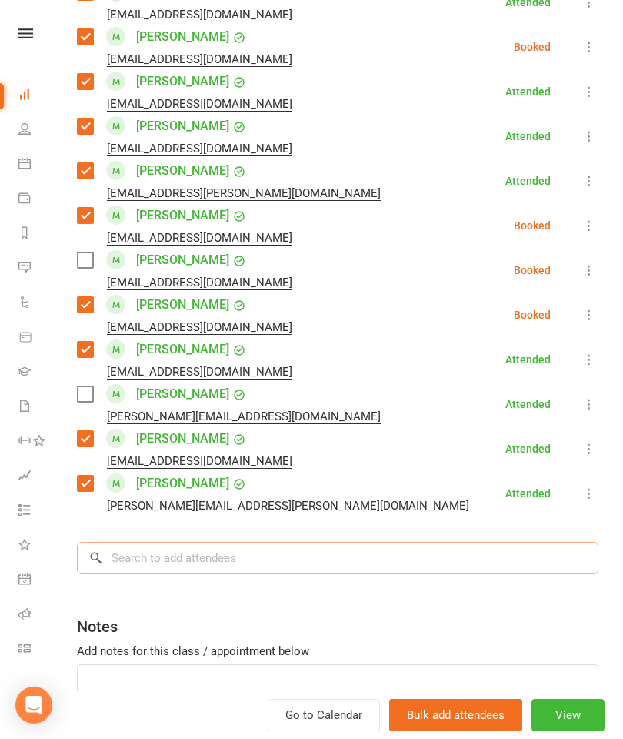
click at [297, 548] on input "search" at bounding box center [338, 558] width 522 height 32
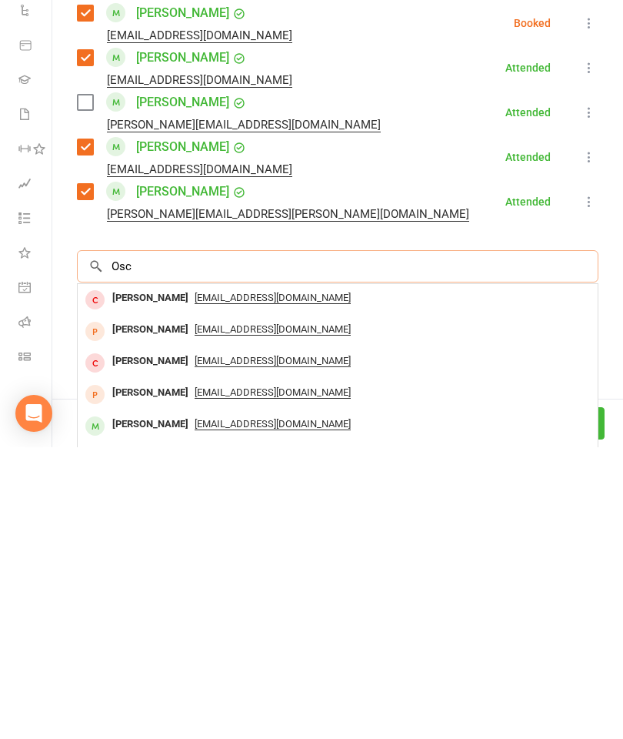
scroll to position [0, 0]
type input "O"
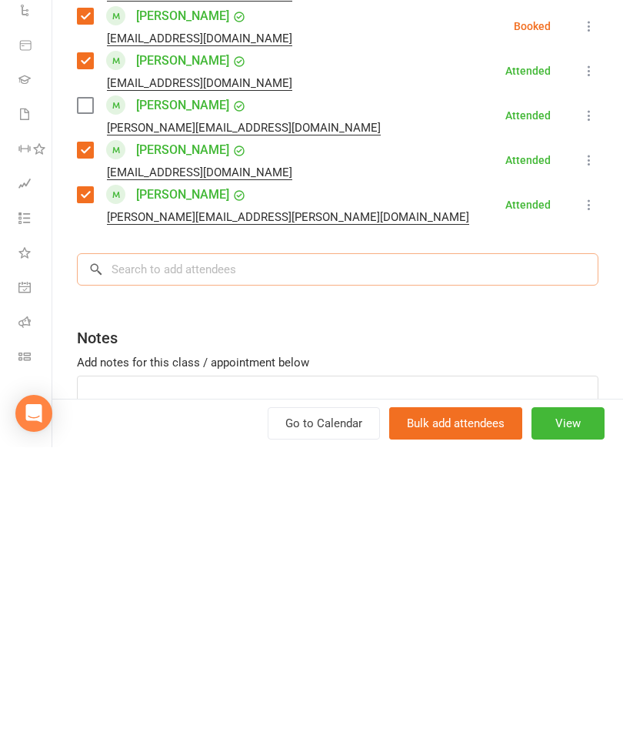
scroll to position [1102, 0]
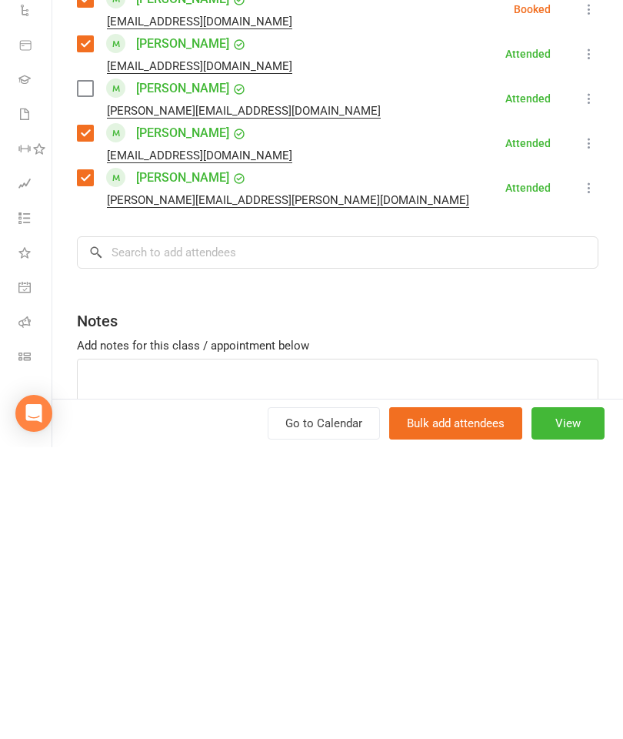
click at [465, 590] on div "Notes" at bounding box center [338, 609] width 522 height 38
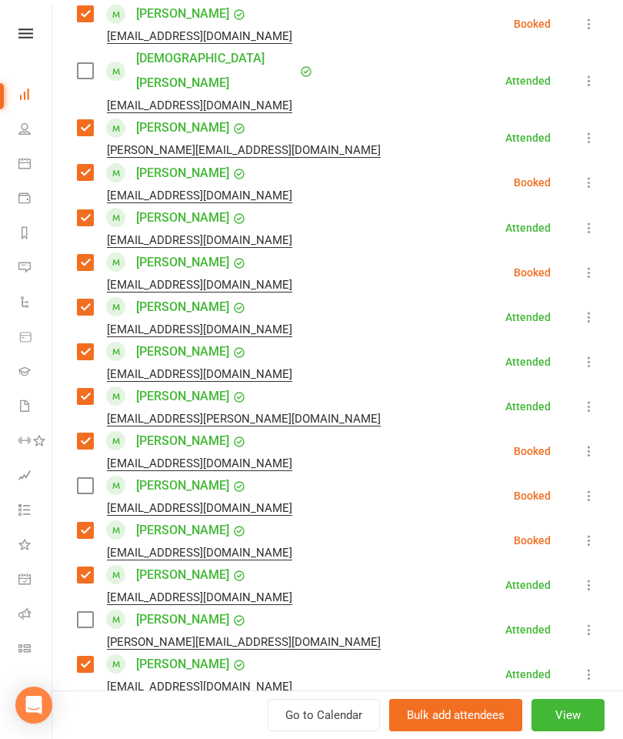
click at [80, 478] on label at bounding box center [84, 485] width 15 height 15
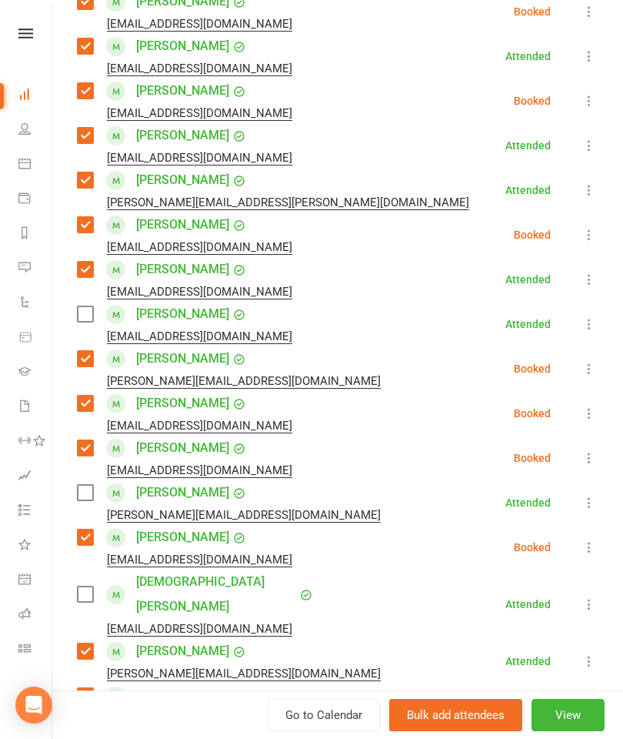
scroll to position [318, 0]
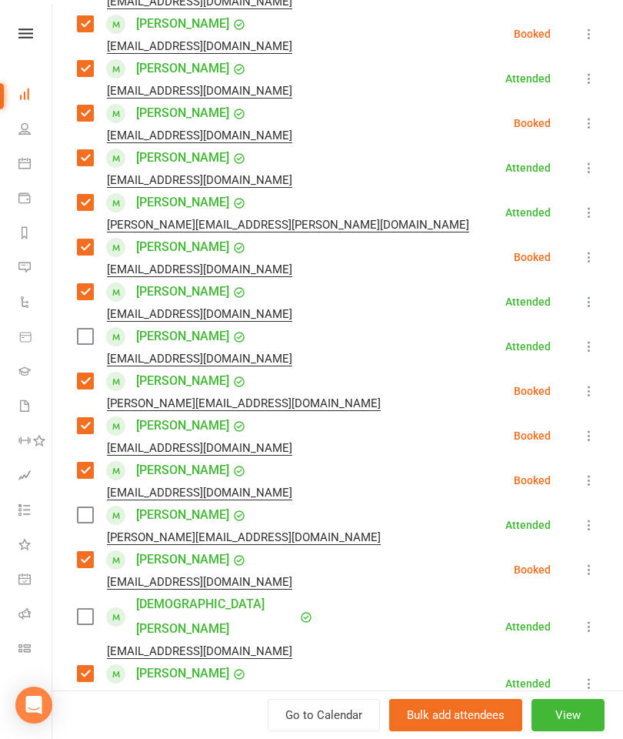
click at [85, 513] on label at bounding box center [84, 514] width 15 height 15
click at [597, 619] on icon at bounding box center [589, 626] width 15 height 15
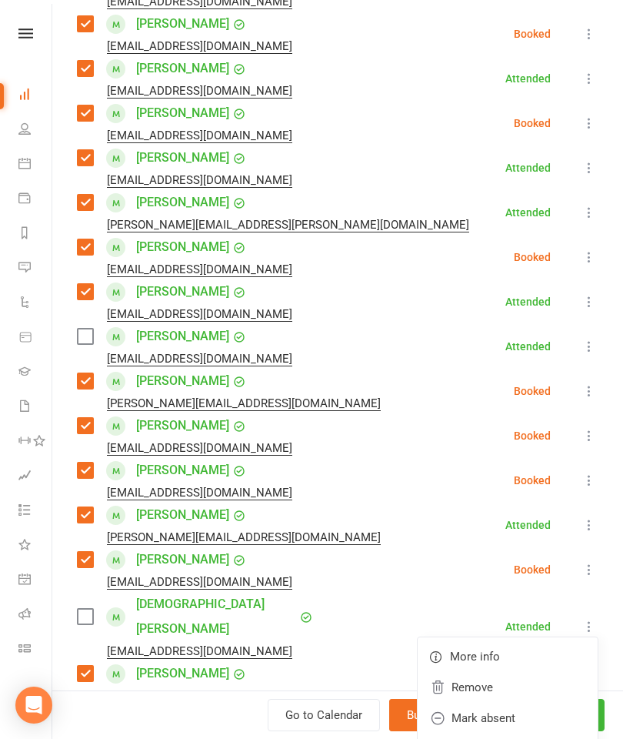
click at [518, 672] on link "Remove" at bounding box center [508, 687] width 180 height 31
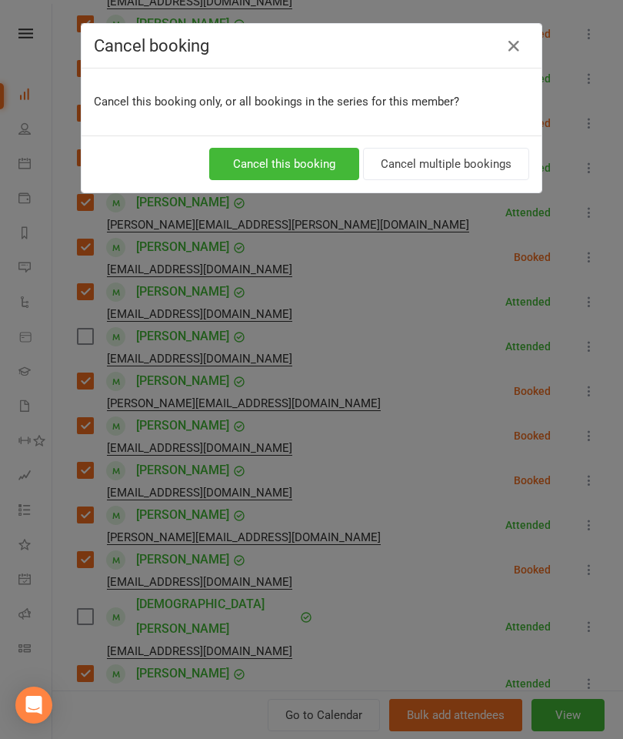
click at [325, 167] on button "Cancel this booking" at bounding box center [284, 164] width 150 height 32
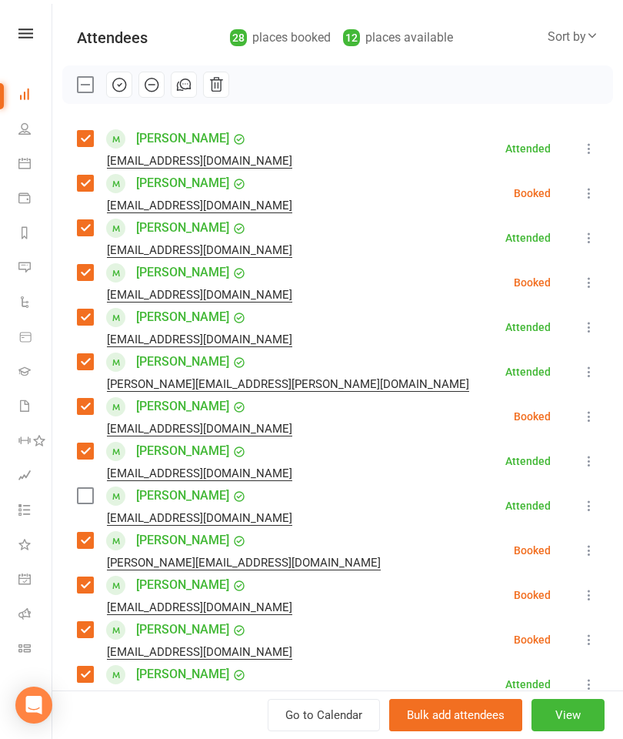
scroll to position [159, 0]
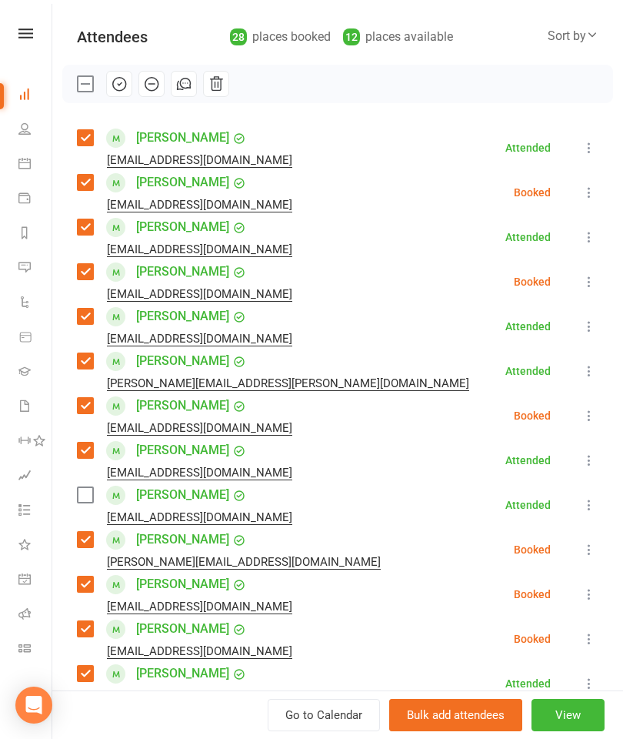
click at [593, 504] on icon at bounding box center [589, 504] width 15 height 15
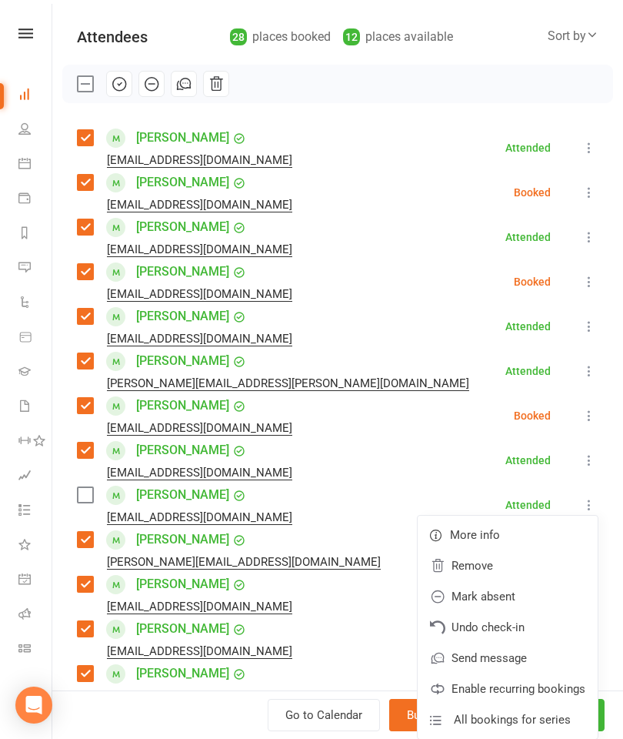
click at [507, 555] on link "Remove" at bounding box center [508, 565] width 180 height 31
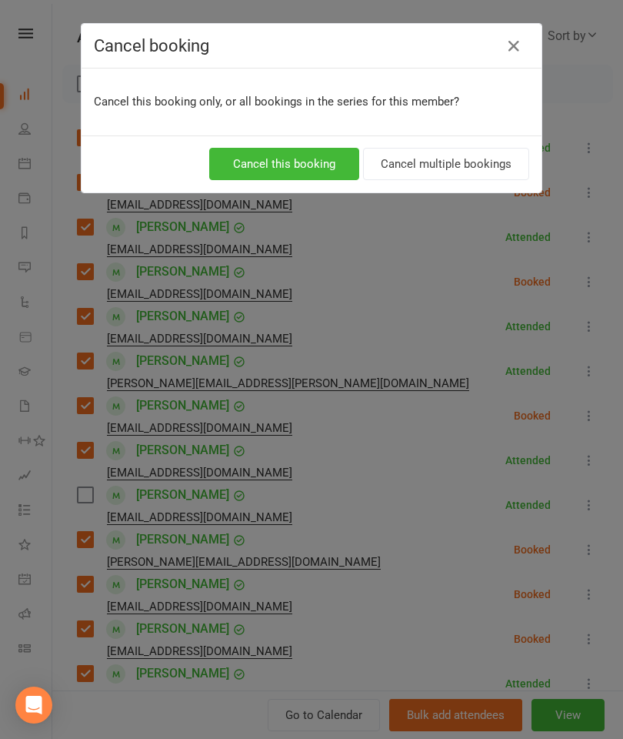
click at [315, 162] on button "Cancel this booking" at bounding box center [284, 164] width 150 height 32
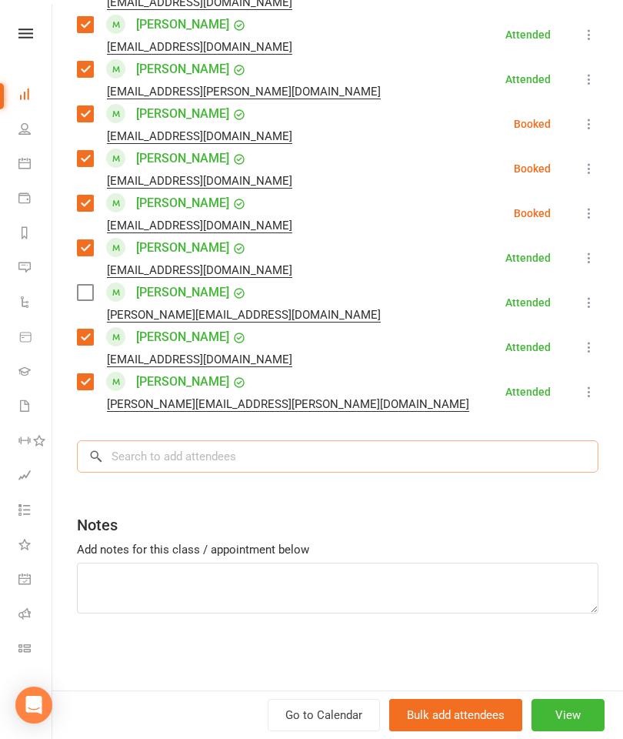
click at [361, 463] on input "search" at bounding box center [338, 456] width 522 height 32
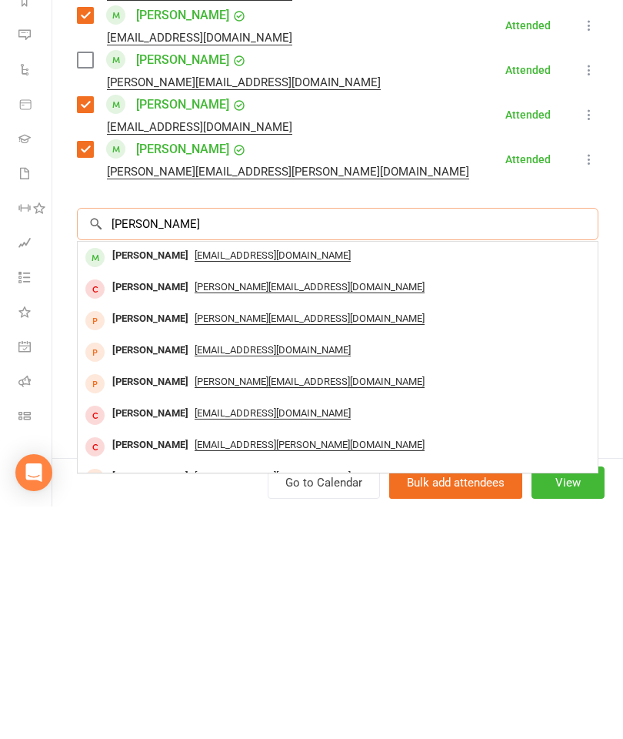
type input "[PERSON_NAME]"
click at [148, 477] on div "[PERSON_NAME]" at bounding box center [150, 488] width 88 height 22
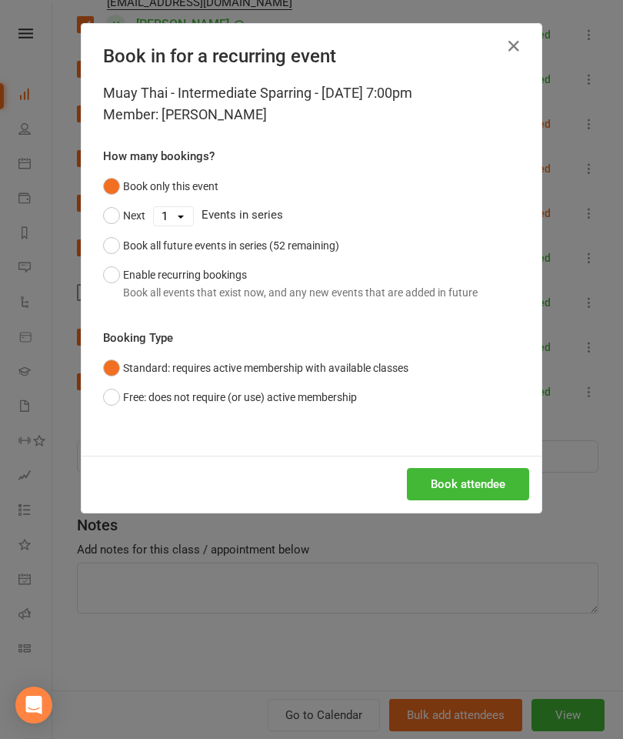
click at [496, 495] on button "Book attendee" at bounding box center [468, 484] width 122 height 32
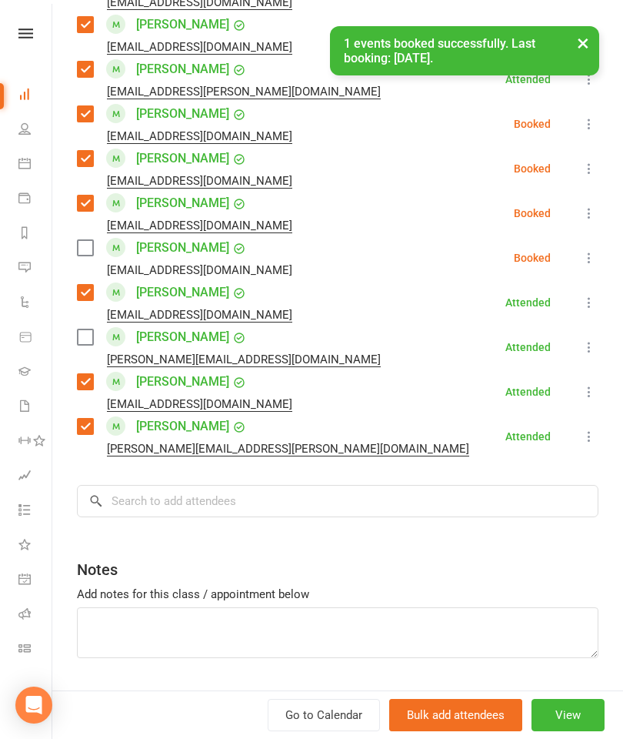
scroll to position [919, 0]
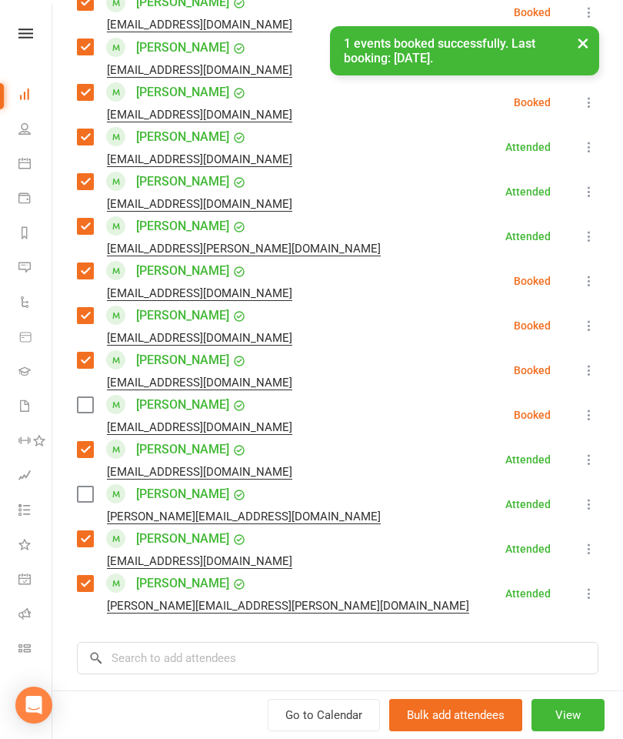
click at [80, 405] on label at bounding box center [84, 404] width 15 height 15
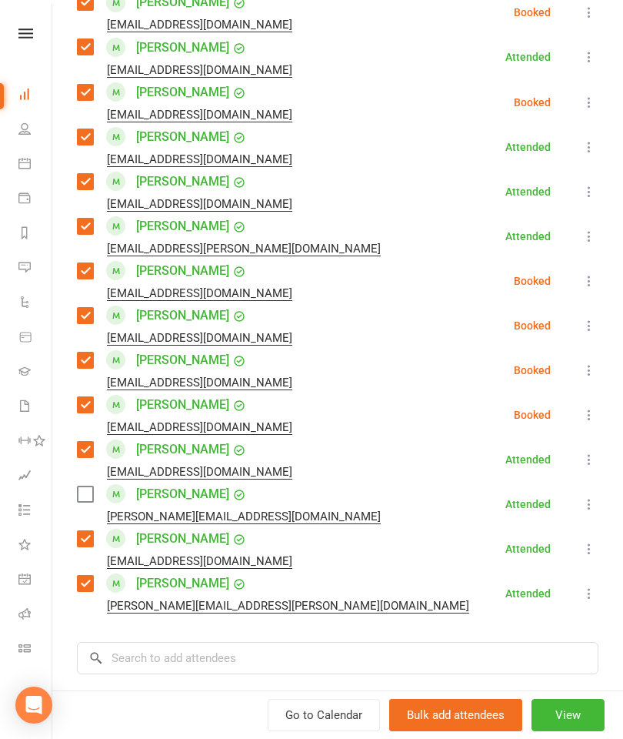
click at [592, 495] on button at bounding box center [589, 504] width 18 height 18
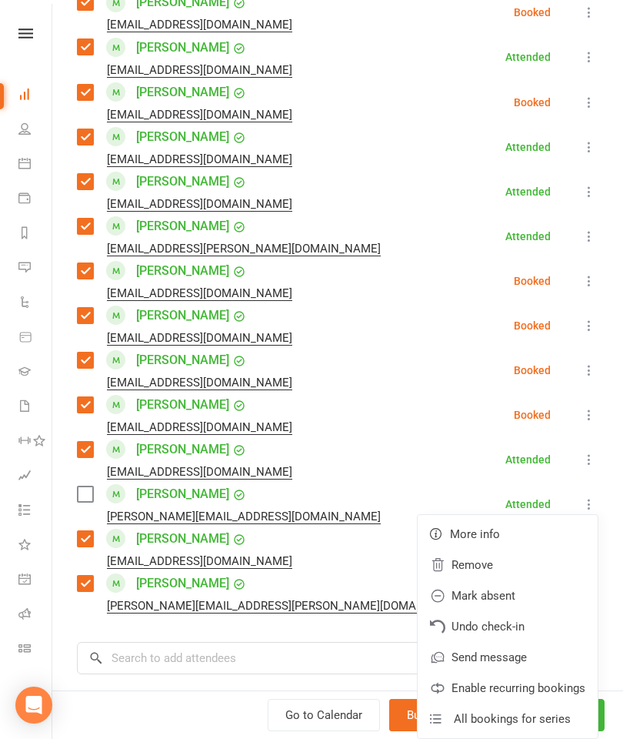
click at [500, 565] on link "Remove" at bounding box center [508, 564] width 180 height 31
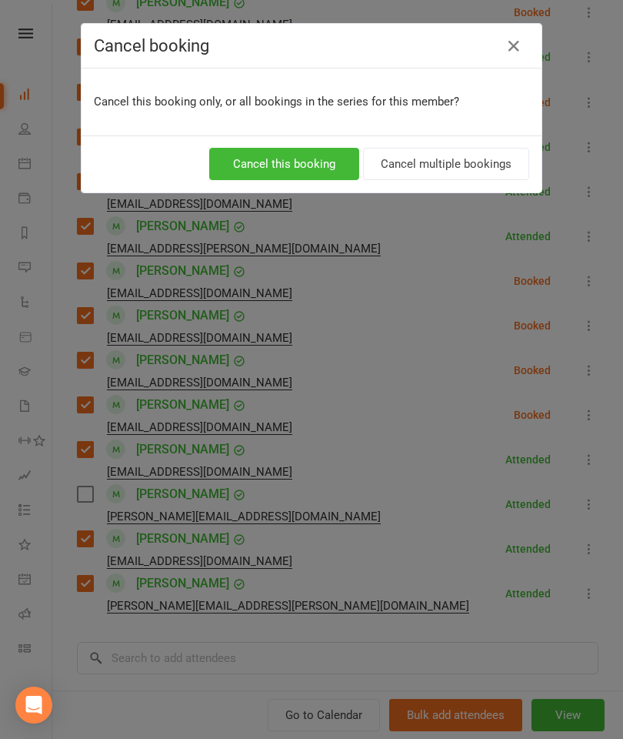
click at [318, 162] on button "Cancel this booking" at bounding box center [284, 164] width 150 height 32
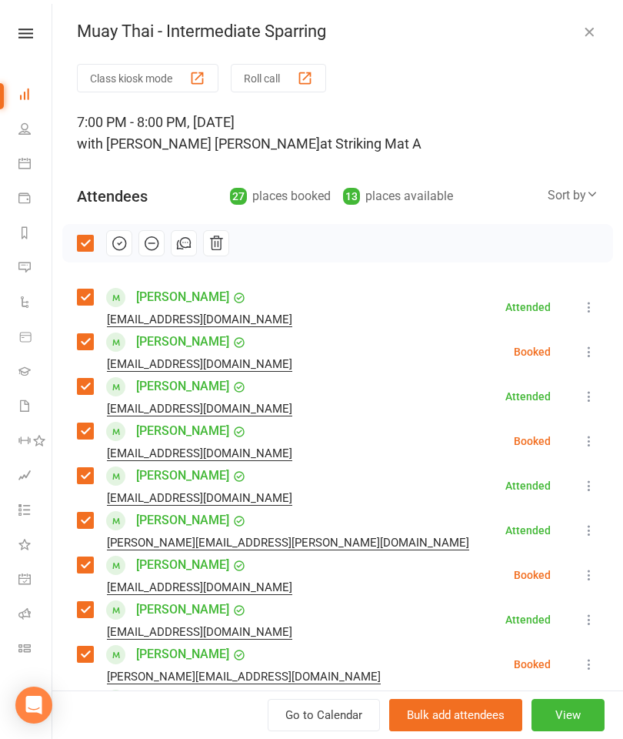
scroll to position [0, 0]
click at [123, 230] on button "button" at bounding box center [119, 243] width 26 height 26
